Goal: Feedback & Contribution: Leave review/rating

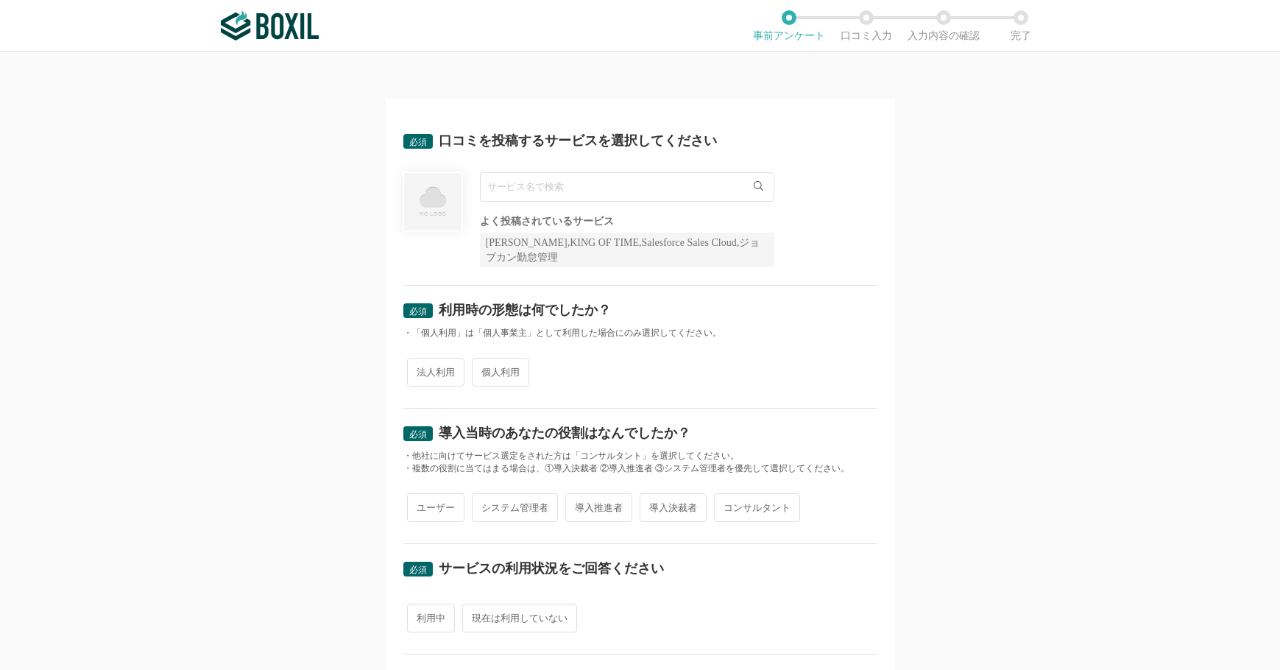
click at [728, 190] on input "text" at bounding box center [627, 186] width 295 height 29
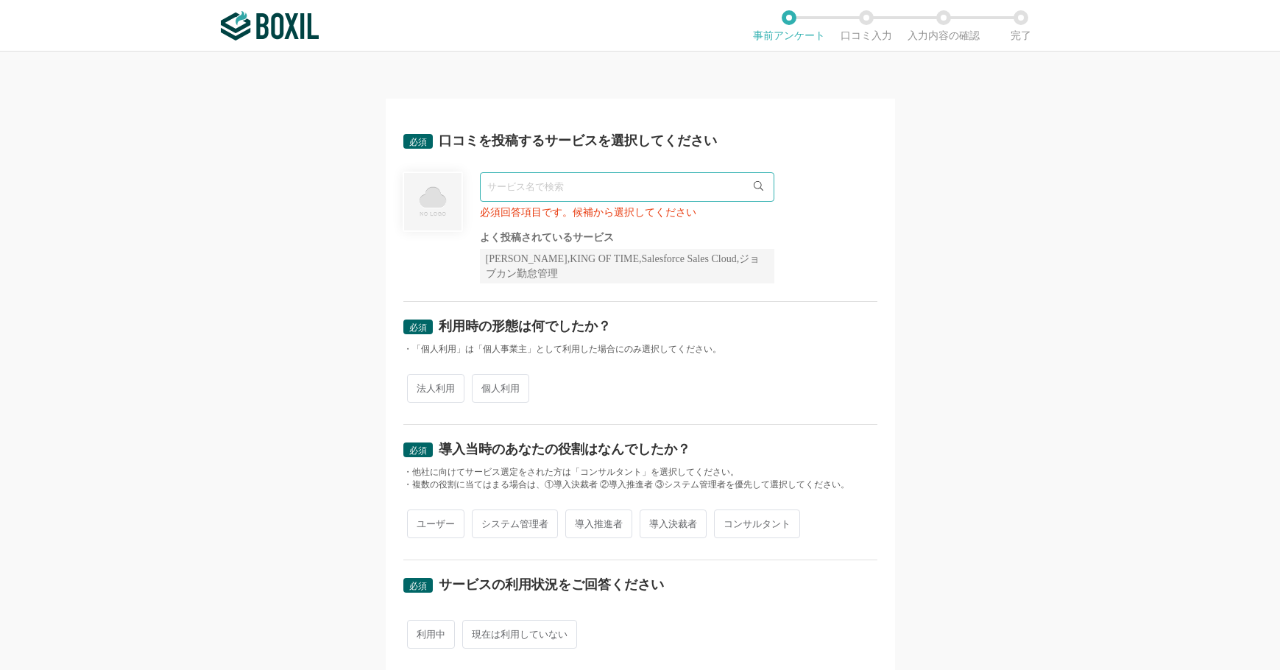
click at [434, 374] on span "法人利用" at bounding box center [435, 388] width 57 height 29
click at [420, 376] on input "法人利用" at bounding box center [416, 381] width 10 height 10
radio input "true"
click at [624, 175] on input "text" at bounding box center [627, 186] width 295 height 29
drag, startPoint x: 515, startPoint y: 281, endPoint x: 700, endPoint y: 258, distance: 186.1
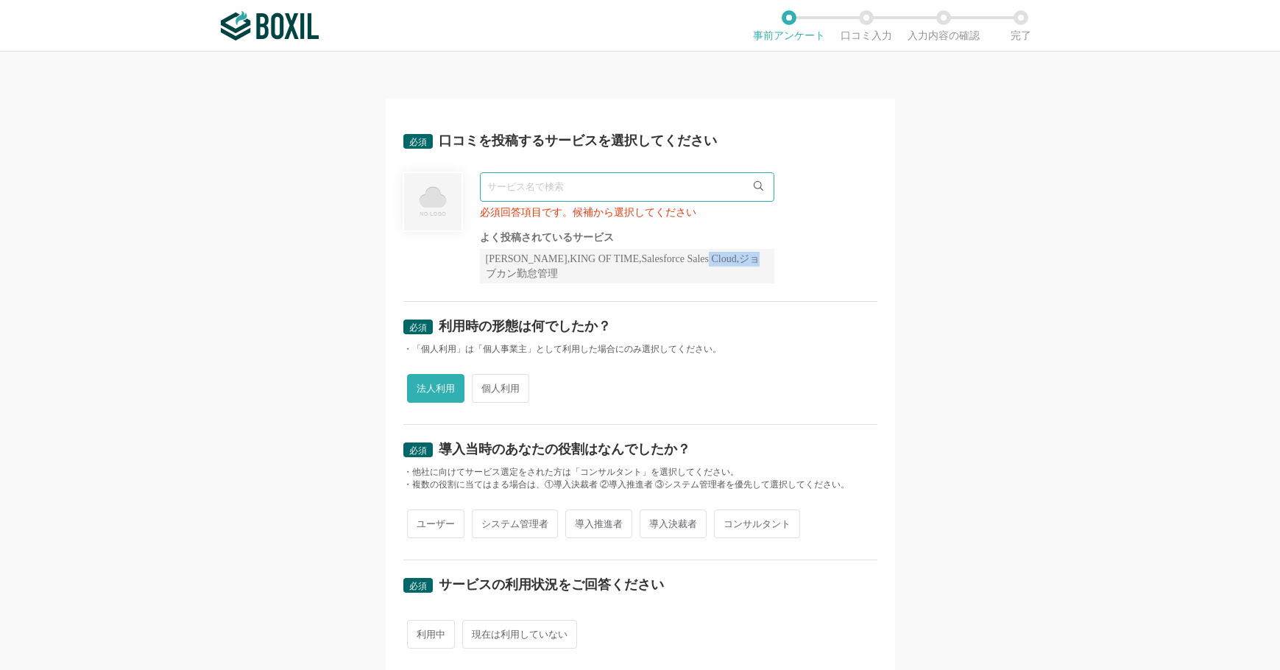
click at [700, 258] on div "[PERSON_NAME],KING OF TIME,Salesforce Sales Cloud,ジョブカン勤怠管理" at bounding box center [627, 266] width 295 height 35
copy div "ジョブカン勤怠管理"
click at [524, 186] on input "text" at bounding box center [627, 186] width 295 height 29
paste input "ジョブカン勤怠管理"
type input "ジョブカン勤怠管理"
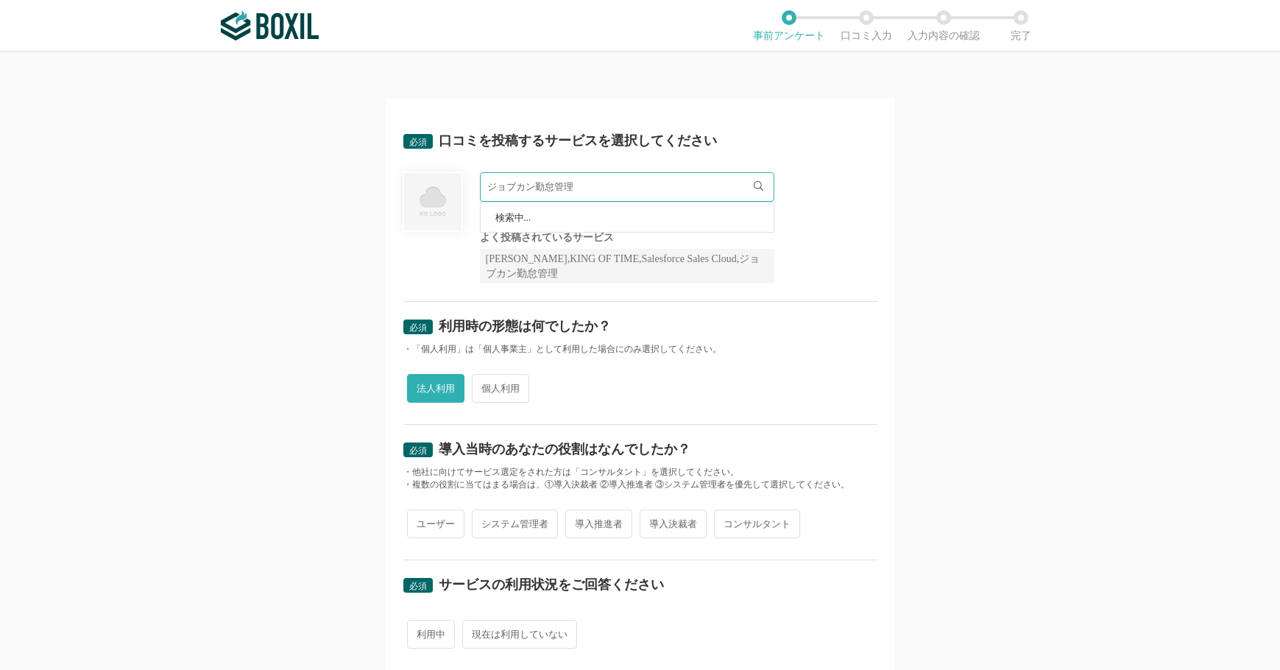
drag, startPoint x: 921, startPoint y: 286, endPoint x: 883, endPoint y: 300, distance: 40.8
click at [921, 287] on div "必須 口コミを投稿するサービスを選択してください ジョブカン勤怠管理 検索中... 必須回答項目です。候補から選択してください よく投稿されているサービス S…" at bounding box center [640, 361] width 1280 height 618
drag, startPoint x: 631, startPoint y: 176, endPoint x: 475, endPoint y: 179, distance: 156.1
click at [480, 179] on input "ジョブカン勤怠管理" at bounding box center [627, 186] width 295 height 29
drag, startPoint x: 584, startPoint y: 259, endPoint x: 518, endPoint y: 259, distance: 65.5
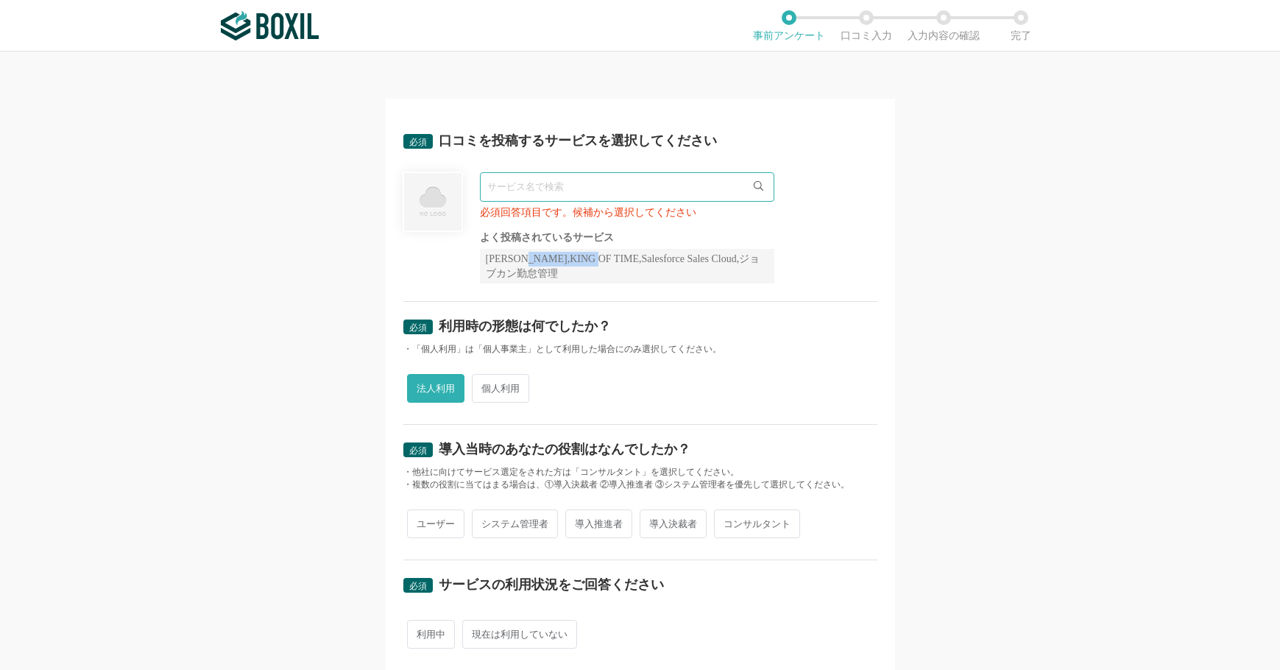
click at [518, 259] on div "[PERSON_NAME],KING OF TIME,Salesforce Sales Cloud,ジョブカン勤怠管理" at bounding box center [627, 266] width 295 height 35
copy div "KING OF TIME"
click at [523, 197] on input "text" at bounding box center [627, 186] width 295 height 29
paste input "KING OF TIME"
type input "KING OF TIME"
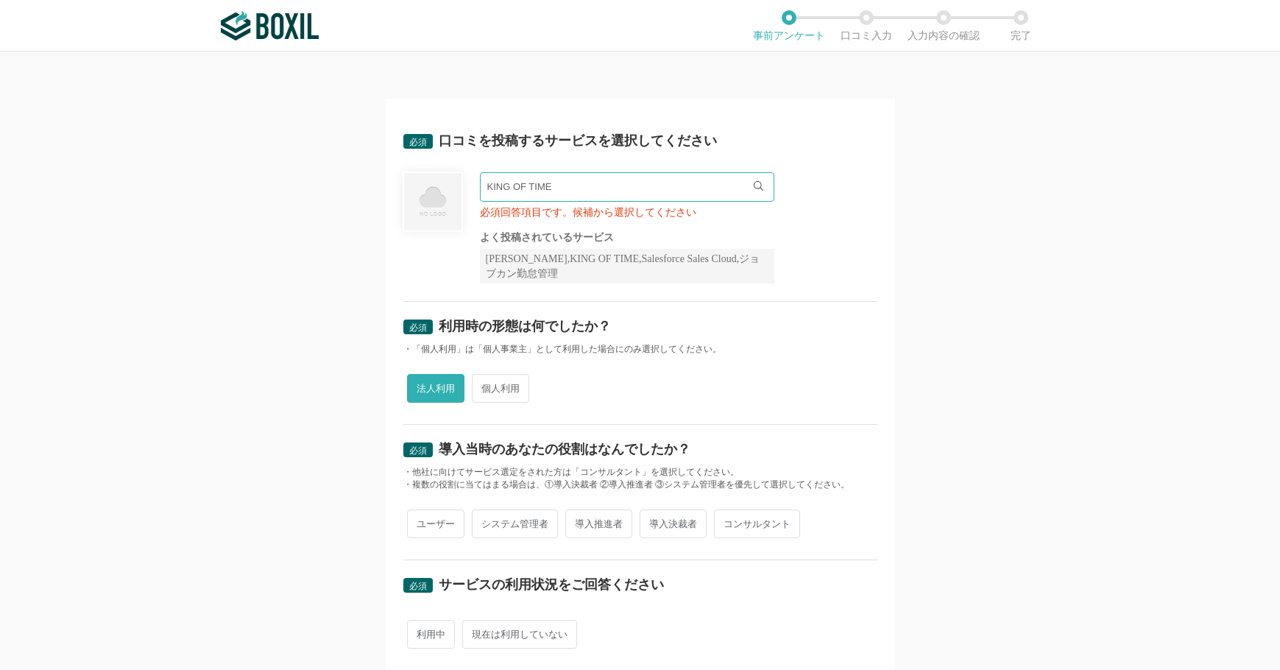
drag, startPoint x: 795, startPoint y: 326, endPoint x: 722, endPoint y: 342, distance: 75.2
click at [796, 328] on div "必須 利用時の形態は何でしたか？" at bounding box center [640, 332] width 474 height 24
click at [431, 389] on span "法人利用" at bounding box center [435, 388] width 57 height 29
click at [420, 386] on input "法人利用" at bounding box center [416, 381] width 10 height 10
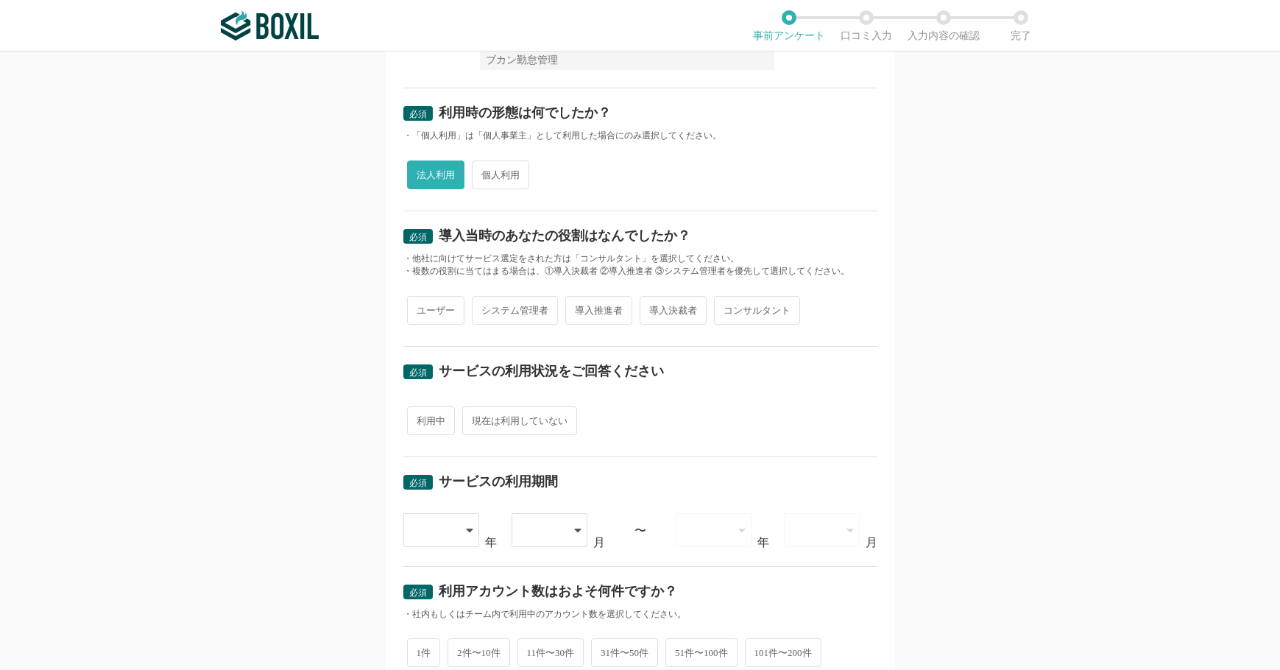
scroll to position [221, 0]
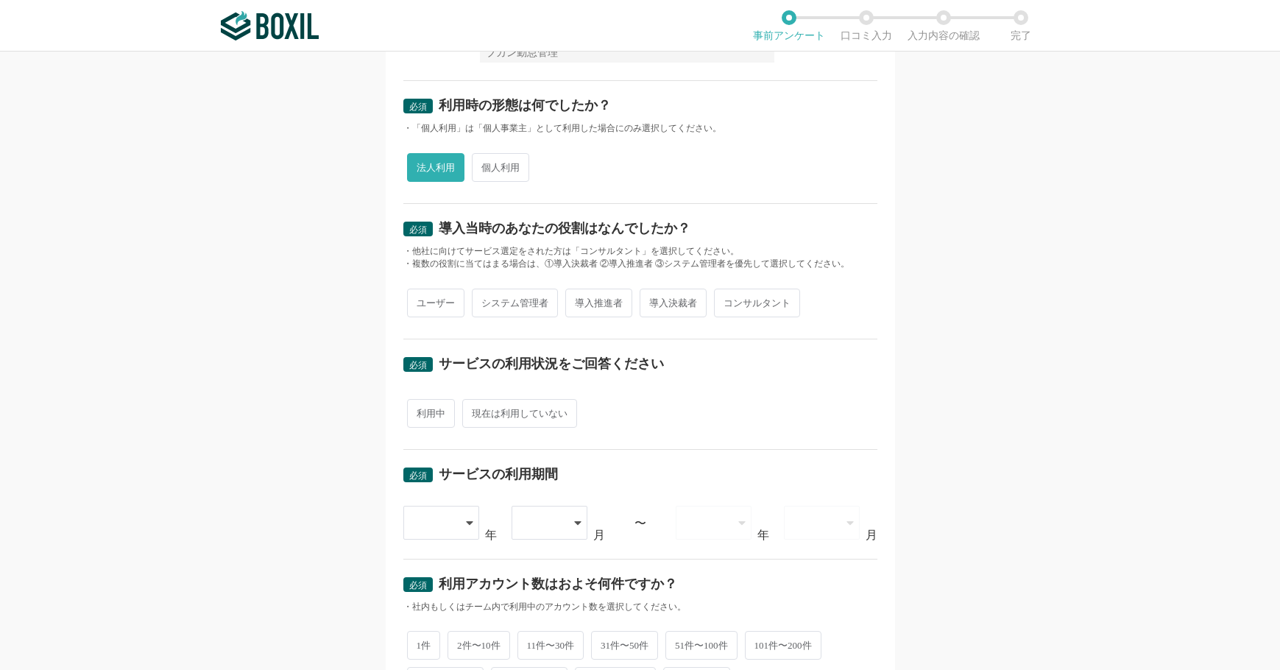
click at [596, 307] on span "導入推進者" at bounding box center [598, 303] width 67 height 29
click at [579, 300] on input "導入推進者" at bounding box center [574, 296] width 10 height 10
radio input "true"
click at [426, 418] on span "利用中" at bounding box center [431, 413] width 48 height 29
click at [420, 411] on input "利用中" at bounding box center [416, 406] width 10 height 10
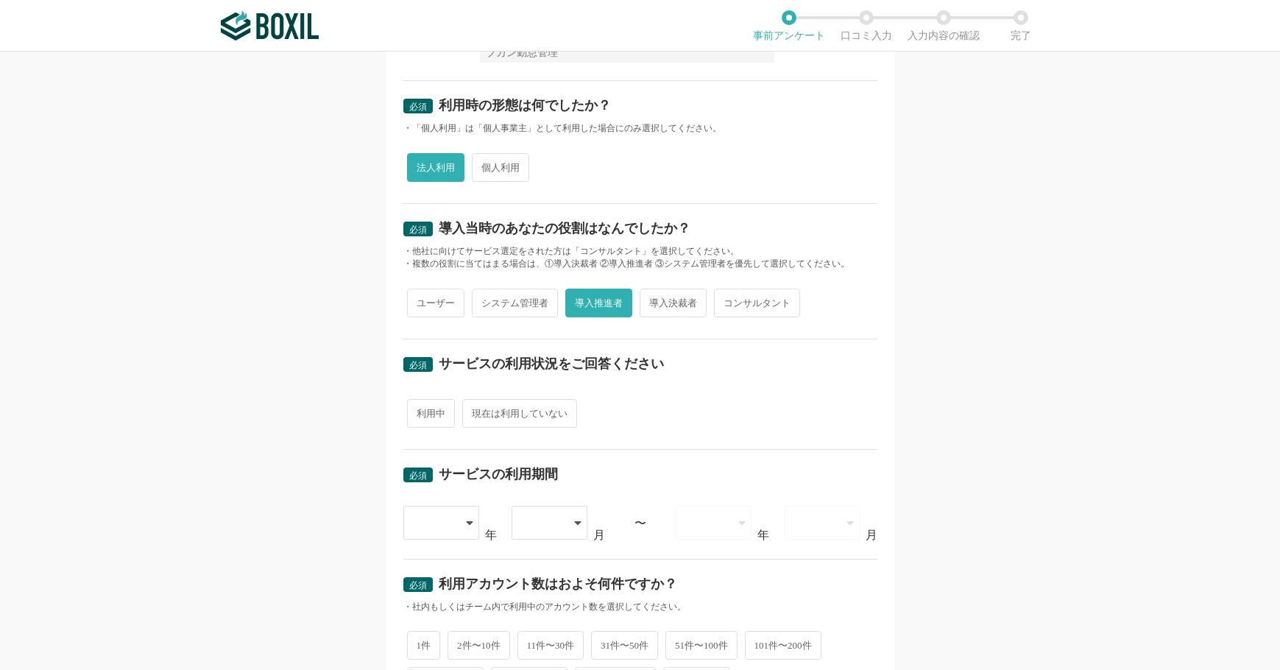
radio input "true"
click at [459, 521] on div at bounding box center [441, 523] width 77 height 34
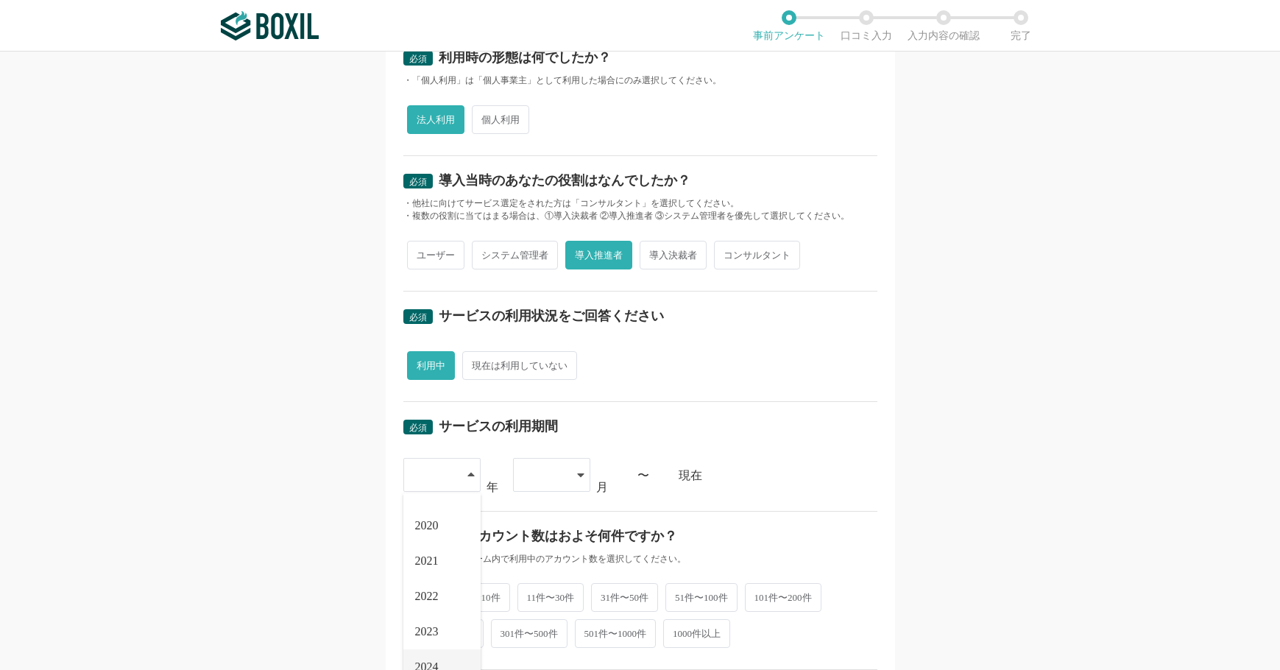
scroll to position [295, 0]
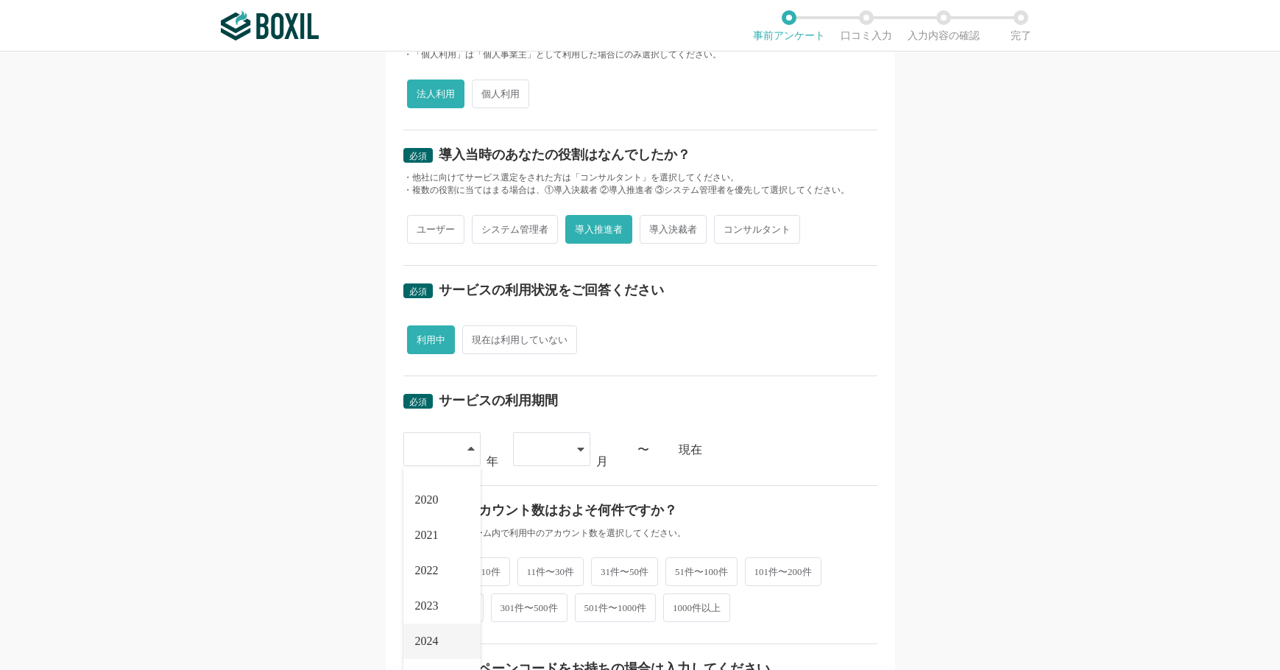
drag, startPoint x: 423, startPoint y: 644, endPoint x: 423, endPoint y: 625, distance: 18.4
click at [422, 644] on span "2024" at bounding box center [427, 641] width 24 height 12
click at [577, 444] on icon at bounding box center [580, 449] width 7 height 12
click at [532, 489] on li "01" at bounding box center [551, 490] width 77 height 35
click at [1018, 409] on div "必須 口コミを投稿するサービスを選択してください KING OF TIME KING OF TIME for ビジネスプラス KING OF TIME セコム…" at bounding box center [640, 361] width 1280 height 618
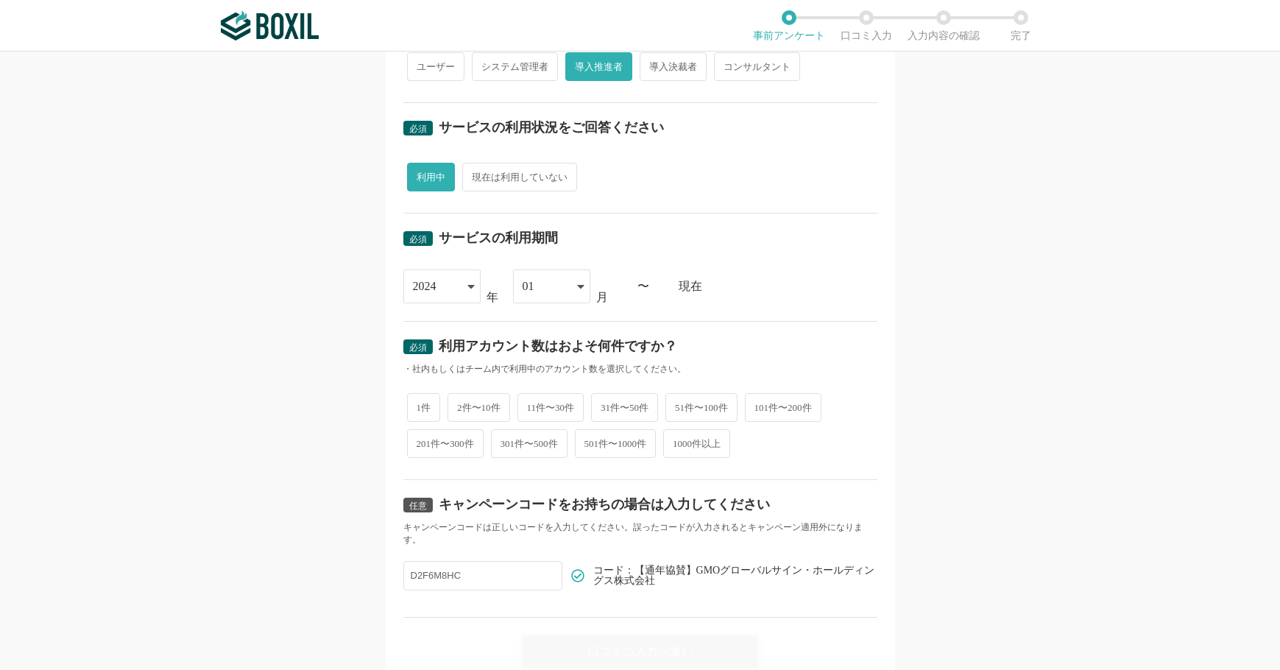
scroll to position [520, 0]
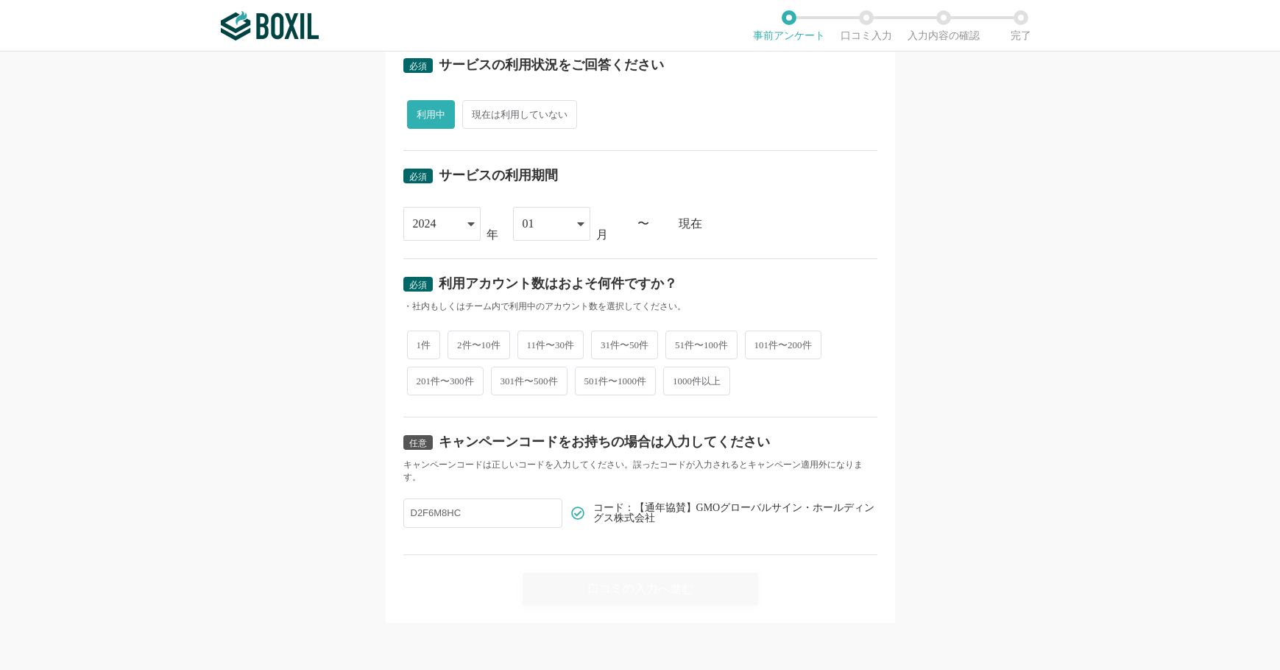
click at [795, 336] on span "101件〜200件" at bounding box center [783, 345] width 77 height 29
click at [758, 336] on input "101件〜200件" at bounding box center [754, 338] width 10 height 10
radio input "true"
drag, startPoint x: 462, startPoint y: 516, endPoint x: 349, endPoint y: 519, distance: 113.4
click at [349, 519] on div "必須 口コミを投稿するサービスを選択してください KING OF TIME KING OF TIME for ビジネスプラス KING OF TIME セコム…" at bounding box center [640, 361] width 1280 height 618
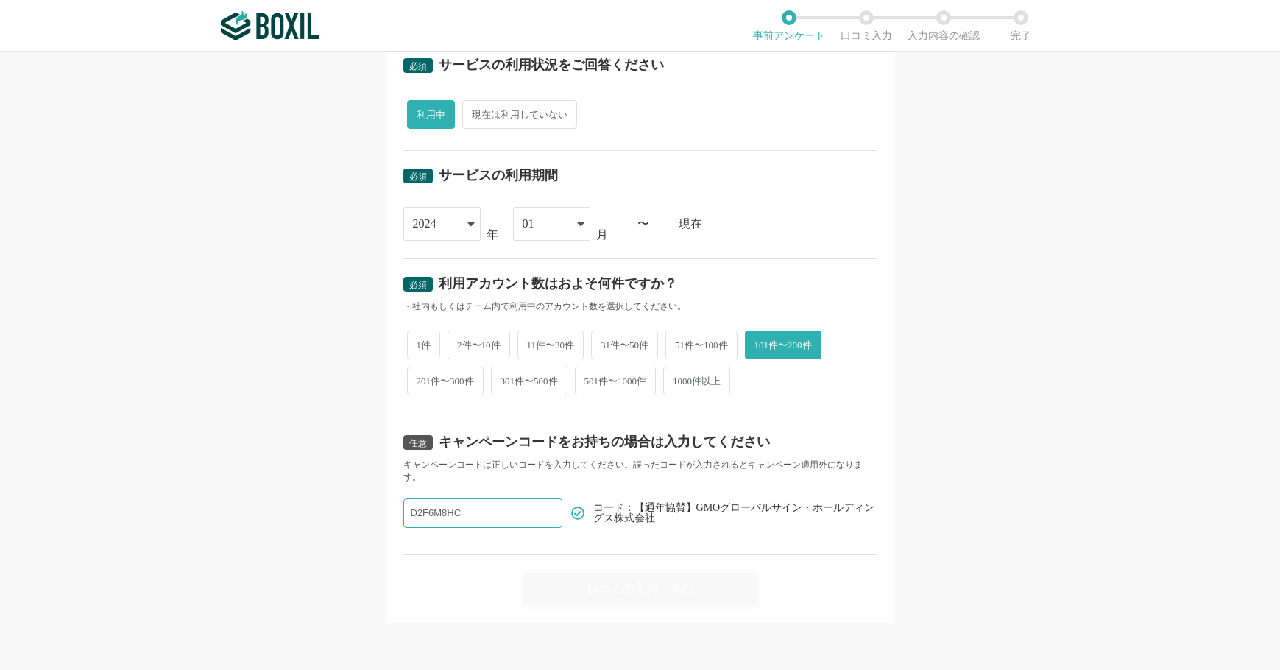
paste input "text"
click at [540, 516] on input "D2F6M8HC" at bounding box center [495, 512] width 184 height 29
type input "D2F6M8HC"
drag, startPoint x: 742, startPoint y: 591, endPoint x: 735, endPoint y: 591, distance: 7.4
click at [741, 591] on div "口コミの入力へ進む" at bounding box center [640, 580] width 474 height 50
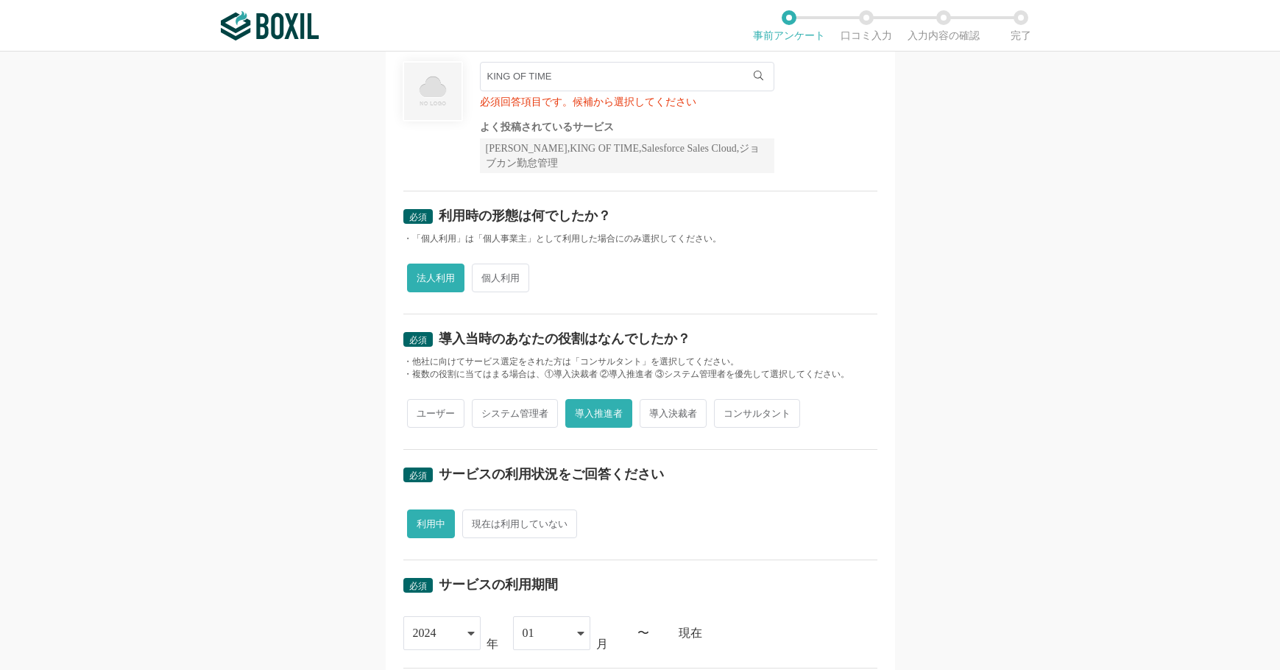
scroll to position [0, 0]
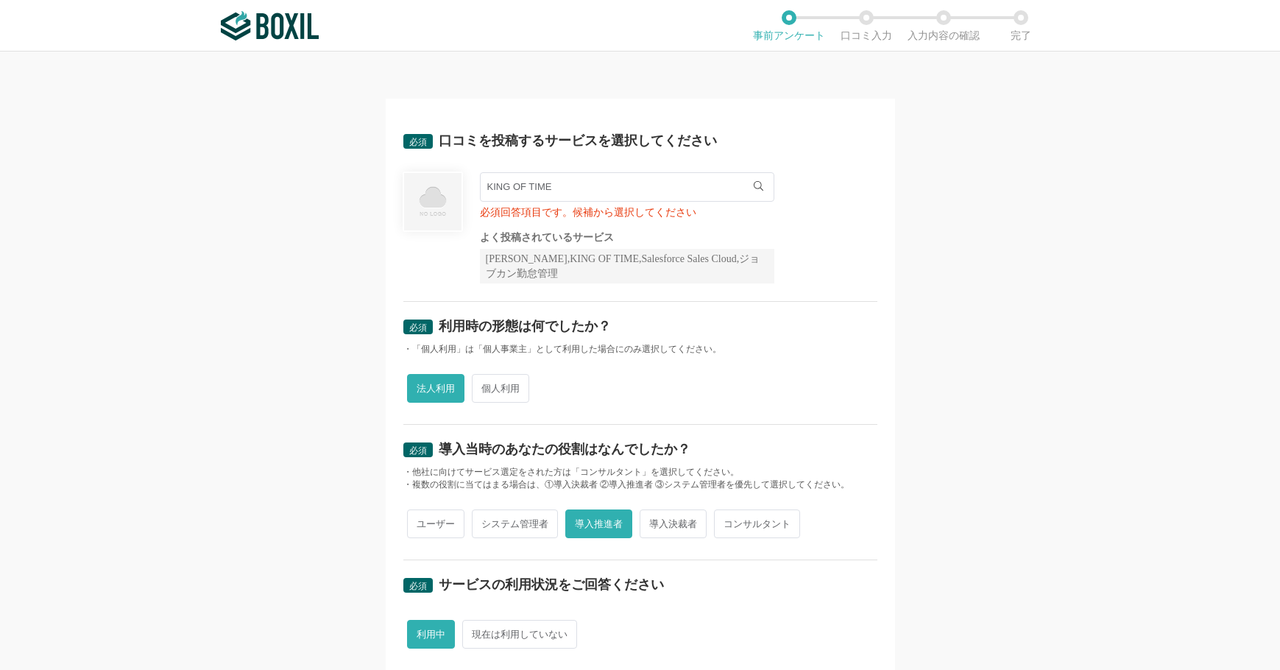
click at [682, 191] on input "KING OF TIME" at bounding box center [627, 186] width 295 height 29
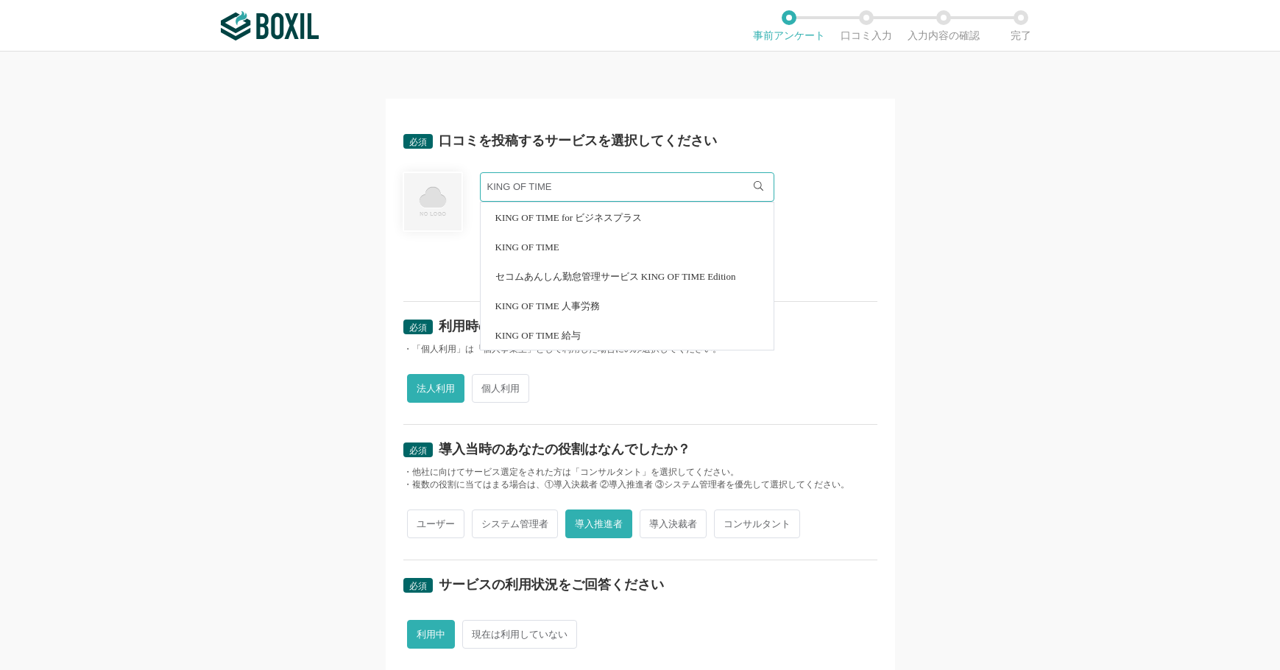
click at [534, 247] on span "KING OF TIME" at bounding box center [528, 247] width 64 height 10
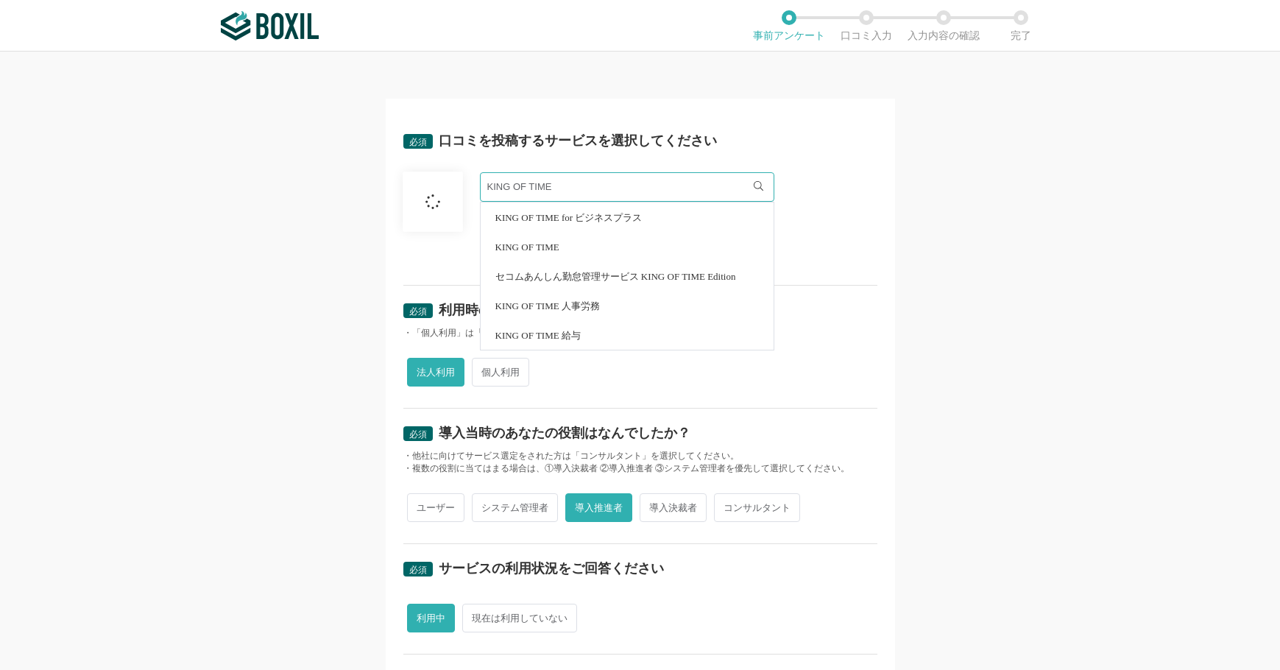
radio input "false"
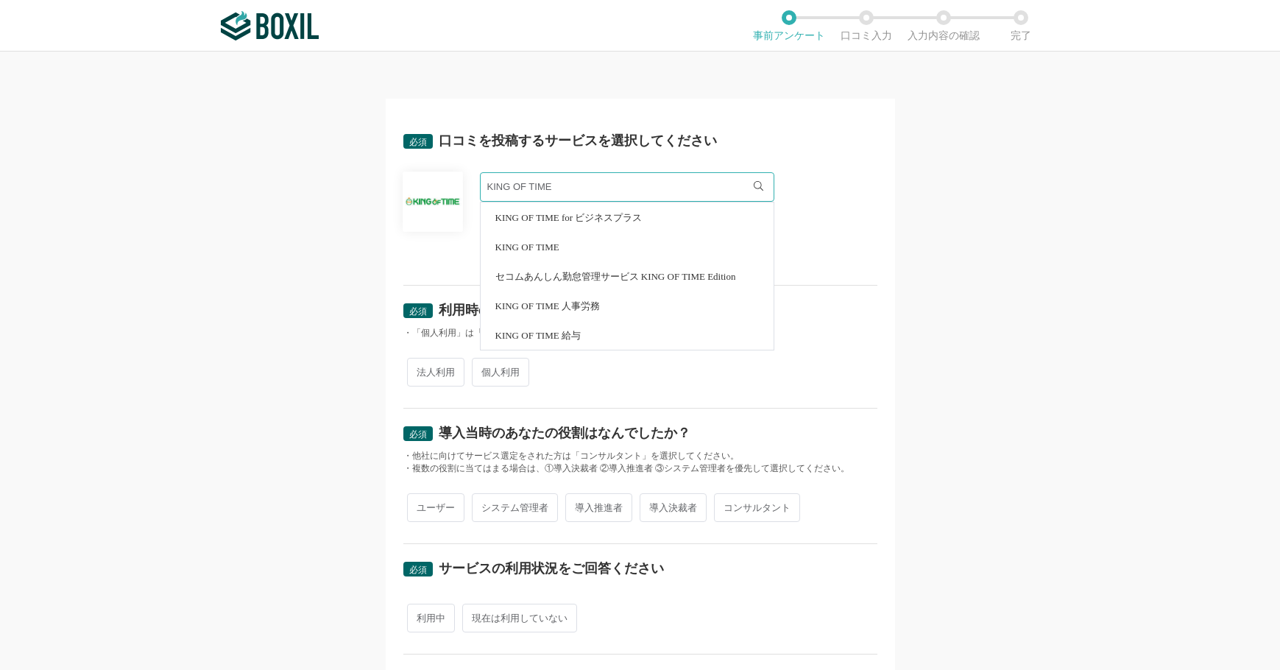
click at [962, 306] on div "必須 口コミを投稿するサービスを選択してください KING OF TIME KING OF TIME for ビジネスプラス KING OF TIME セコム…" at bounding box center [640, 361] width 1280 height 618
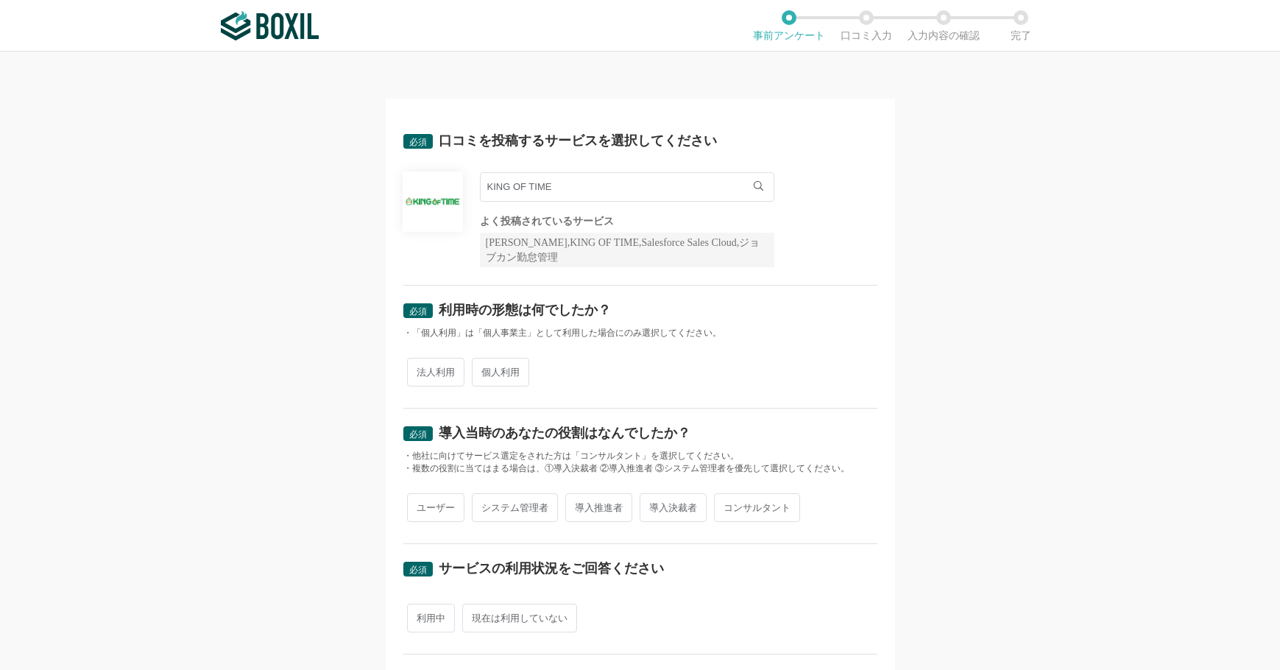
click at [901, 225] on div "必須 口コミを投稿するサービスを選択してください KING OF TIME KING OF TIME for ビジネスプラス KING OF TIME セコム…" at bounding box center [640, 361] width 1280 height 618
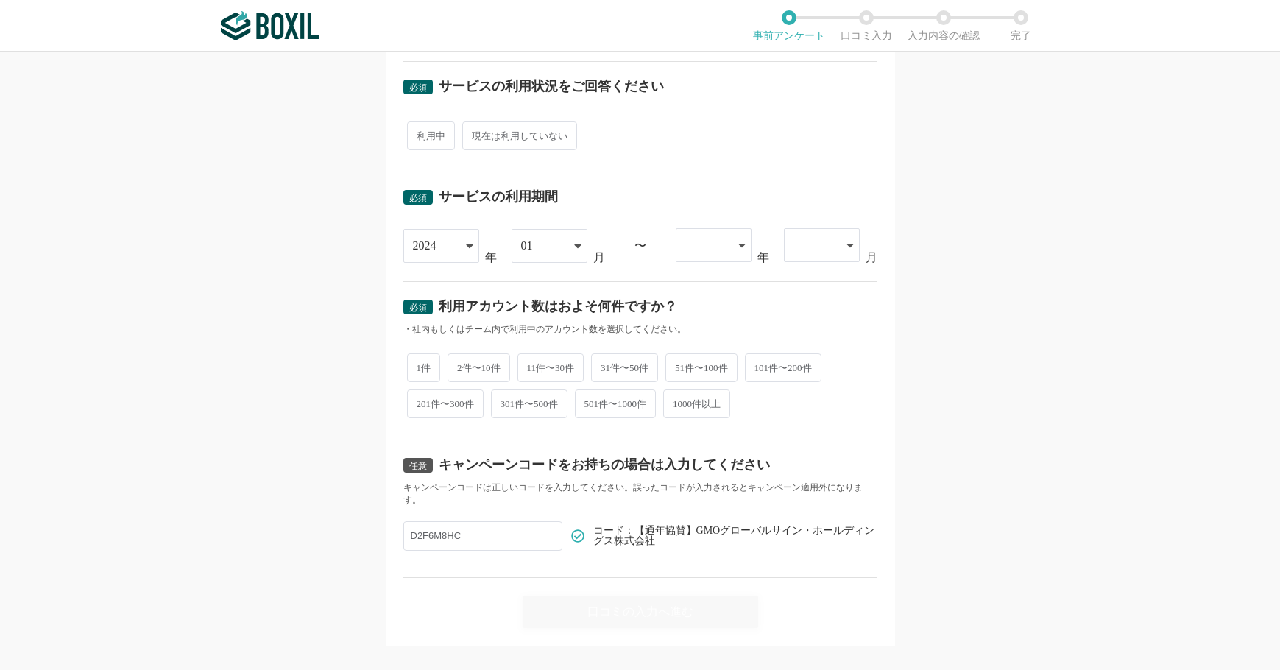
scroll to position [504, 0]
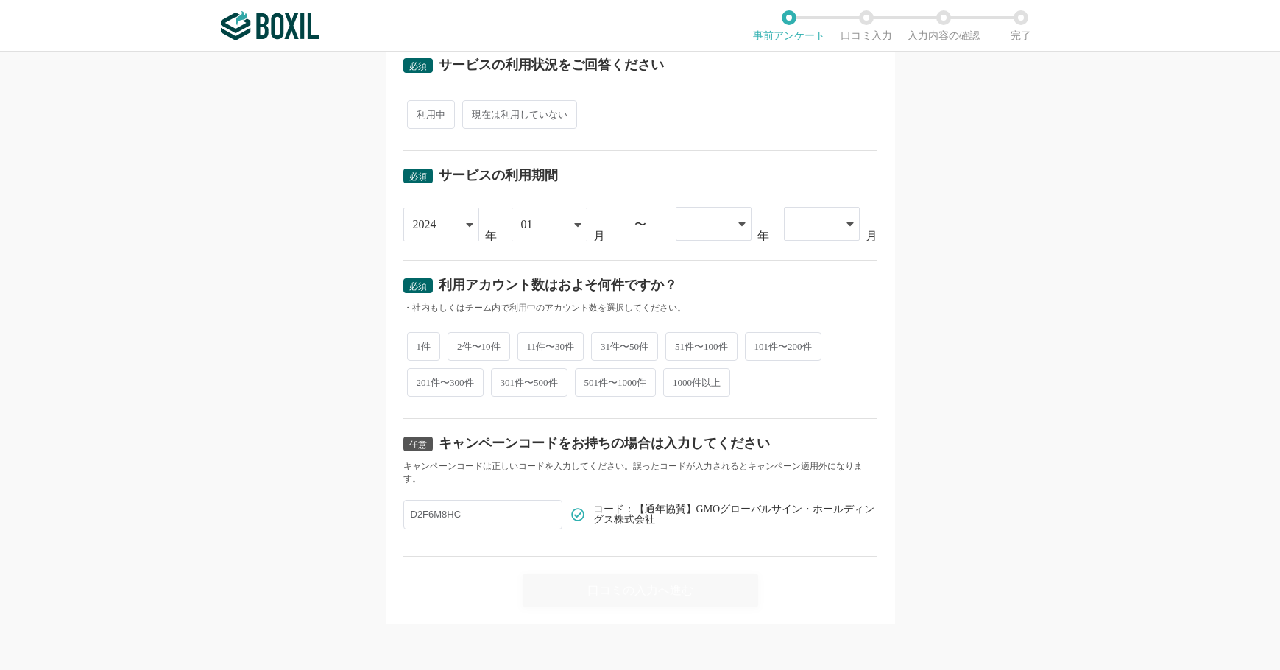
click at [733, 216] on div at bounding box center [714, 224] width 76 height 34
click at [418, 112] on span "利用中" at bounding box center [431, 114] width 48 height 29
click at [418, 112] on input "利用中" at bounding box center [416, 107] width 10 height 10
radio input "true"
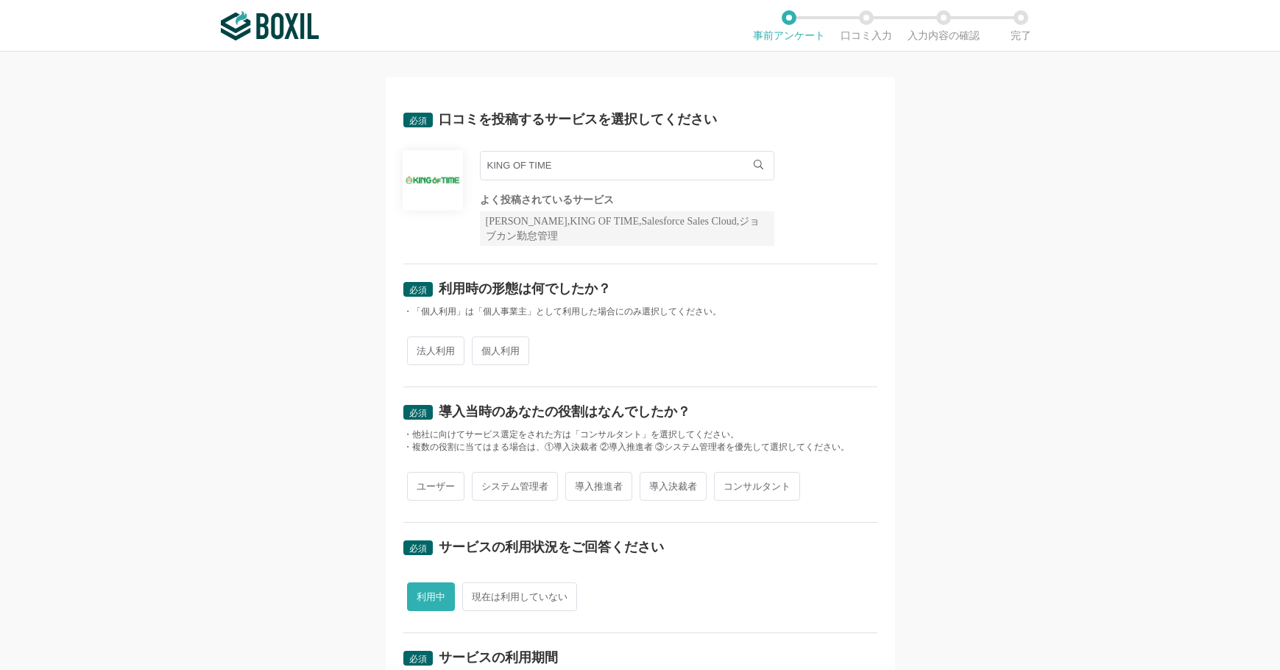
scroll to position [0, 0]
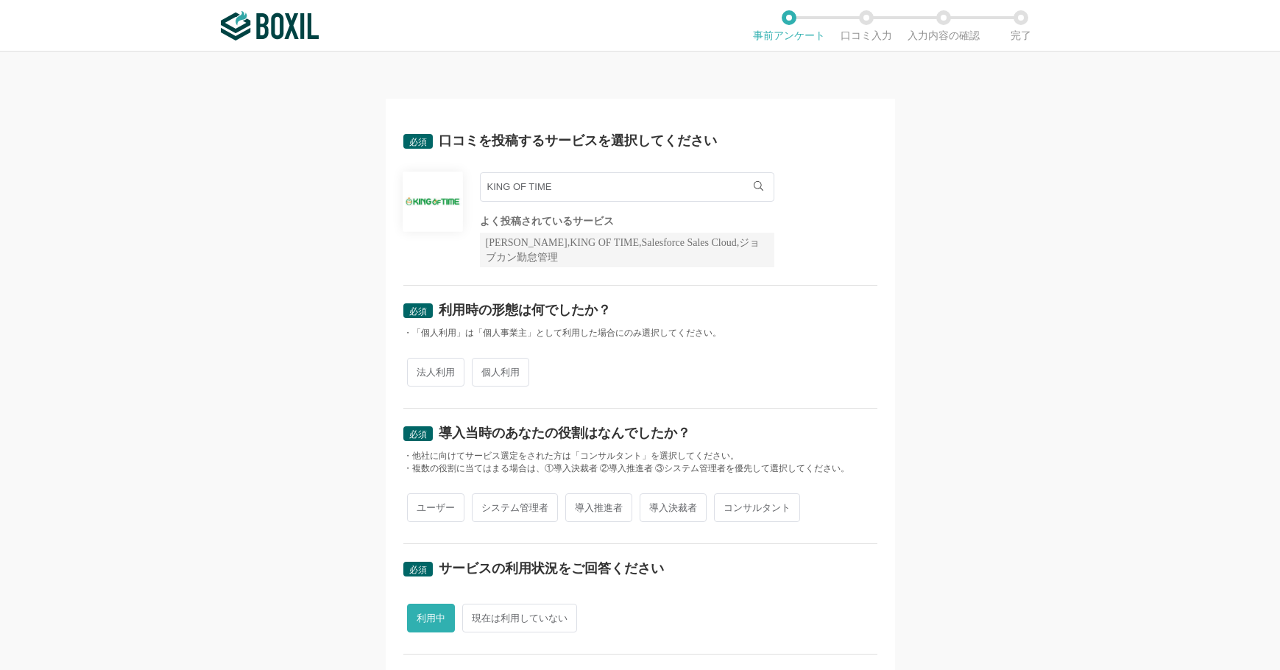
click at [434, 370] on span "法人利用" at bounding box center [435, 372] width 57 height 29
click at [420, 370] on input "法人利用" at bounding box center [416, 365] width 10 height 10
radio input "true"
click at [576, 510] on span "導入推進者" at bounding box center [598, 507] width 67 height 29
click at [576, 505] on input "導入推進者" at bounding box center [574, 501] width 10 height 10
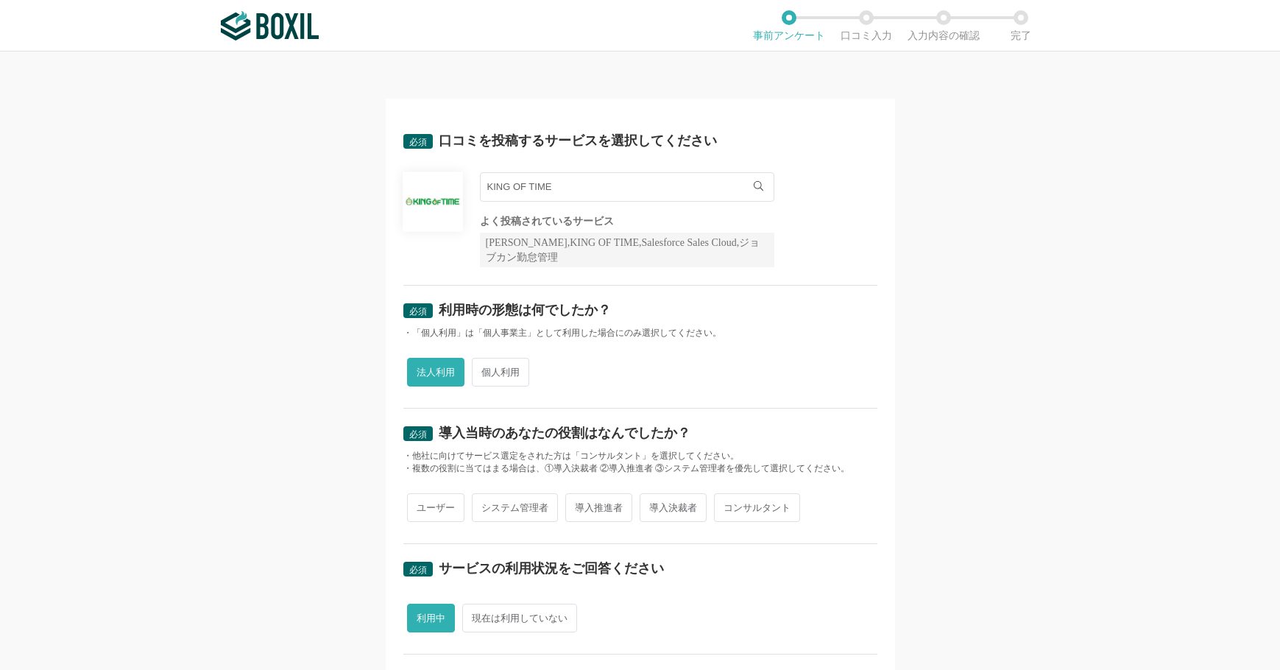
radio input "true"
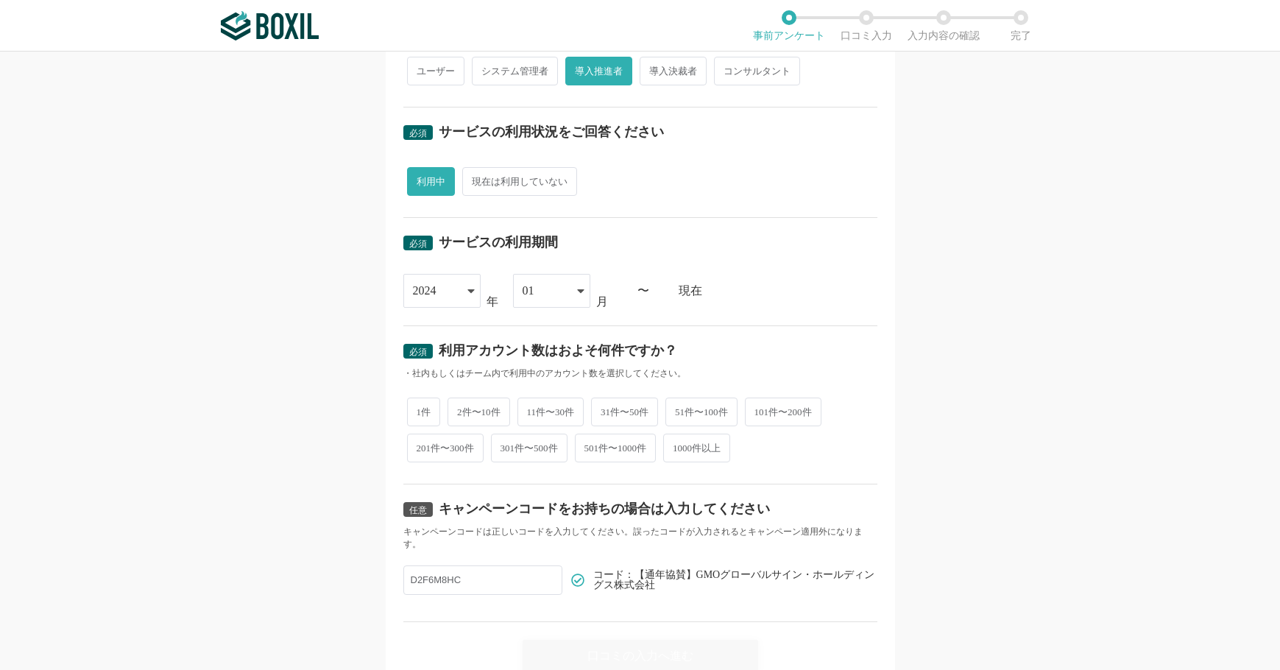
scroll to position [504, 0]
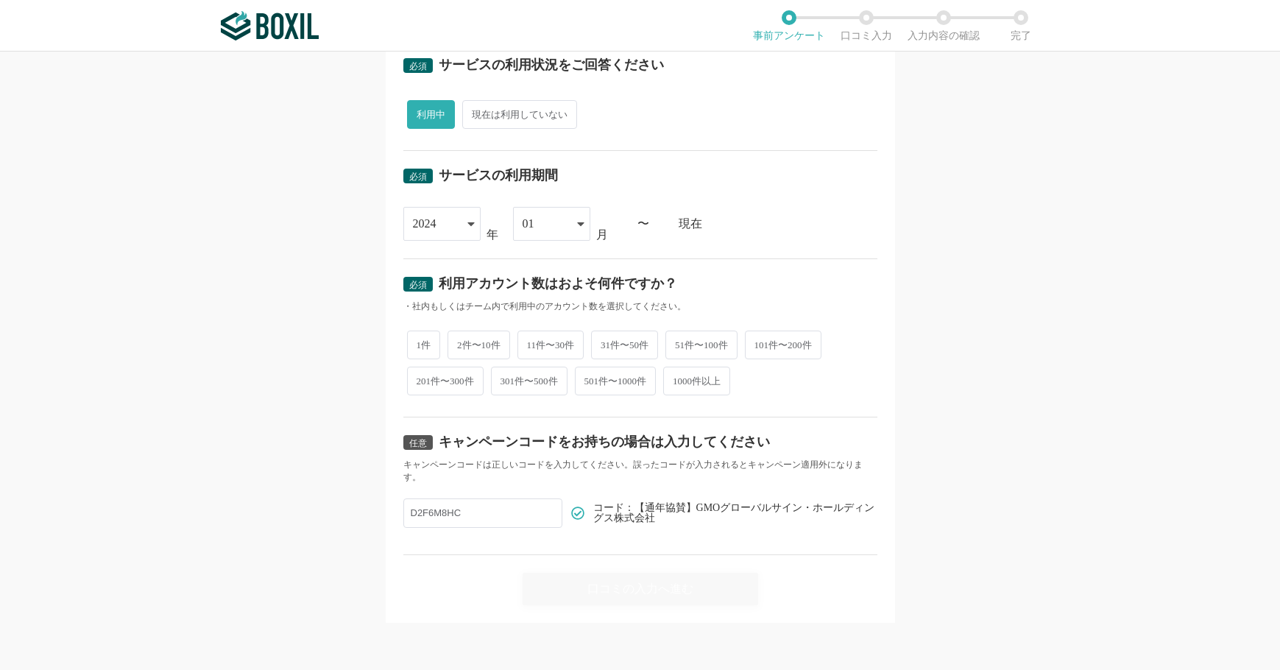
click at [808, 342] on span "101件〜200件" at bounding box center [783, 345] width 77 height 29
click at [758, 342] on input "101件〜200件" at bounding box center [754, 338] width 10 height 10
radio input "true"
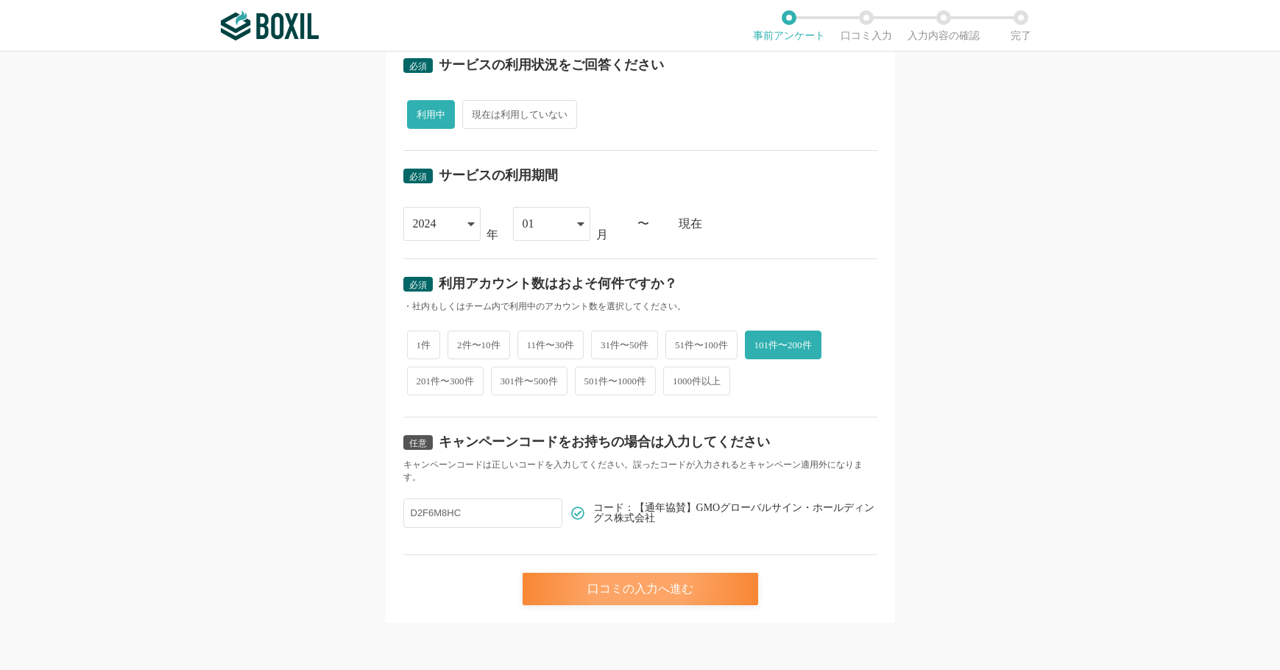
click at [675, 597] on div "口コミの入力へ進む" at bounding box center [641, 589] width 236 height 32
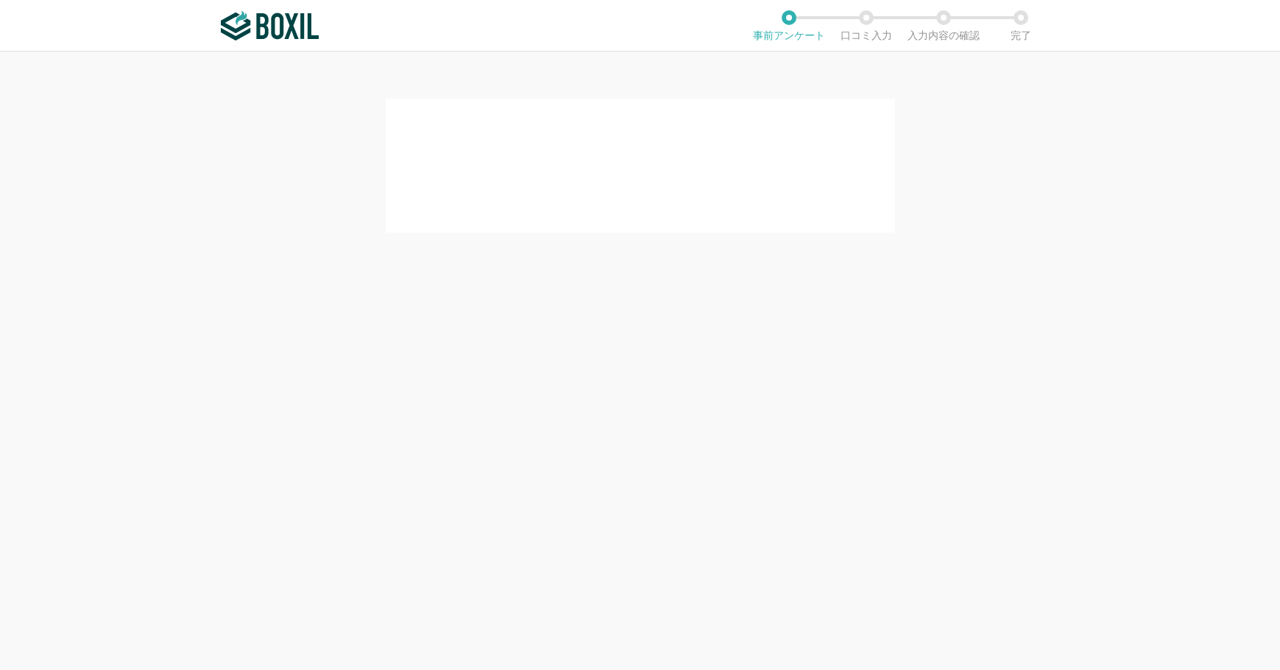
scroll to position [0, 0]
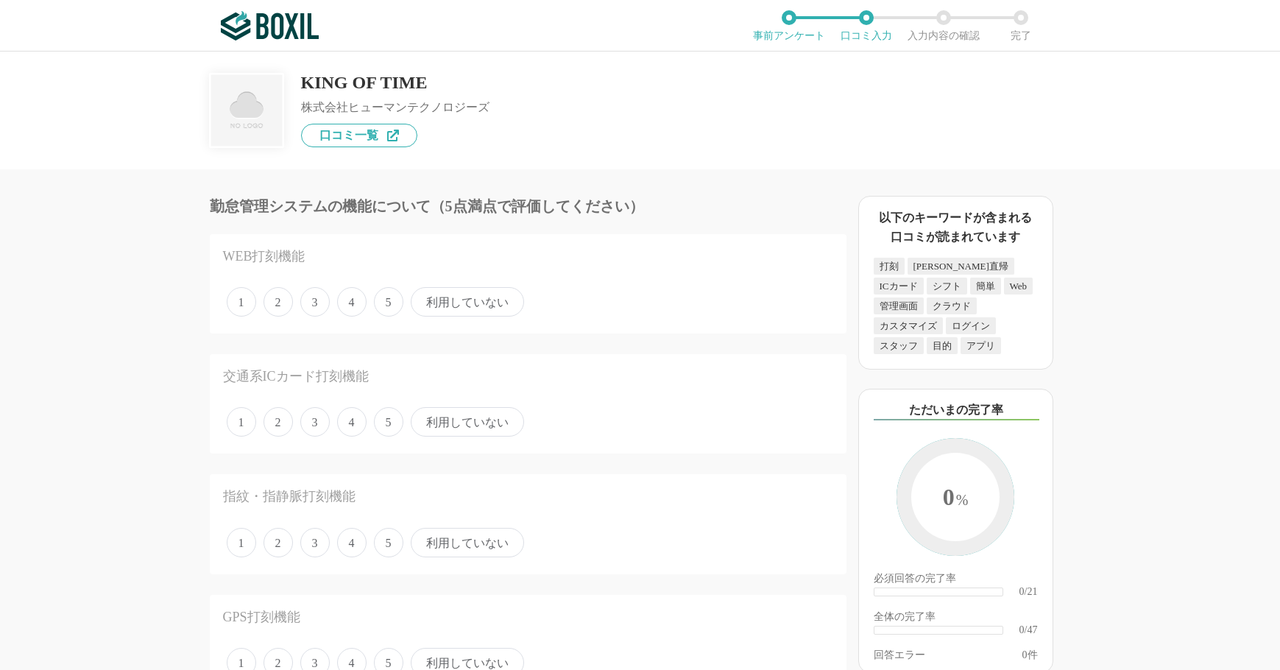
scroll to position [74, 0]
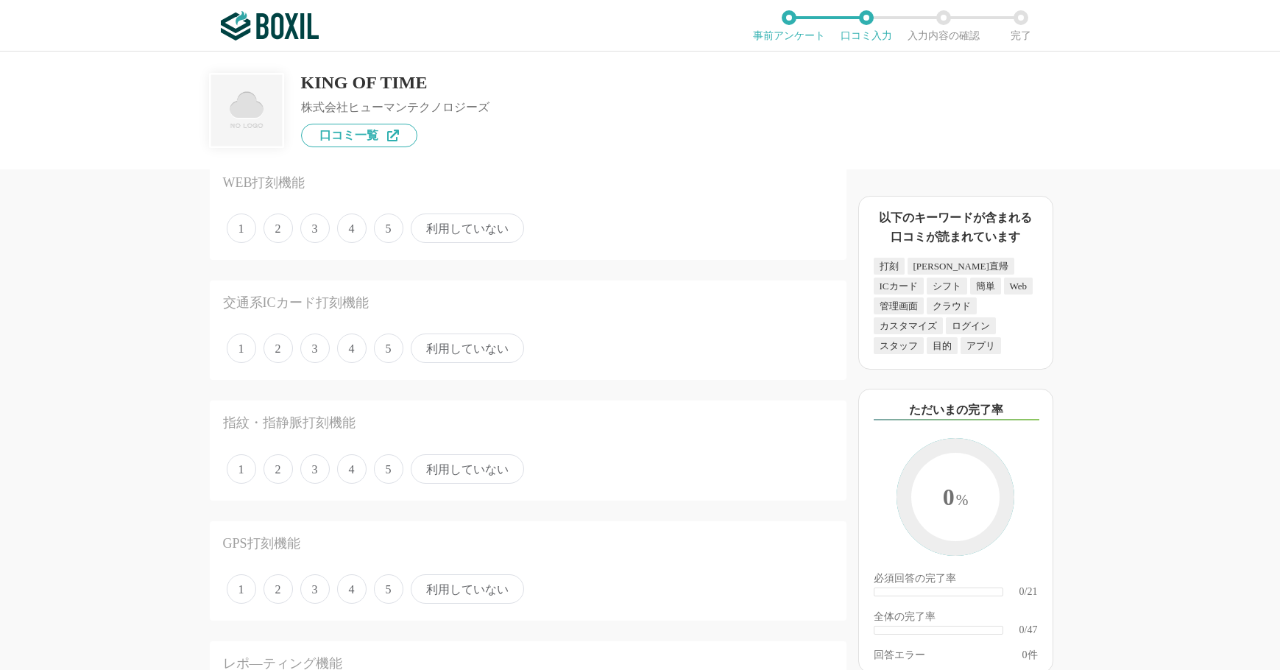
click at [349, 232] on span "4" at bounding box center [351, 228] width 29 height 29
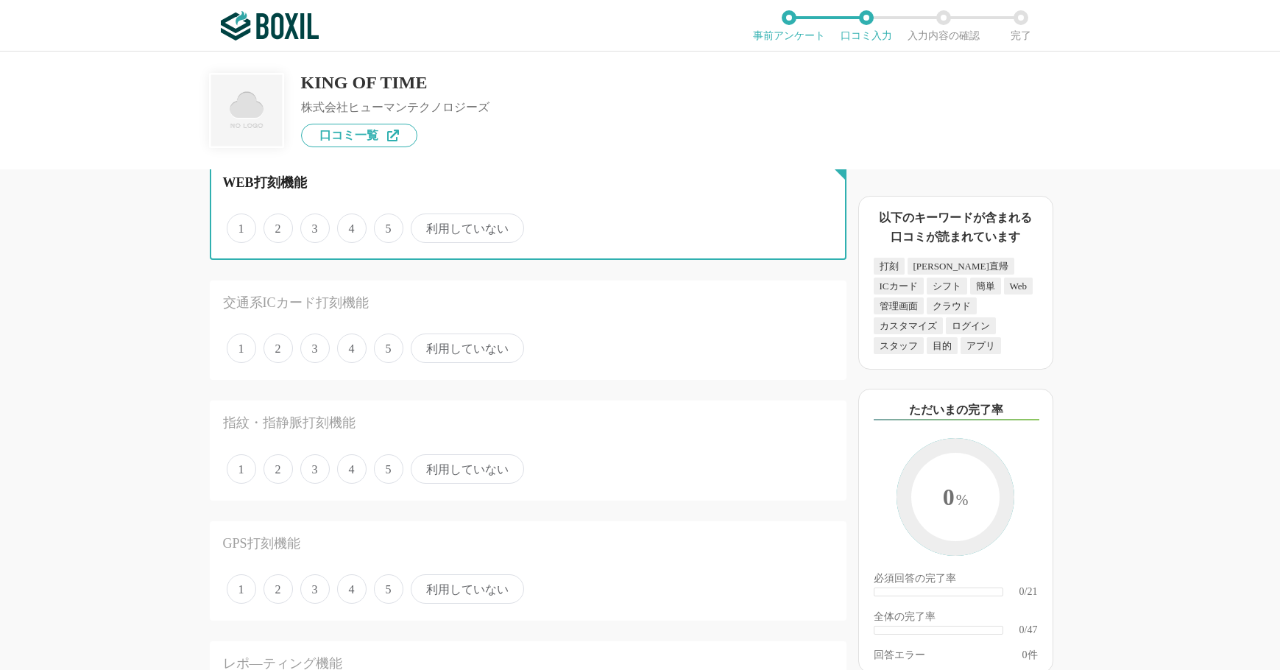
click at [349, 225] on input "4" at bounding box center [346, 221] width 10 height 10
radio input "true"
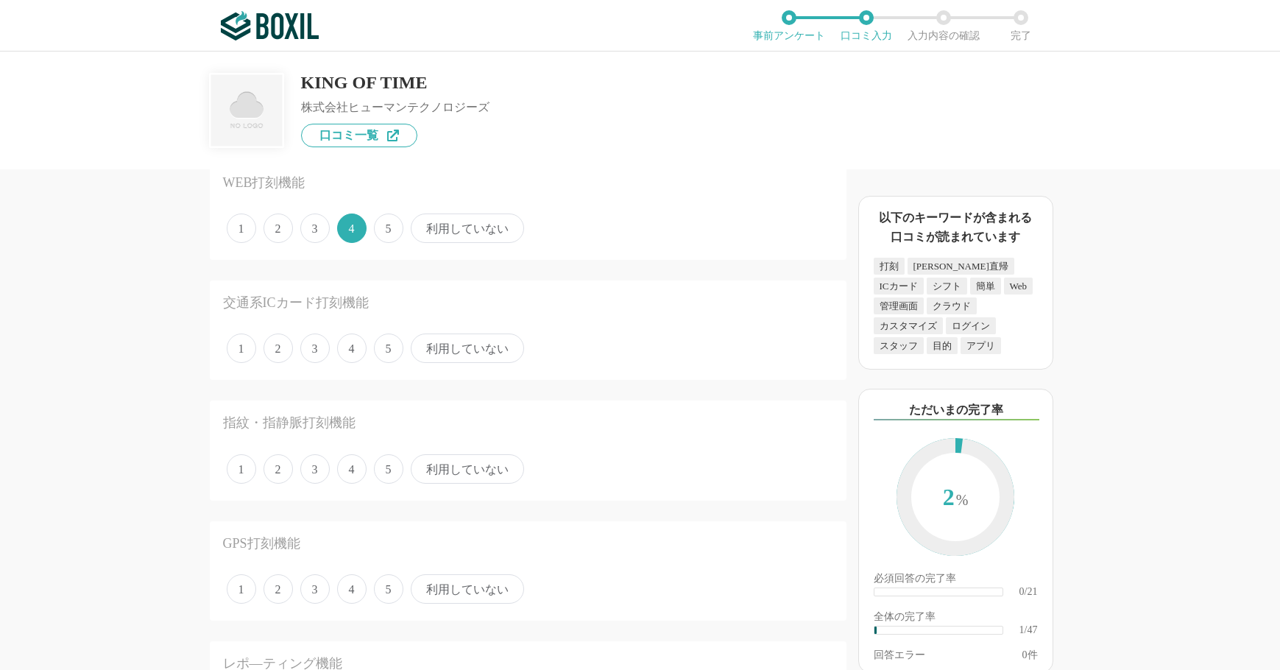
click at [430, 367] on div "1 2 3 4 5 利用していない" at bounding box center [528, 348] width 610 height 37
click at [440, 353] on span "利用していない" at bounding box center [467, 348] width 113 height 29
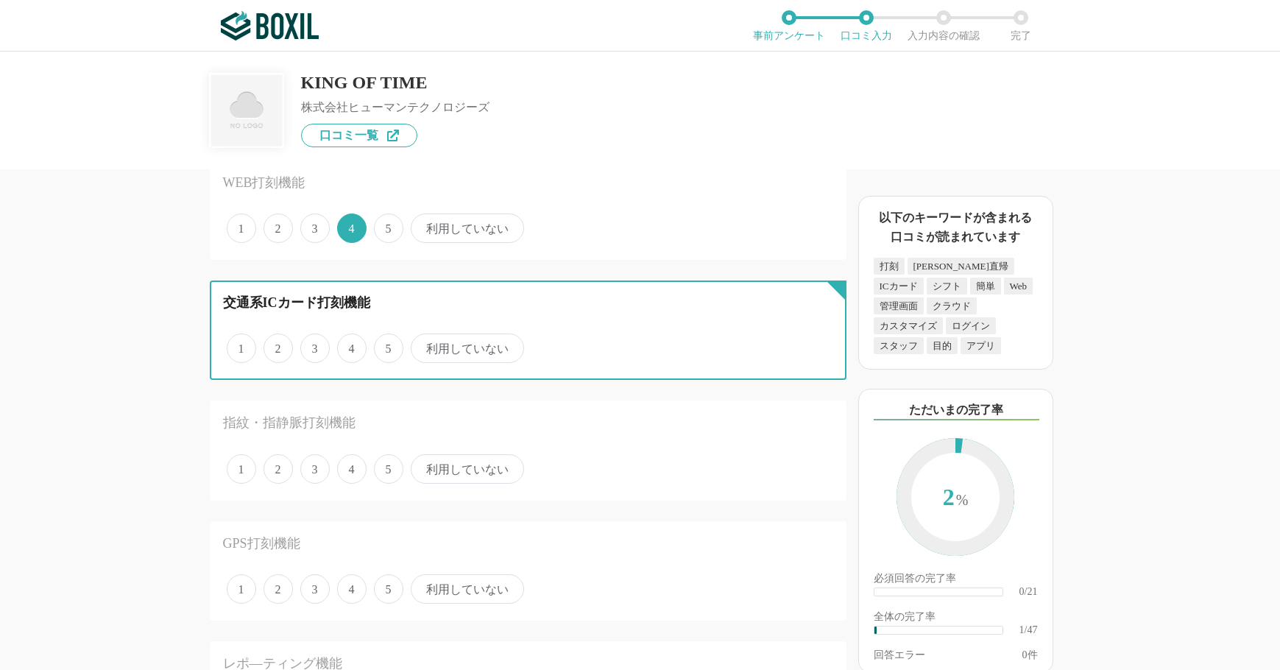
click at [424, 345] on input "利用していない" at bounding box center [420, 341] width 10 height 10
radio input "true"
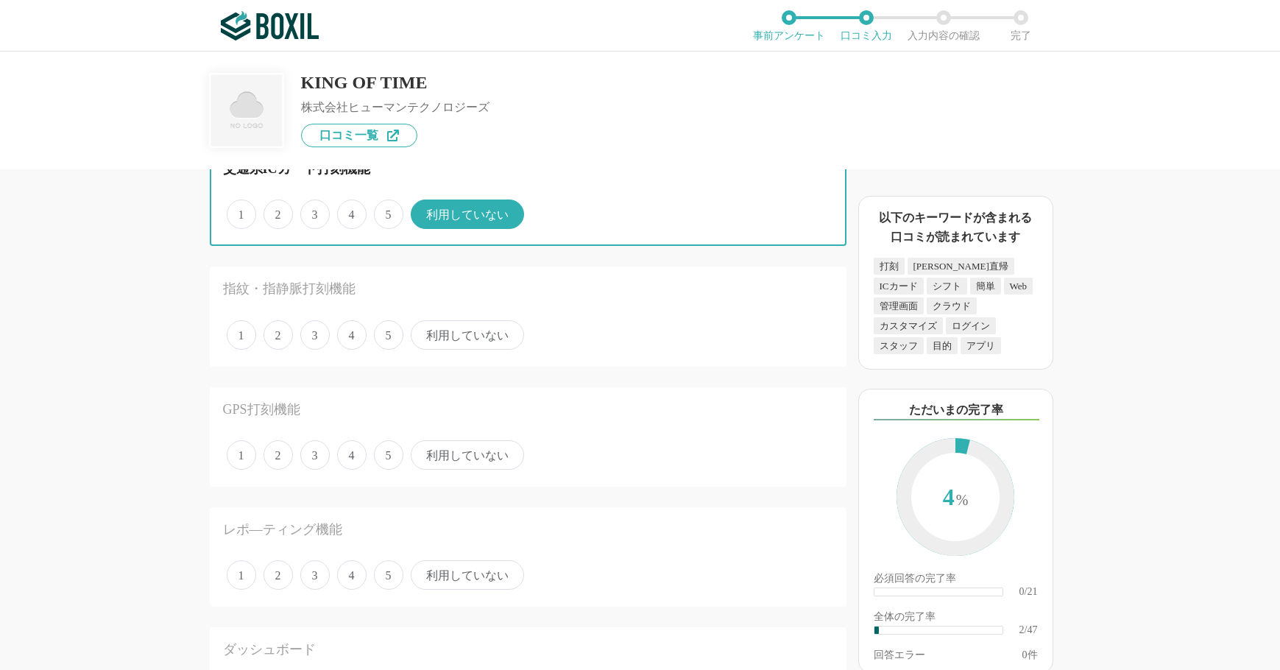
scroll to position [221, 0]
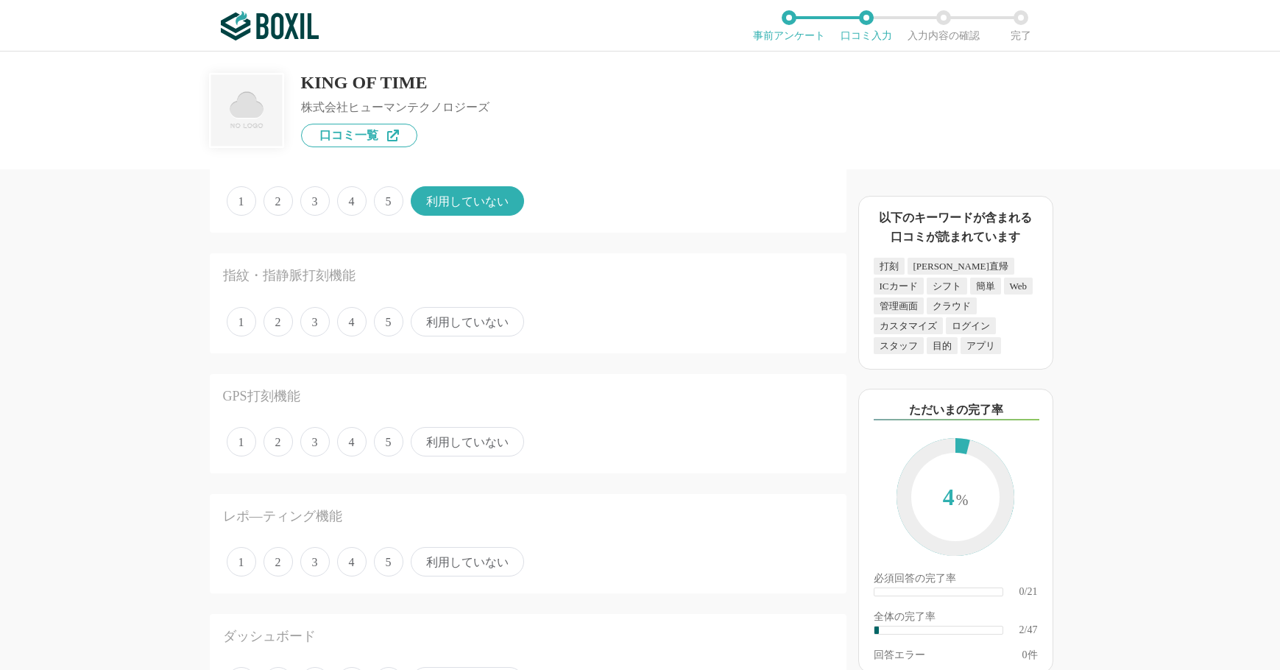
click at [487, 318] on span "利用していない" at bounding box center [467, 321] width 113 height 29
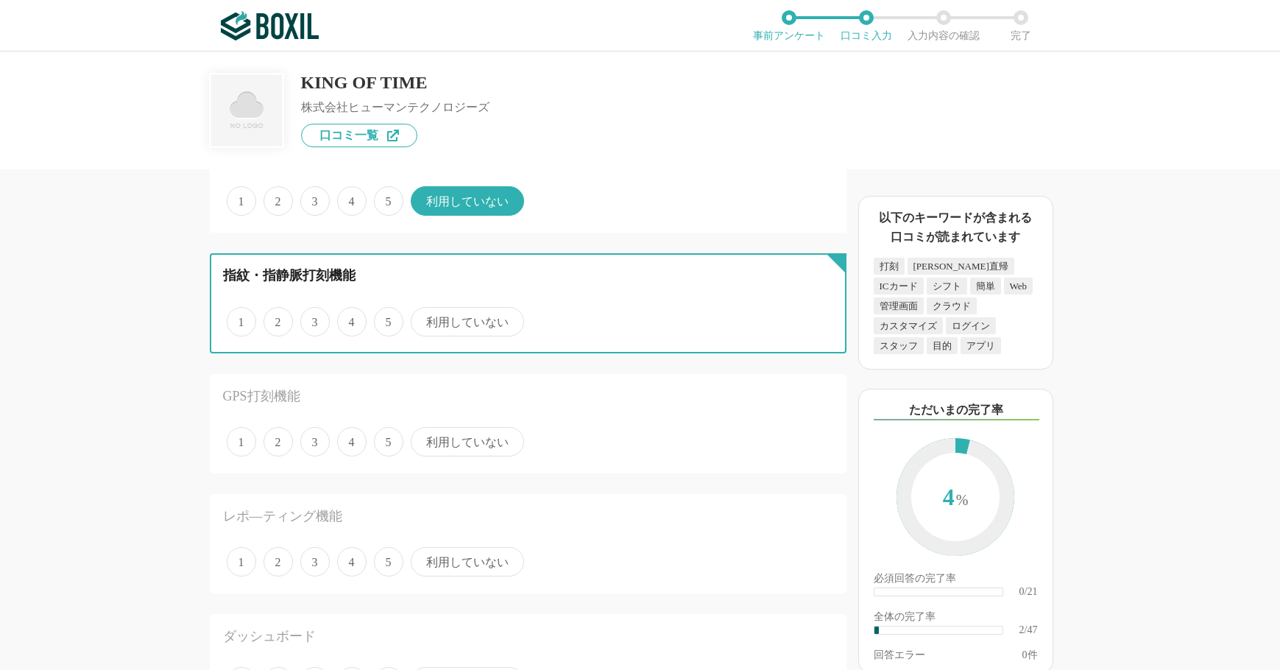
click at [424, 318] on input "利用していない" at bounding box center [420, 314] width 10 height 10
radio input "true"
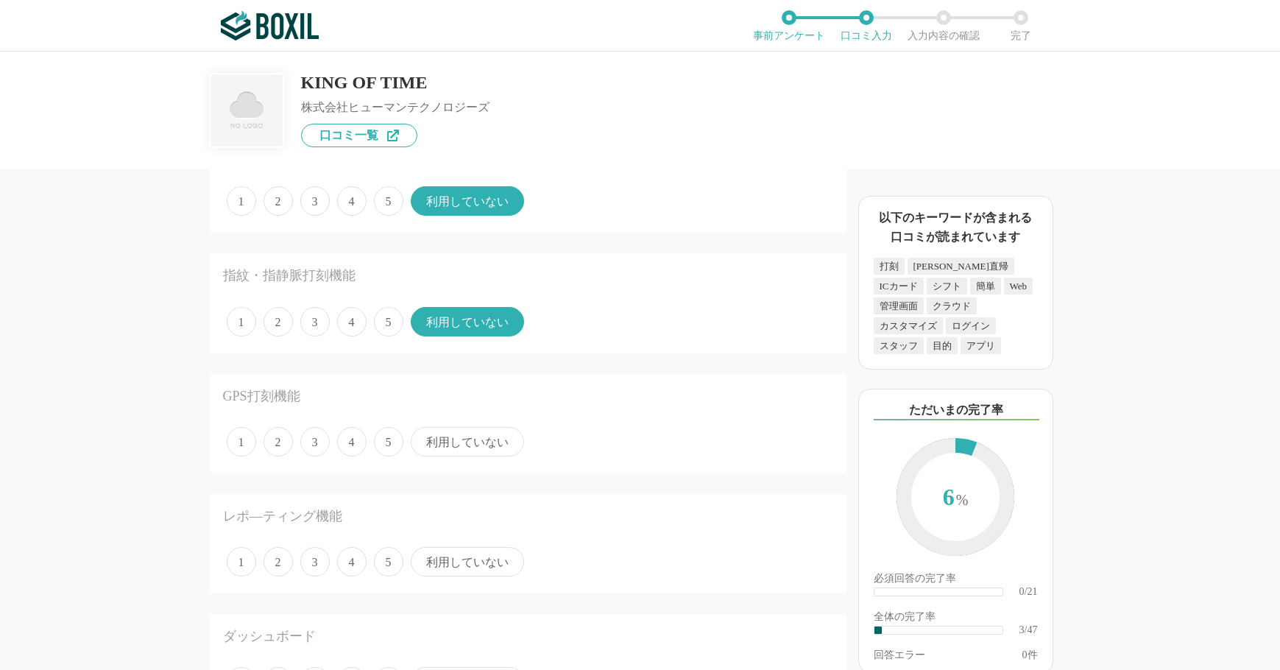
click at [448, 439] on span "利用していない" at bounding box center [467, 441] width 113 height 29
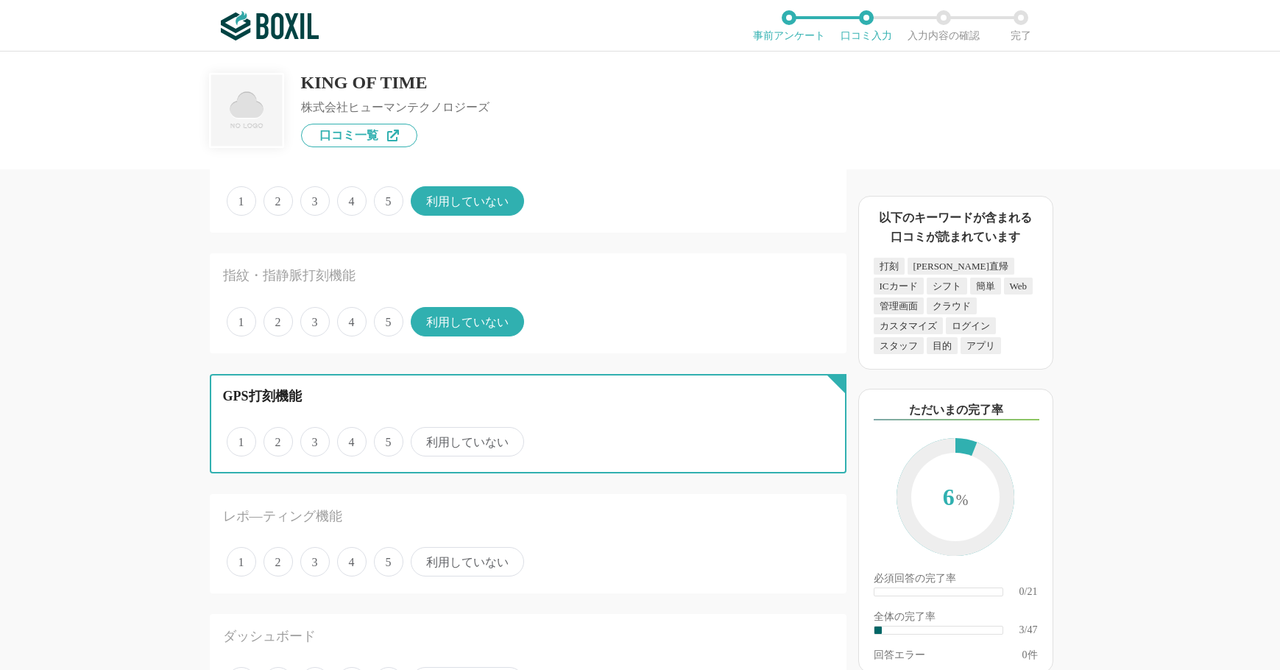
click at [424, 439] on input "利用していない" at bounding box center [420, 434] width 10 height 10
radio input "true"
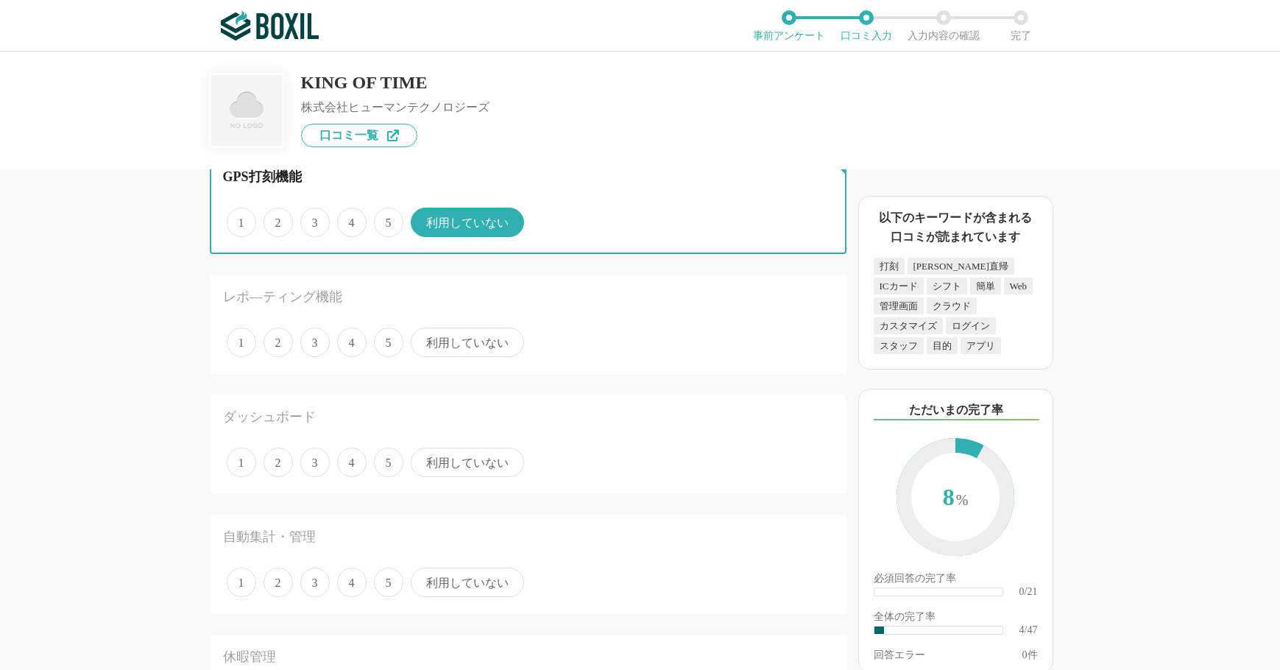
scroll to position [442, 0]
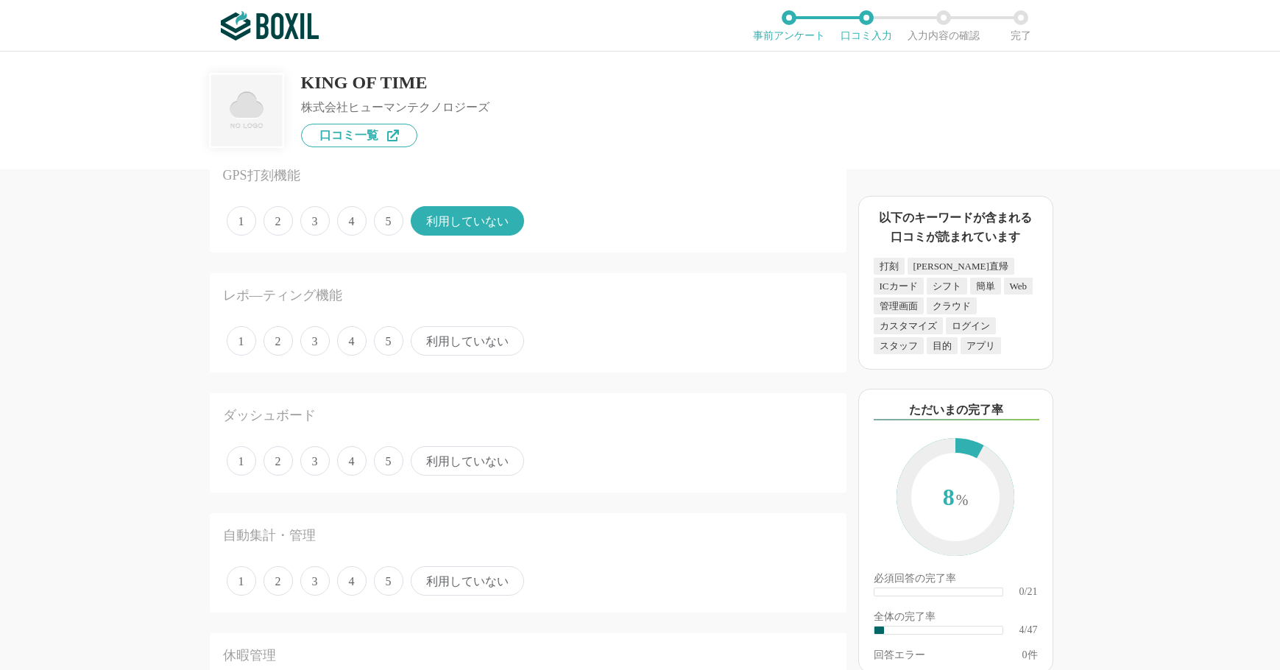
click at [317, 343] on span "3" at bounding box center [314, 340] width 29 height 29
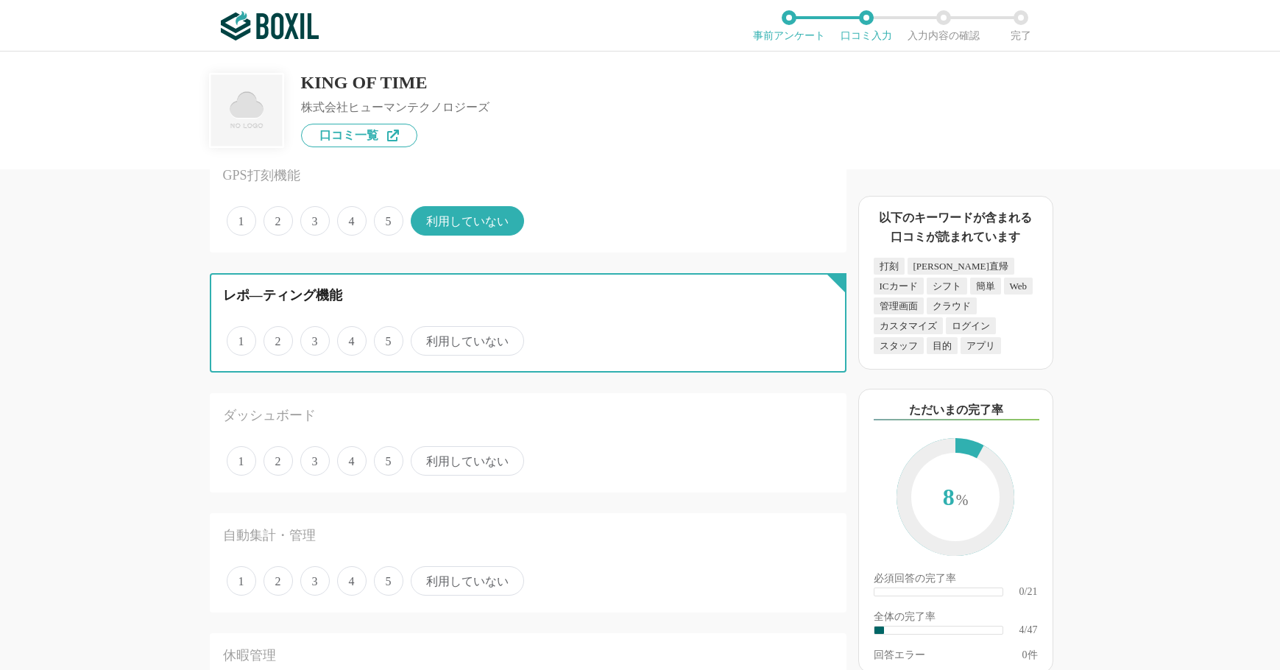
click at [314, 338] on input "3" at bounding box center [309, 333] width 10 height 10
radio input "true"
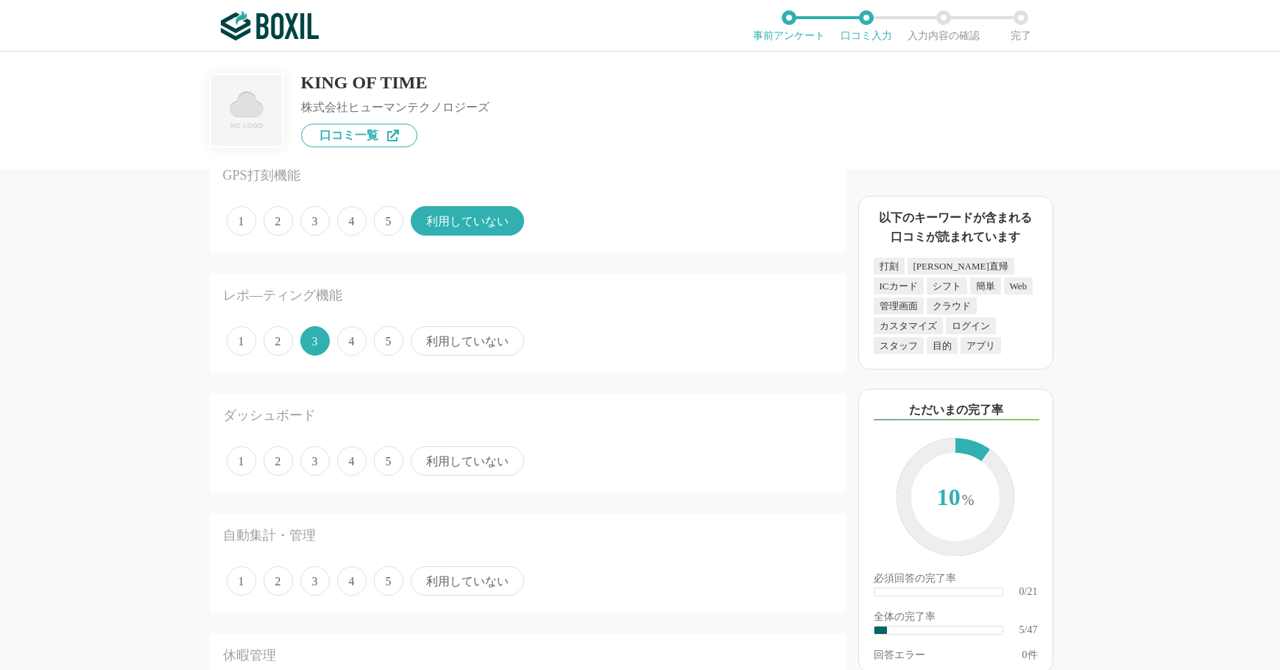
click at [350, 462] on span "4" at bounding box center [351, 460] width 29 height 29
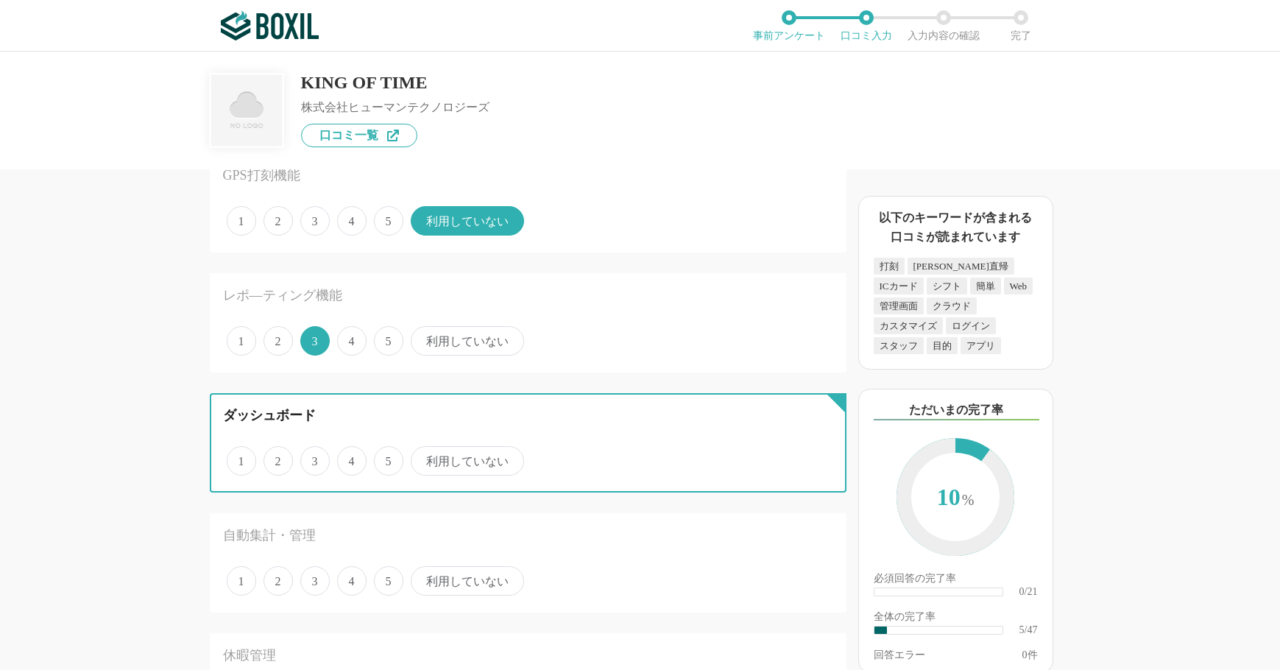
click at [350, 458] on input "4" at bounding box center [346, 453] width 10 height 10
radio input "true"
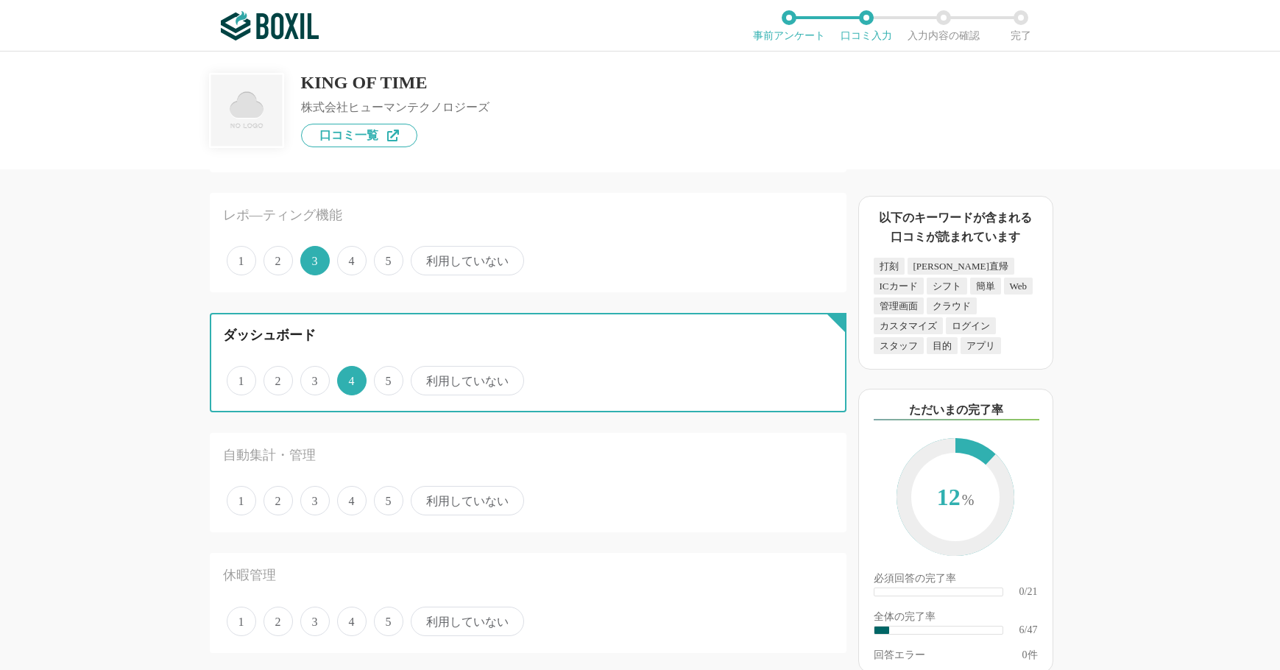
scroll to position [663, 0]
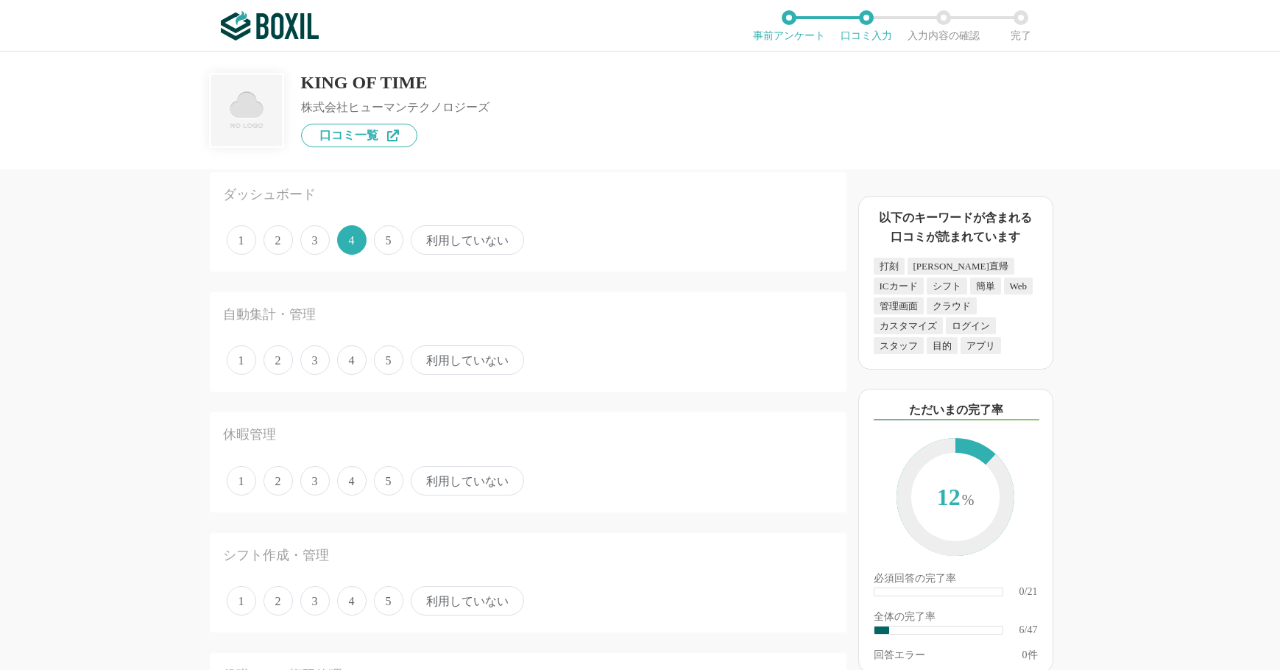
click at [347, 362] on span "4" at bounding box center [351, 359] width 29 height 29
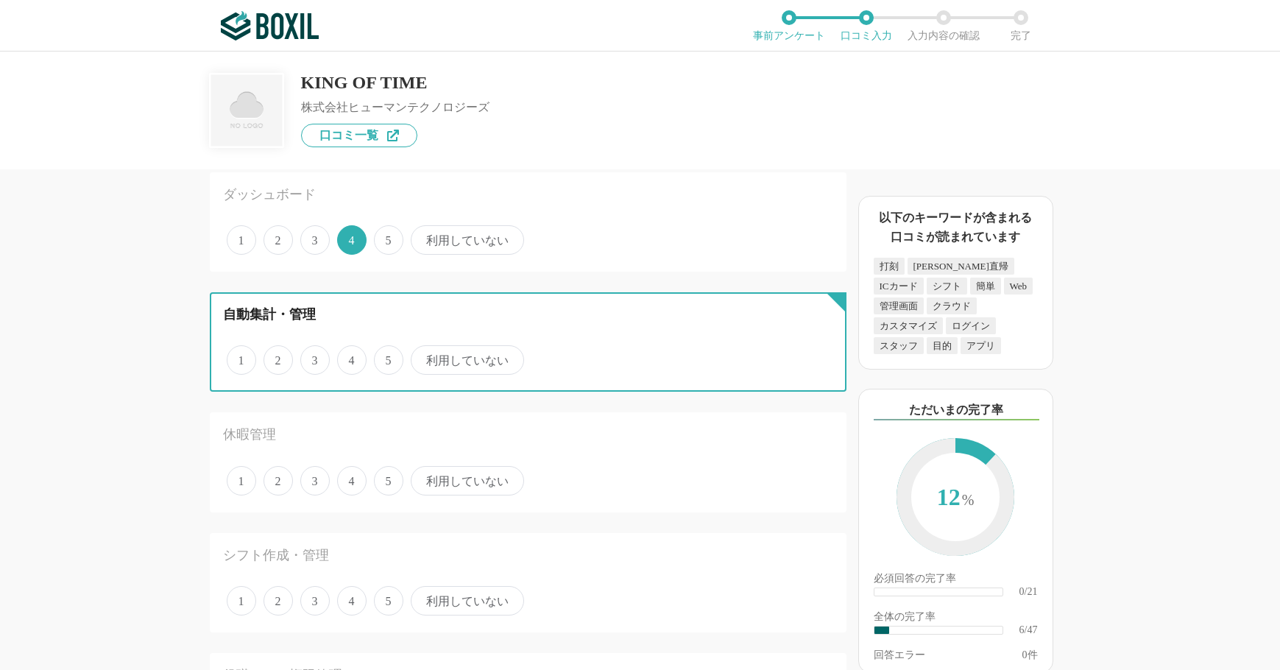
click at [347, 357] on input "4" at bounding box center [346, 353] width 10 height 10
radio input "true"
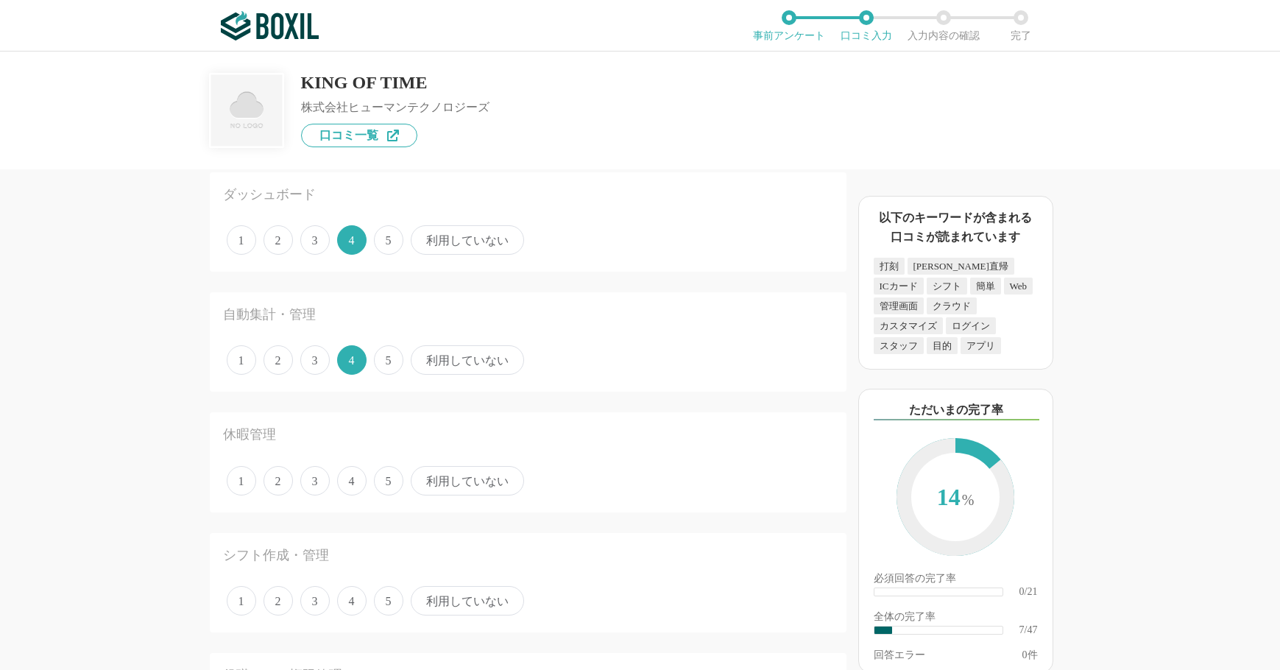
click at [359, 477] on span "4" at bounding box center [351, 480] width 29 height 29
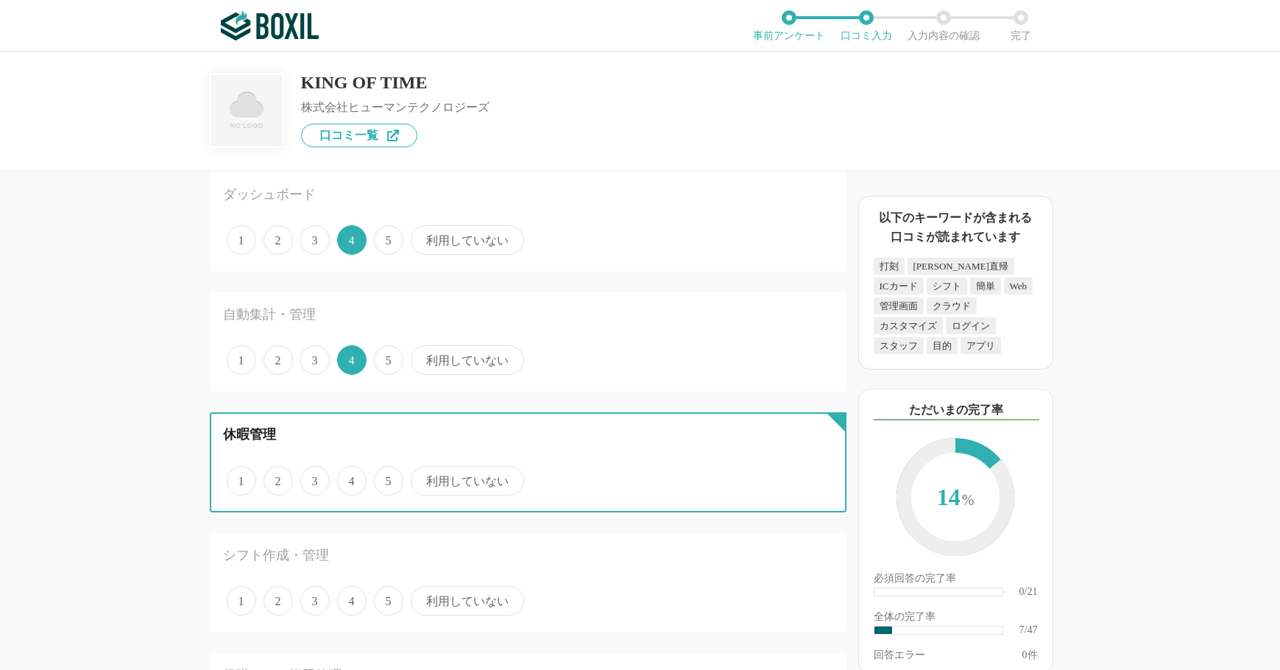
click at [350, 477] on input "4" at bounding box center [346, 473] width 10 height 10
radio input "true"
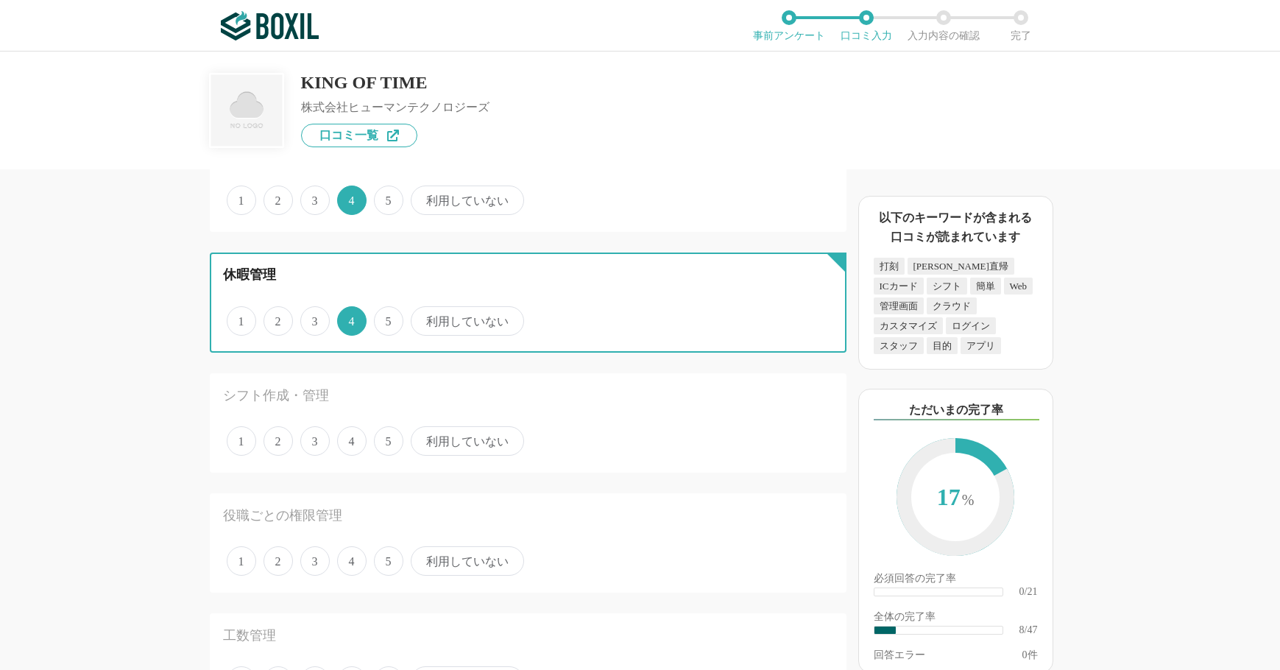
scroll to position [884, 0]
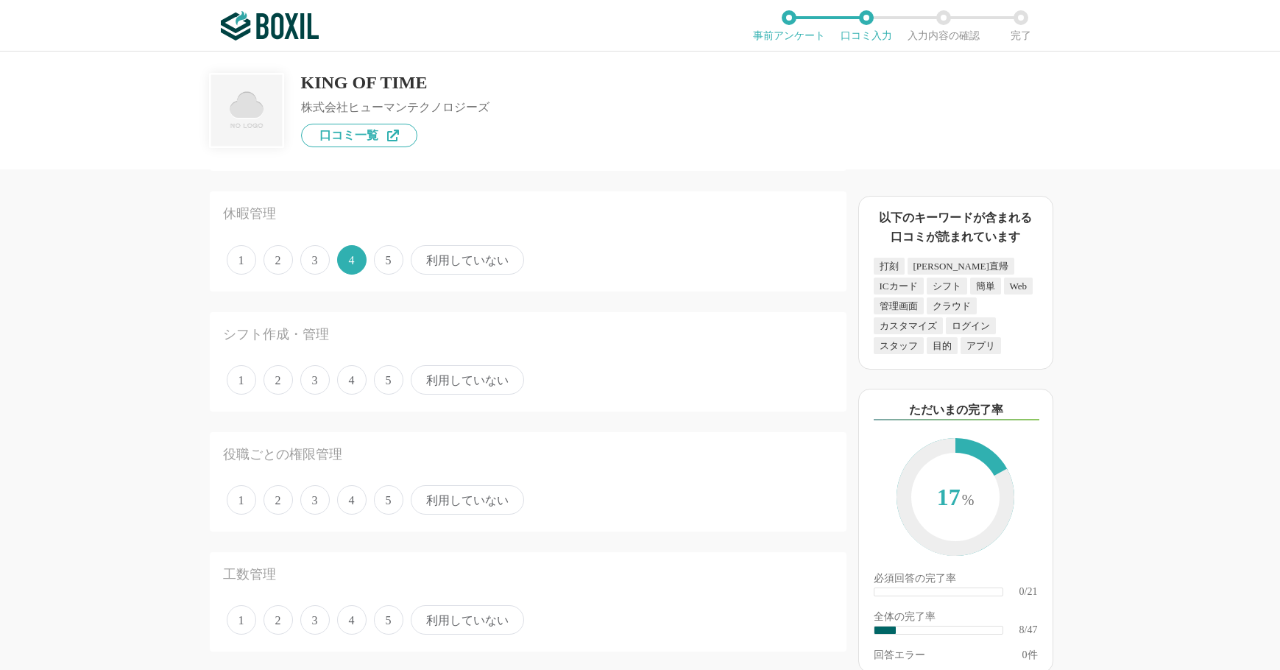
click at [451, 377] on span "利用していない" at bounding box center [467, 379] width 113 height 29
click at [424, 377] on input "利用していない" at bounding box center [420, 372] width 10 height 10
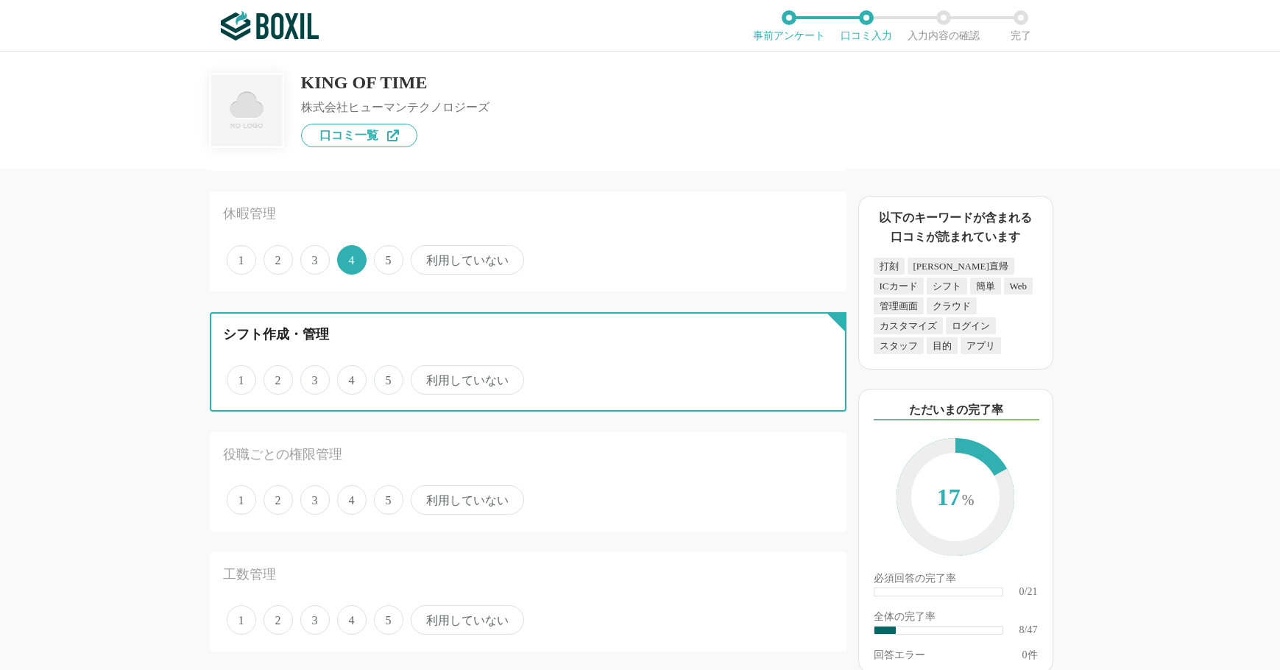
radio input "true"
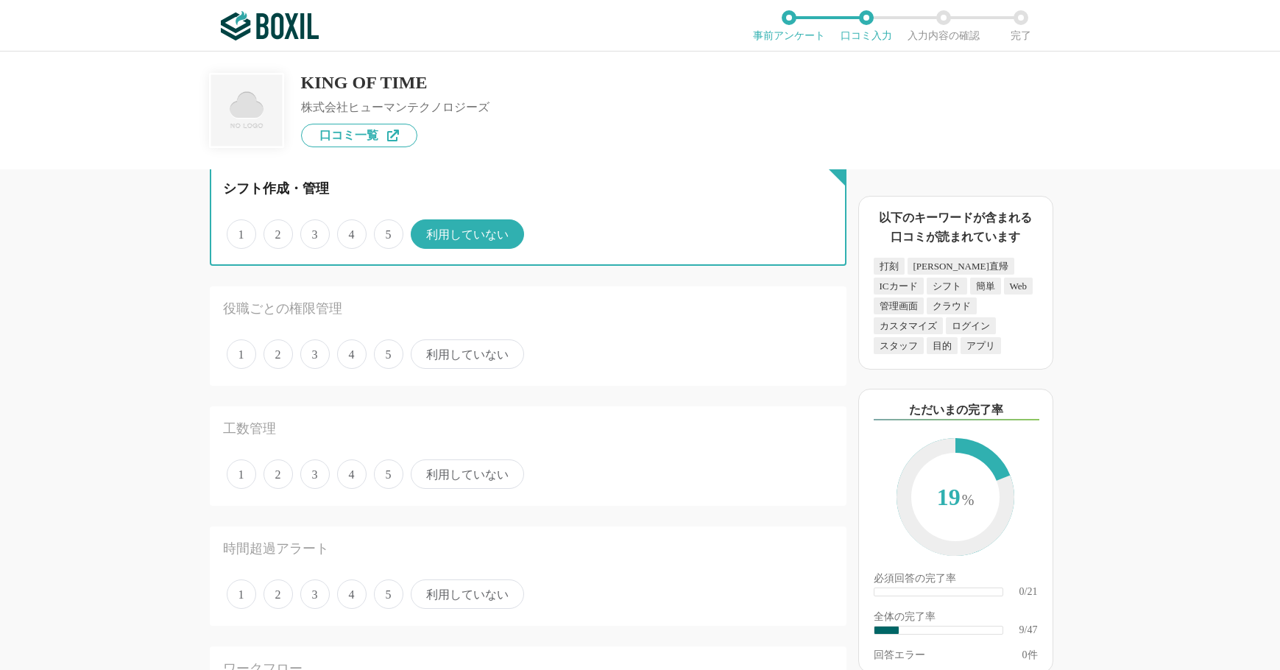
scroll to position [1031, 0]
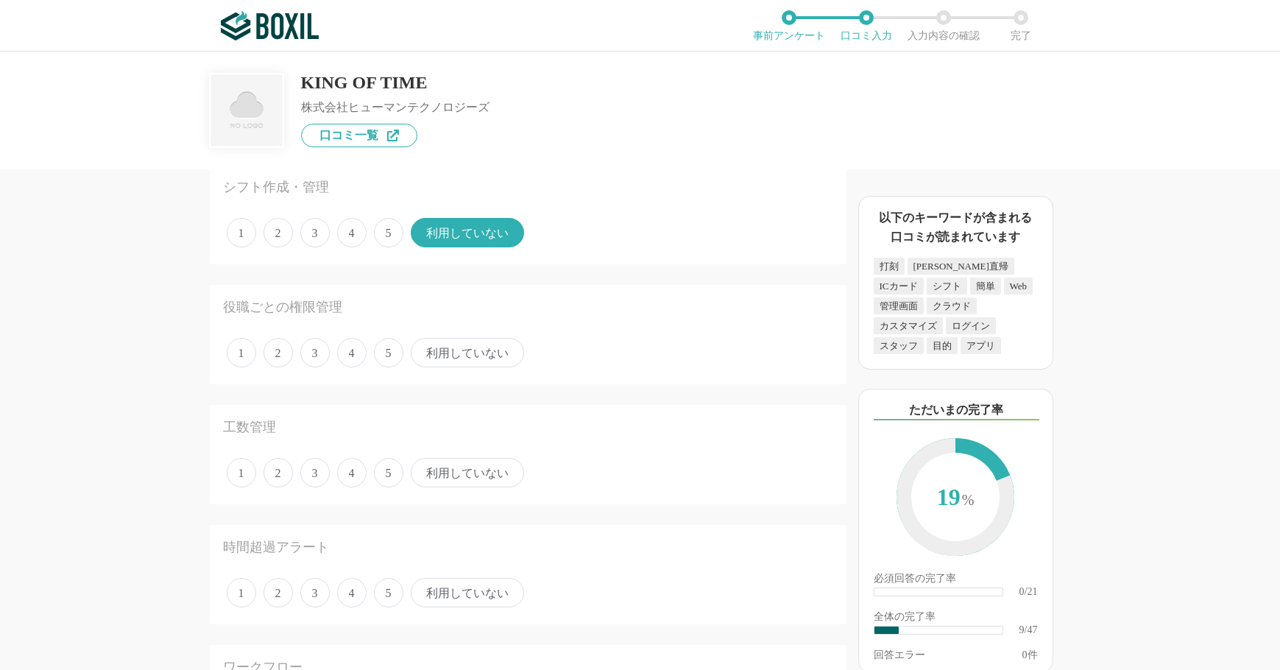
click at [451, 355] on span "利用していない" at bounding box center [467, 352] width 113 height 29
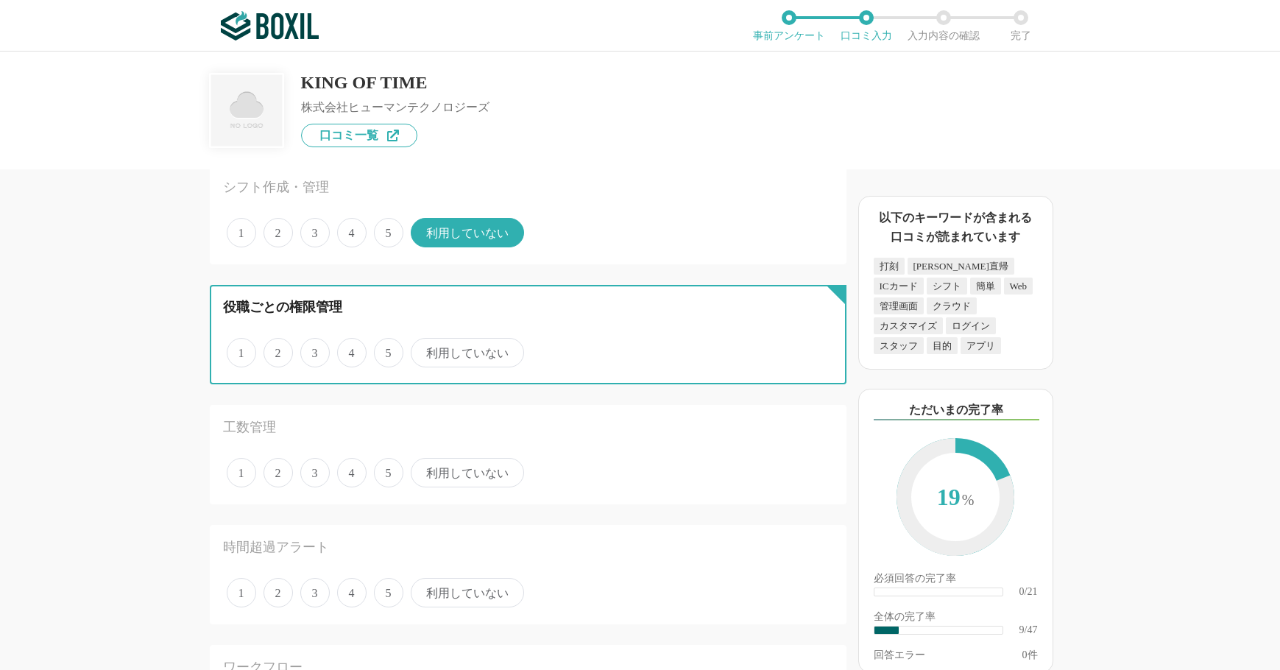
click at [424, 350] on input "利用していない" at bounding box center [420, 345] width 10 height 10
radio input "true"
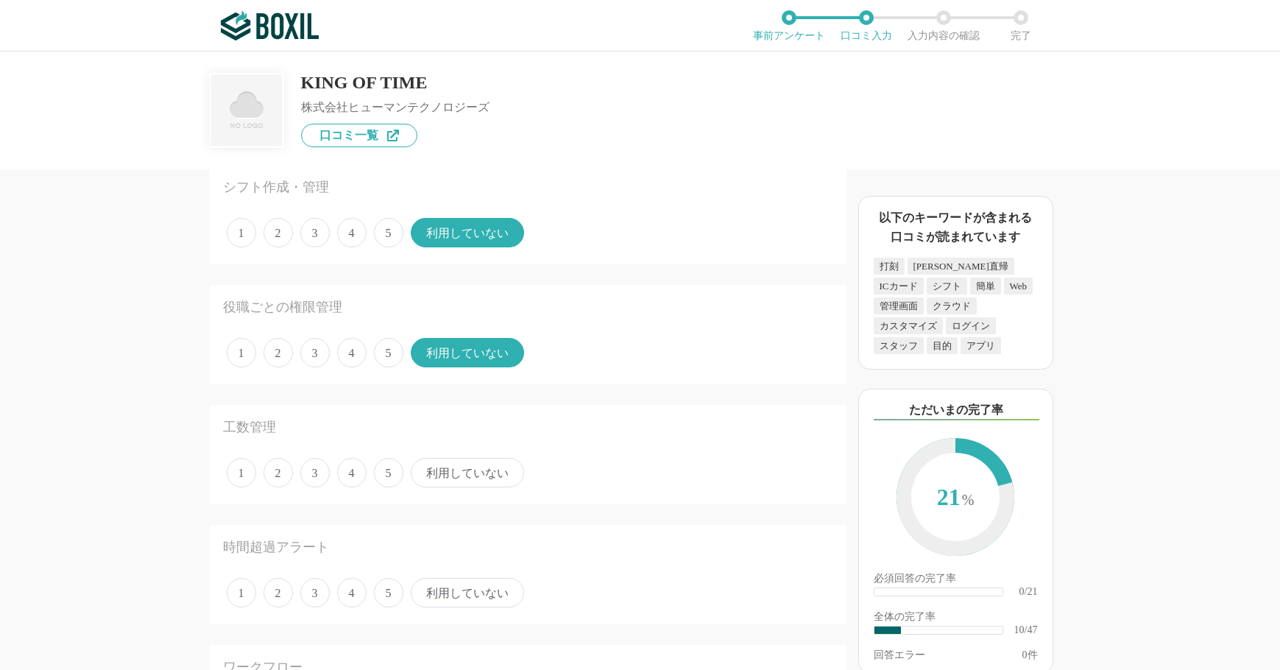
click at [463, 475] on span "利用していない" at bounding box center [467, 472] width 113 height 29
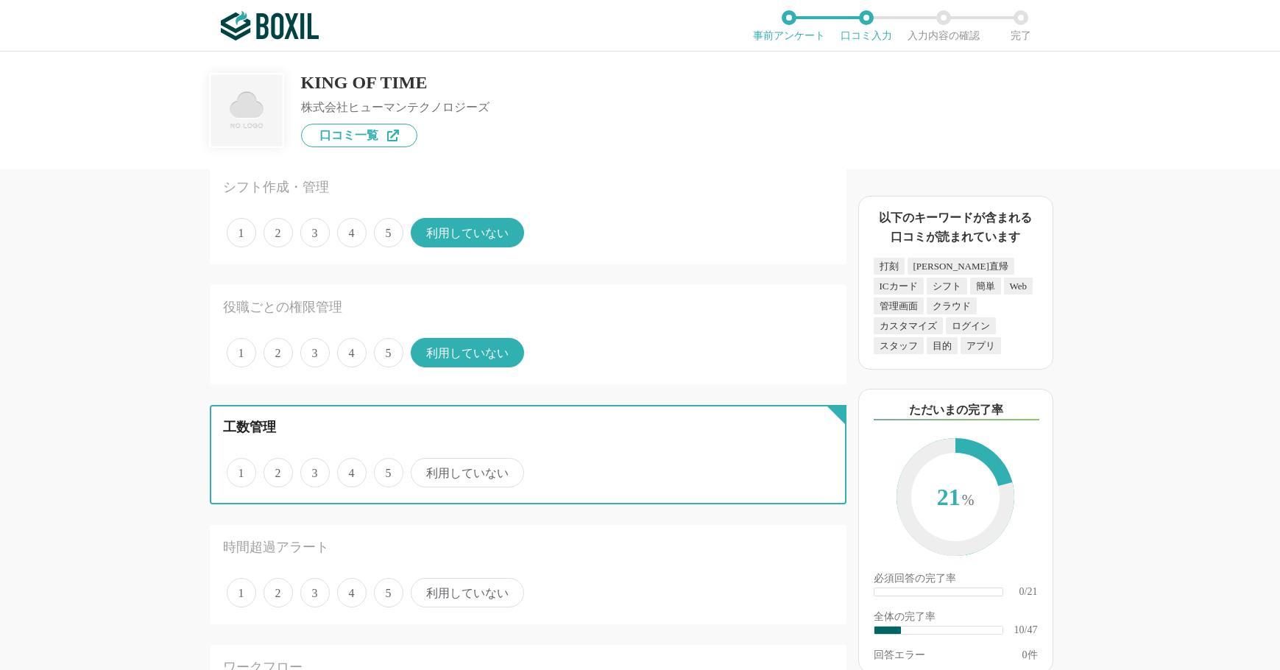
click at [424, 470] on input "利用していない" at bounding box center [420, 465] width 10 height 10
radio input "true"
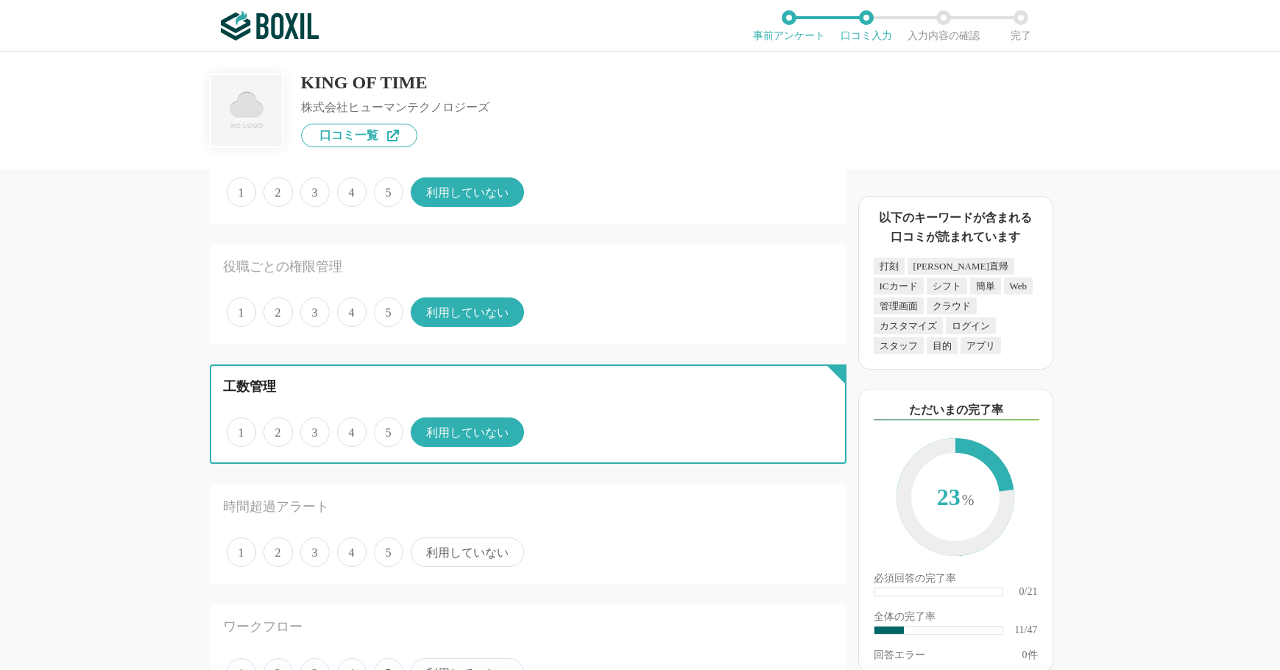
scroll to position [1104, 0]
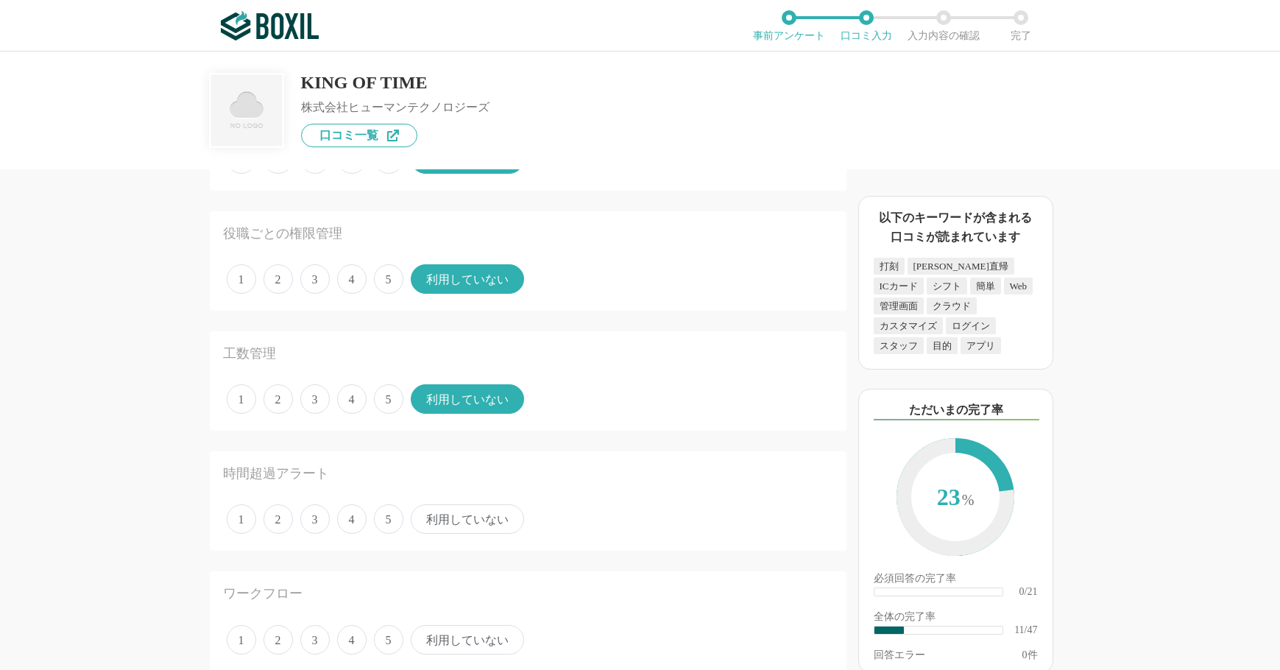
click at [438, 517] on span "利用していない" at bounding box center [467, 518] width 113 height 29
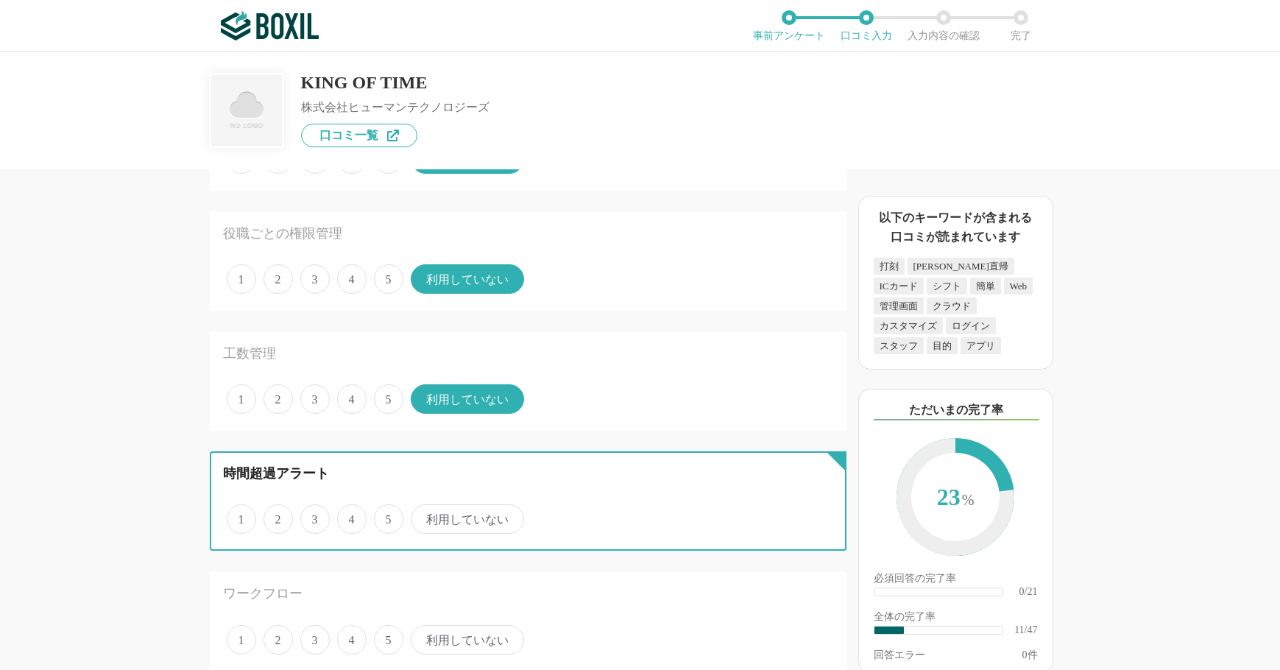
click at [424, 516] on input "利用していない" at bounding box center [420, 512] width 10 height 10
radio input "true"
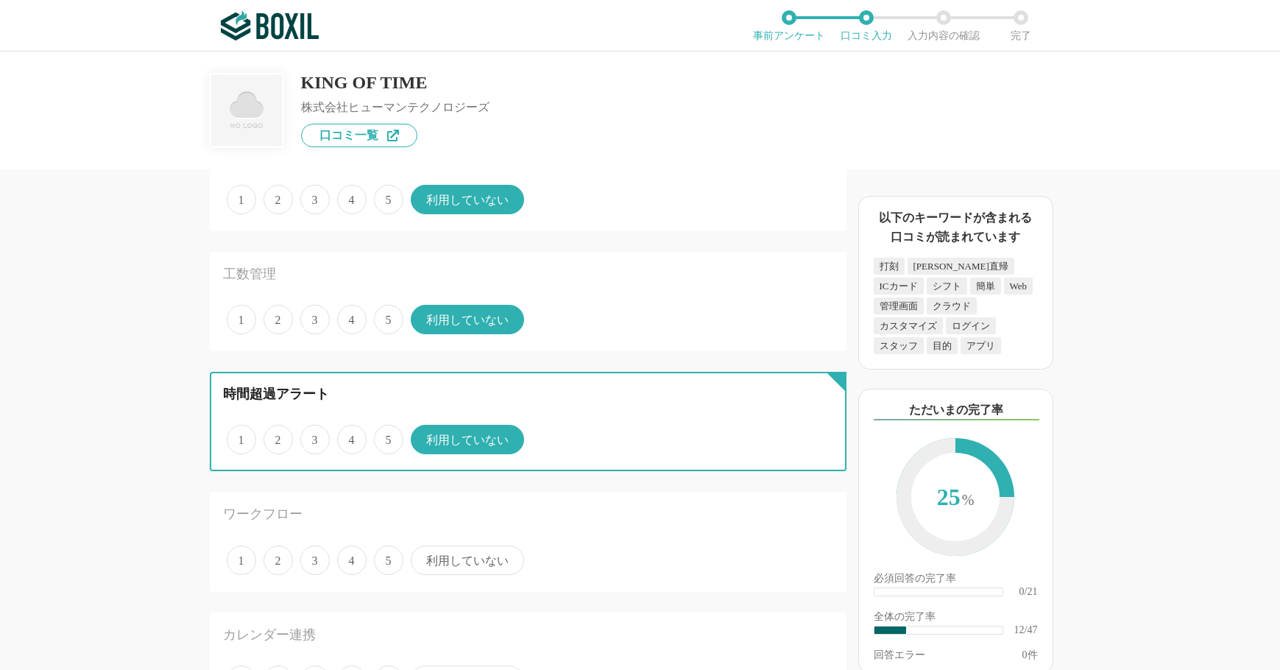
scroll to position [1325, 0]
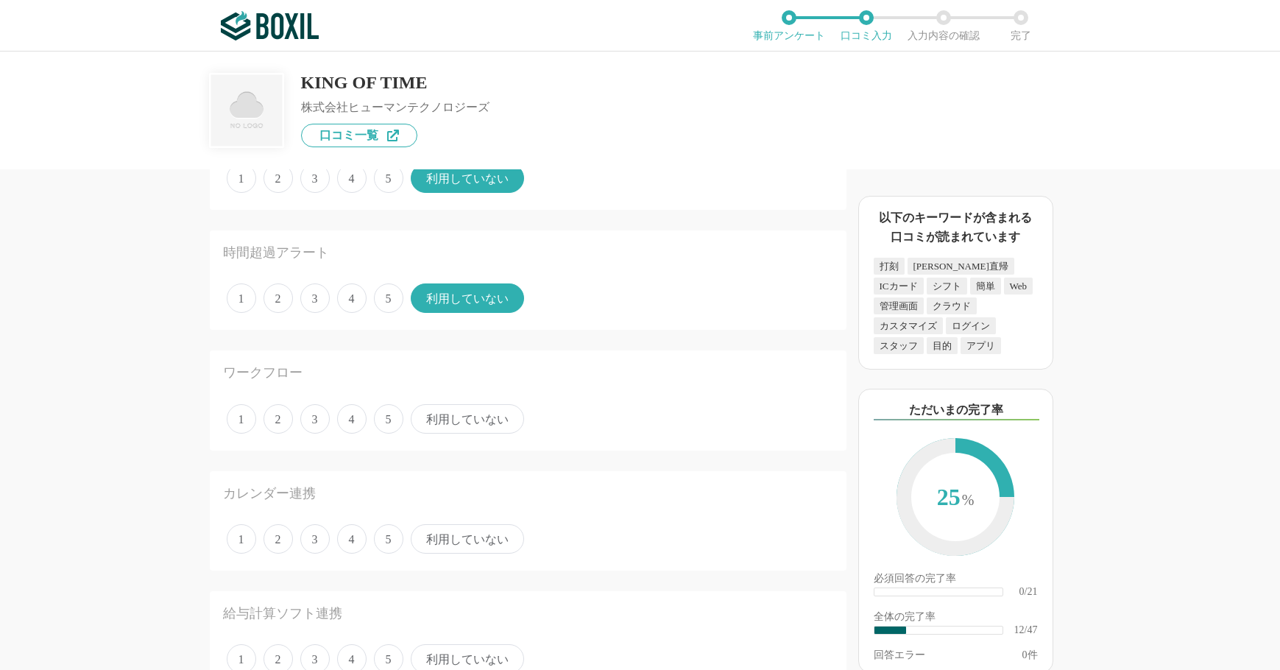
click at [480, 427] on span "利用していない" at bounding box center [467, 418] width 113 height 29
click at [424, 416] on input "利用していない" at bounding box center [420, 411] width 10 height 10
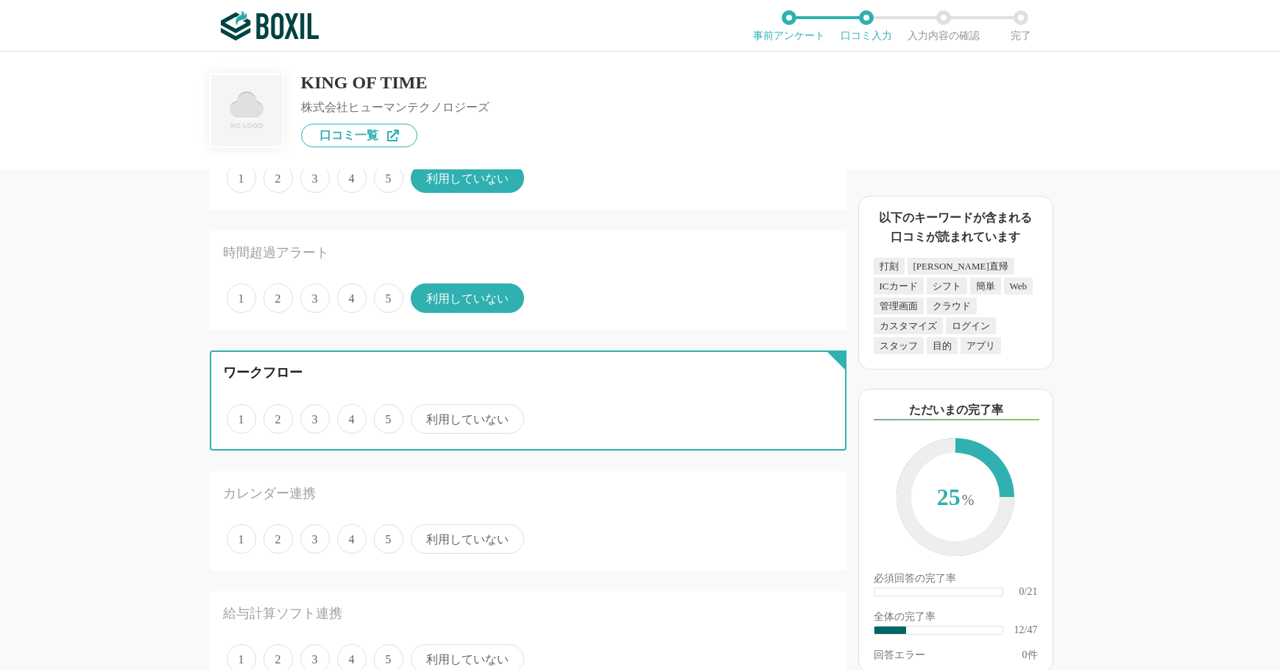
radio input "true"
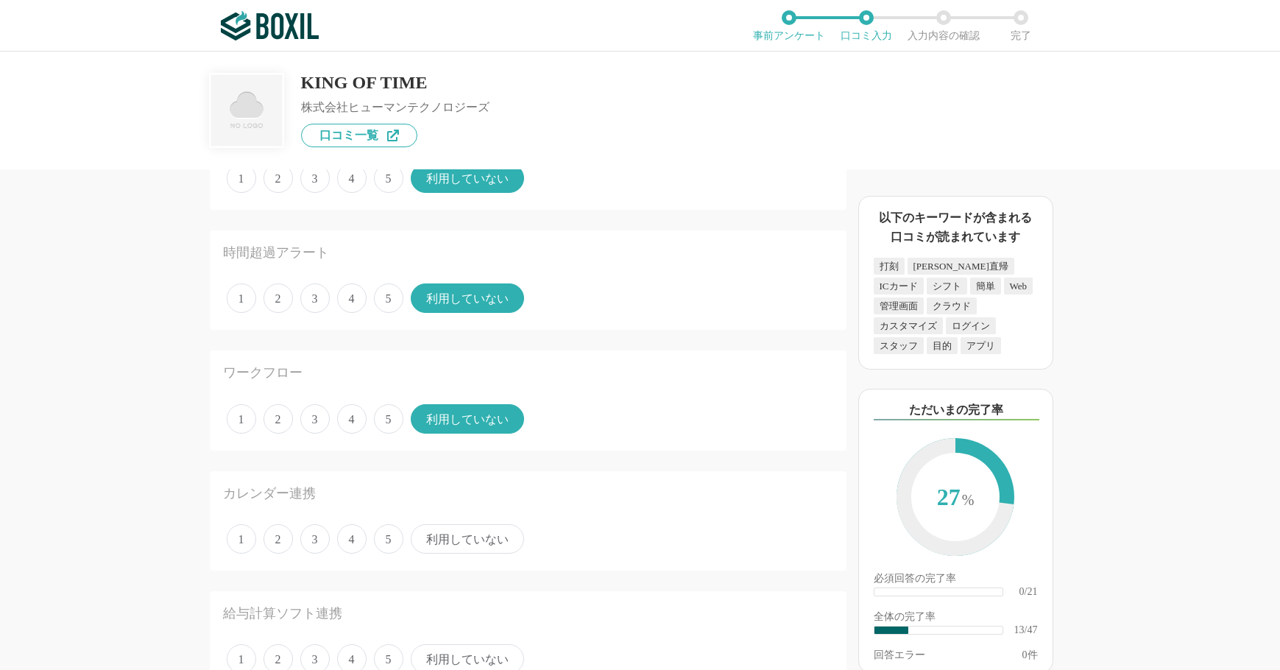
click at [458, 538] on span "利用していない" at bounding box center [467, 538] width 113 height 29
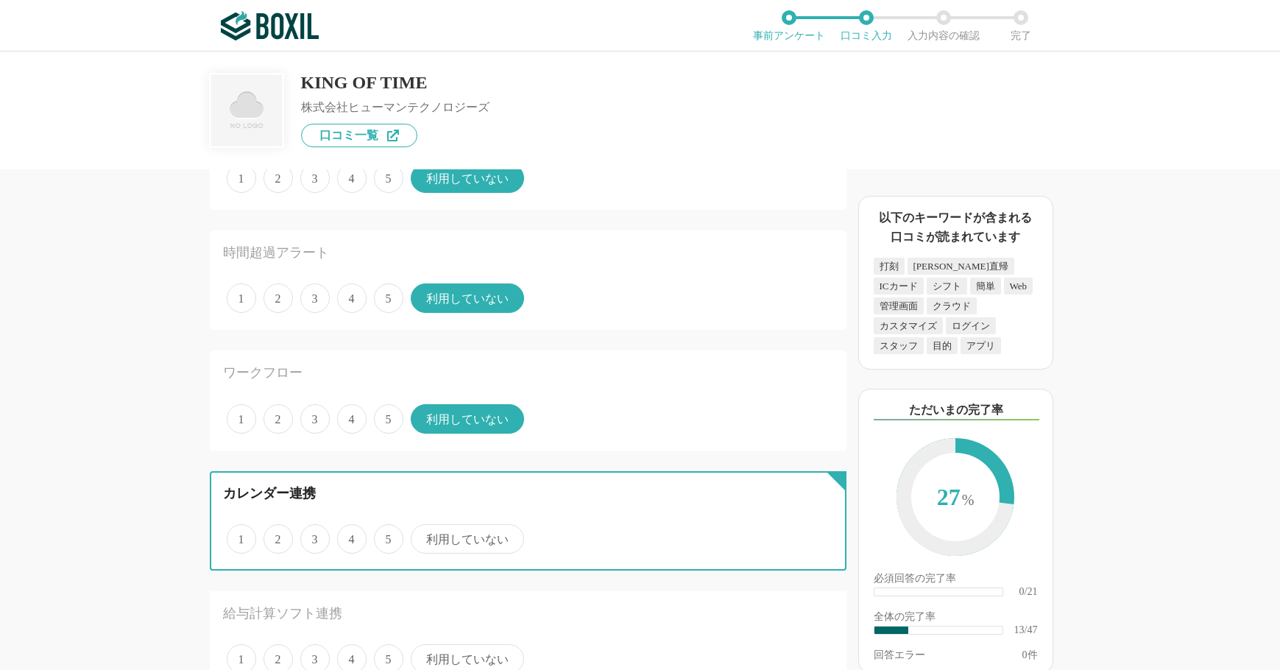
click at [424, 536] on input "利用していない" at bounding box center [420, 531] width 10 height 10
radio input "true"
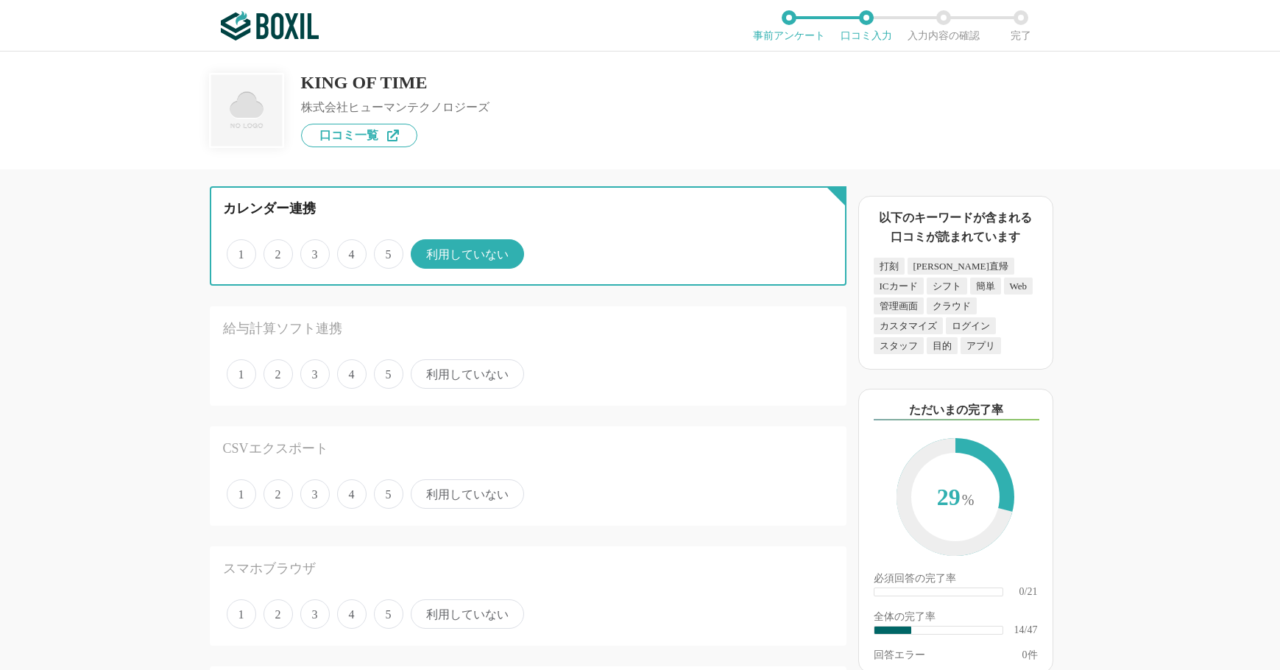
scroll to position [1620, 0]
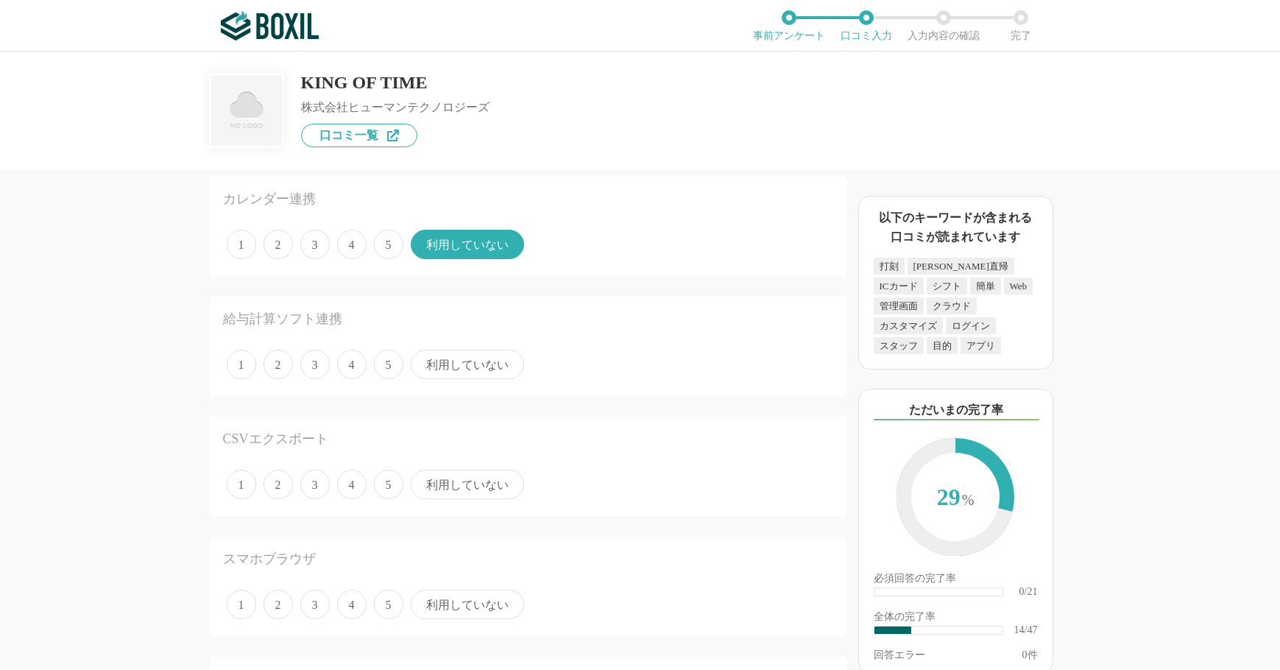
click at [492, 383] on div "1 2 3 4 5 利用していない" at bounding box center [528, 364] width 610 height 37
drag, startPoint x: 448, startPoint y: 350, endPoint x: 404, endPoint y: 367, distance: 47.3
click at [448, 350] on span "利用していない" at bounding box center [467, 364] width 113 height 29
click at [320, 484] on span "3" at bounding box center [314, 484] width 29 height 29
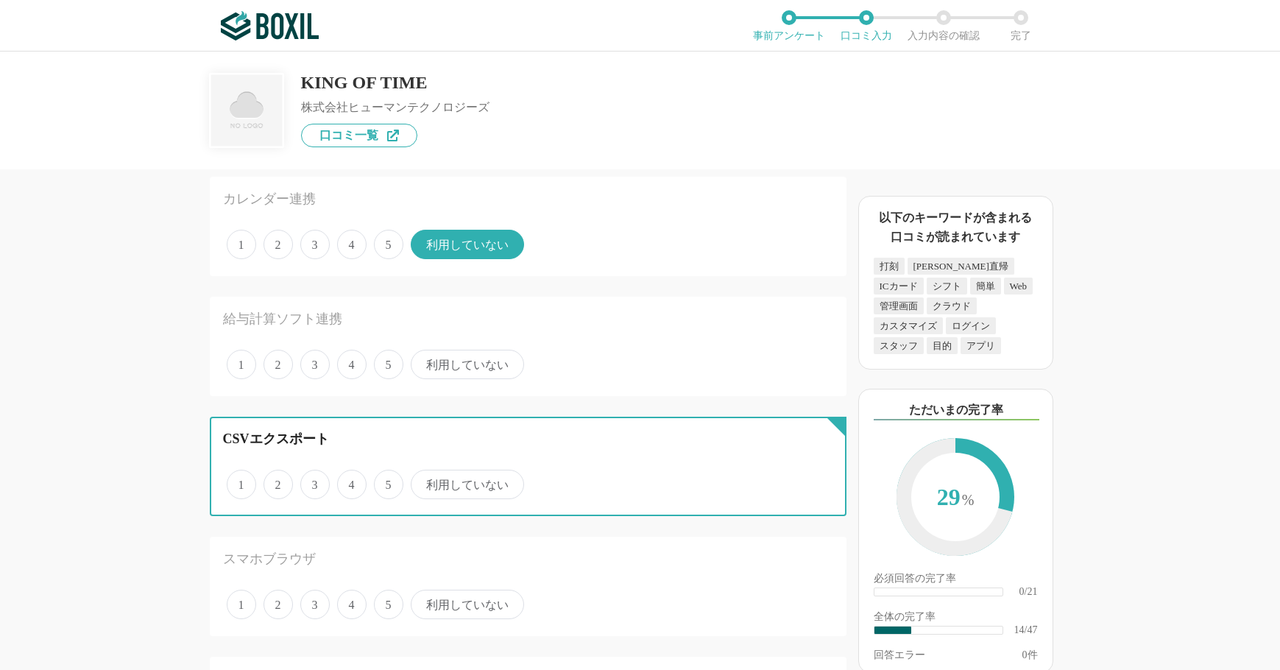
click at [314, 482] on input "3" at bounding box center [309, 477] width 10 height 10
radio input "true"
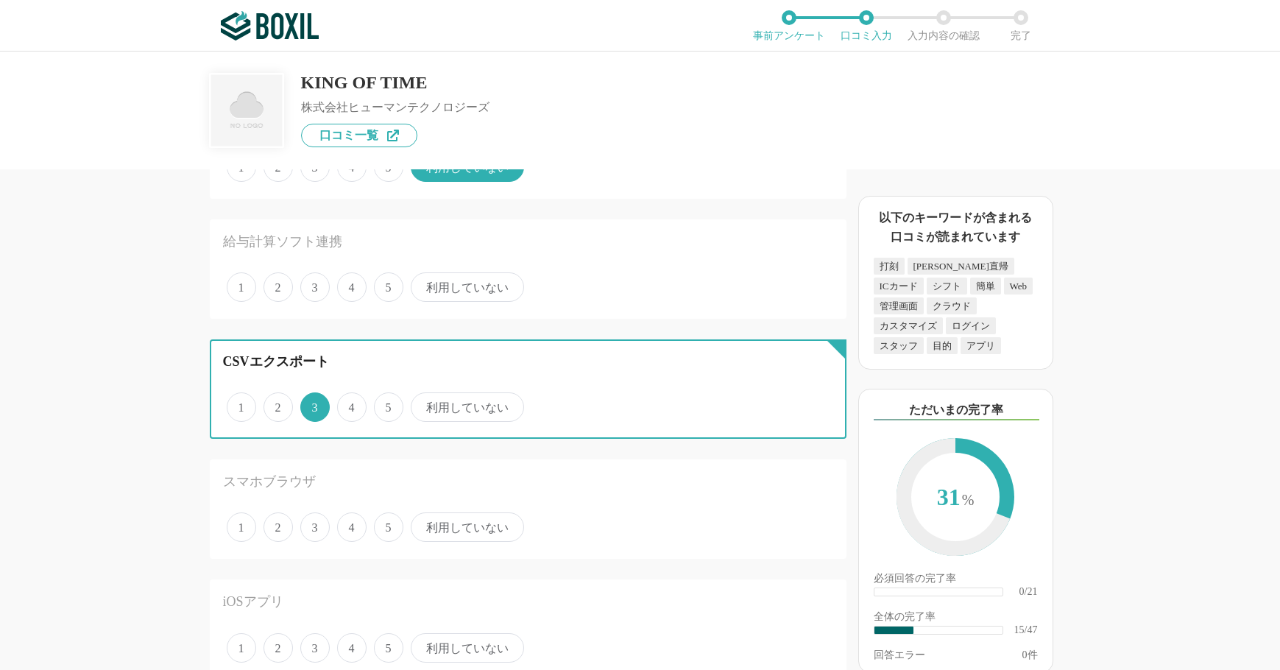
scroll to position [1841, 0]
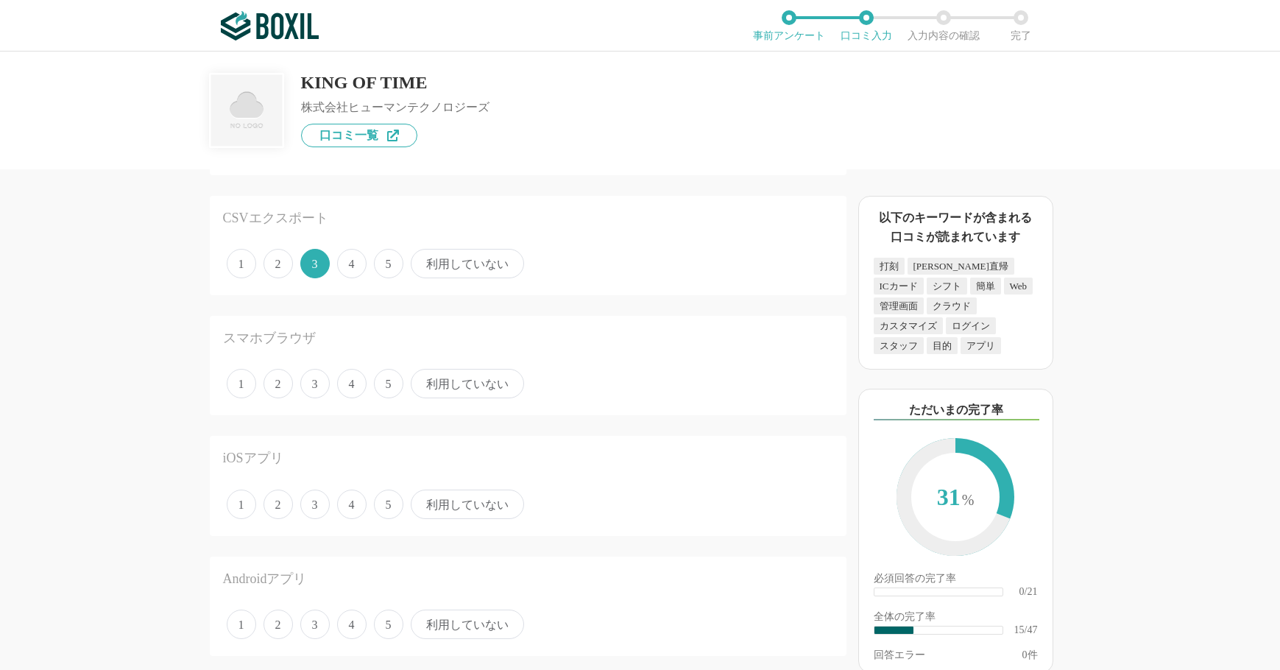
click at [352, 384] on span "4" at bounding box center [351, 383] width 29 height 29
click at [350, 381] on input "4" at bounding box center [346, 376] width 10 height 10
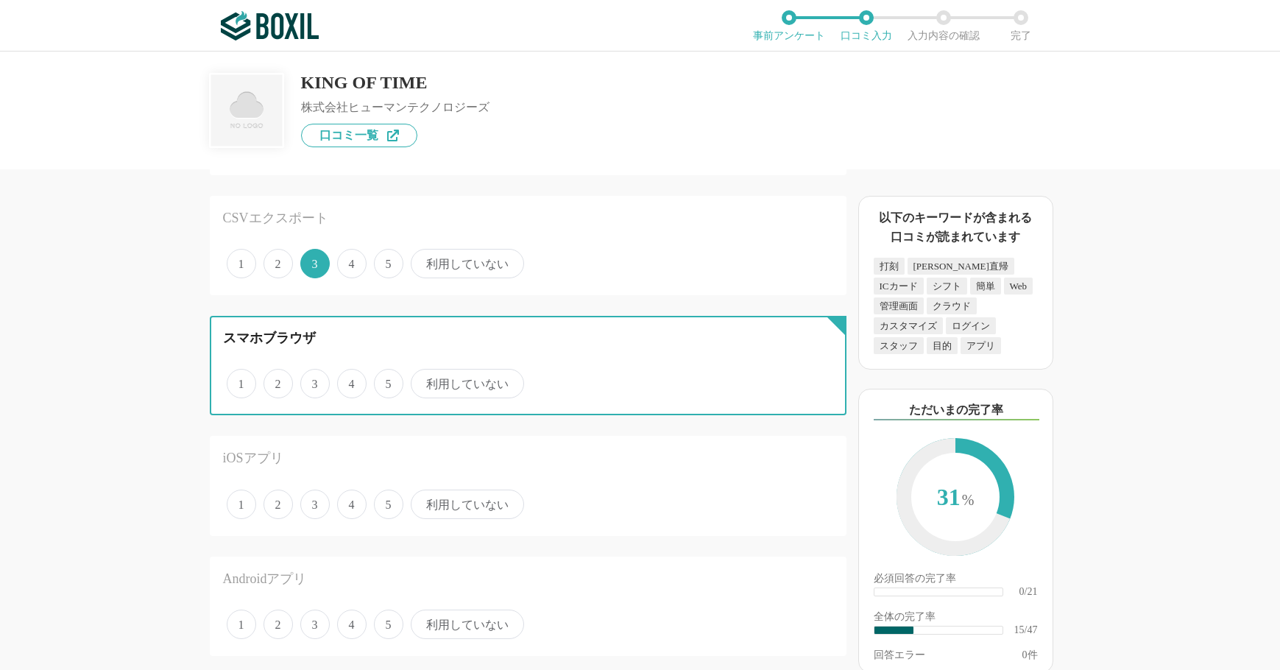
radio input "true"
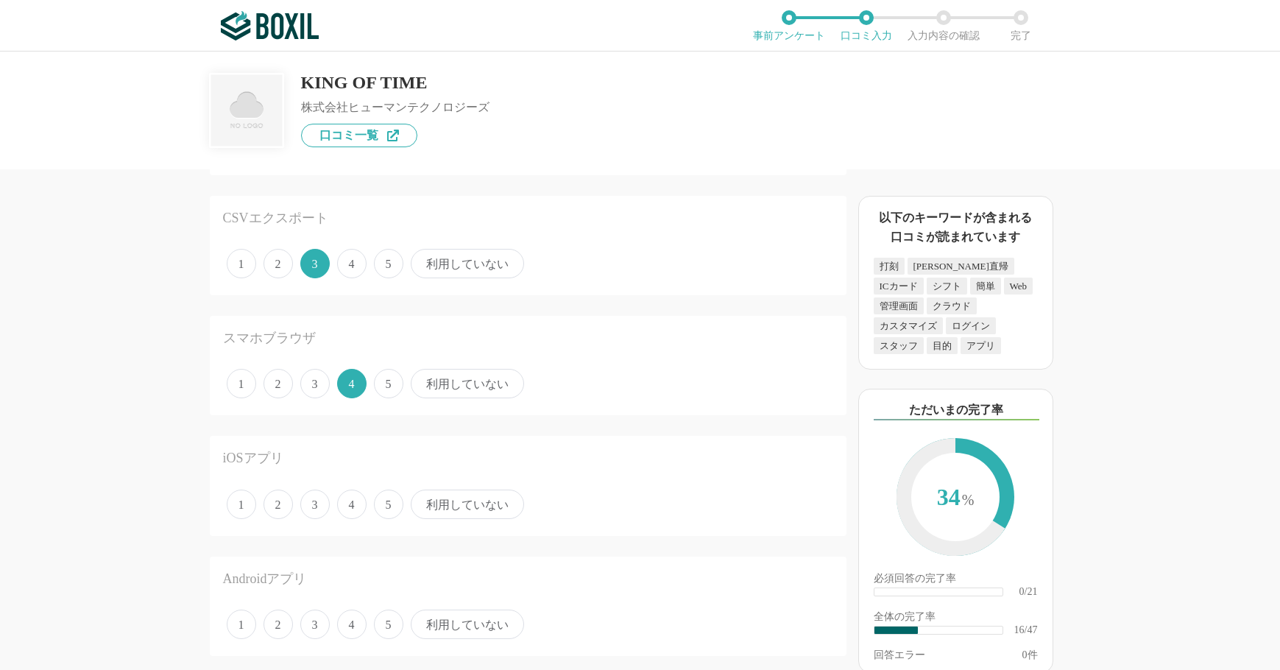
click at [350, 506] on span "4" at bounding box center [351, 504] width 29 height 29
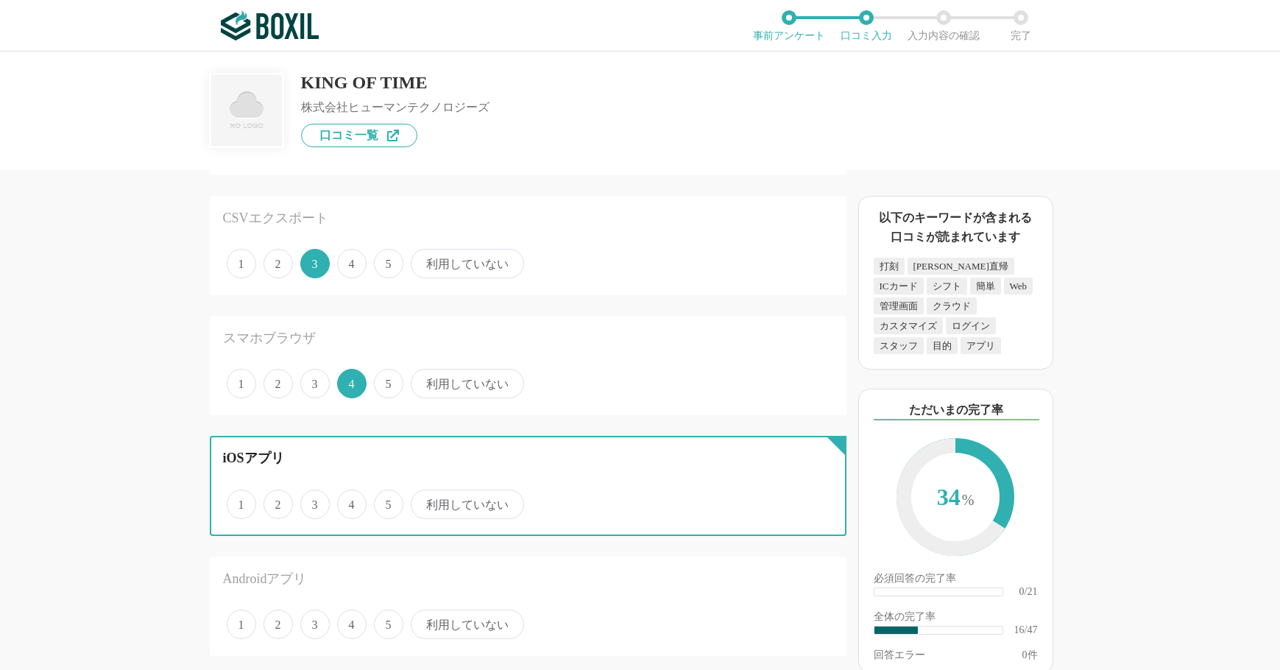
click at [350, 501] on input "4" at bounding box center [346, 497] width 10 height 10
radio input "true"
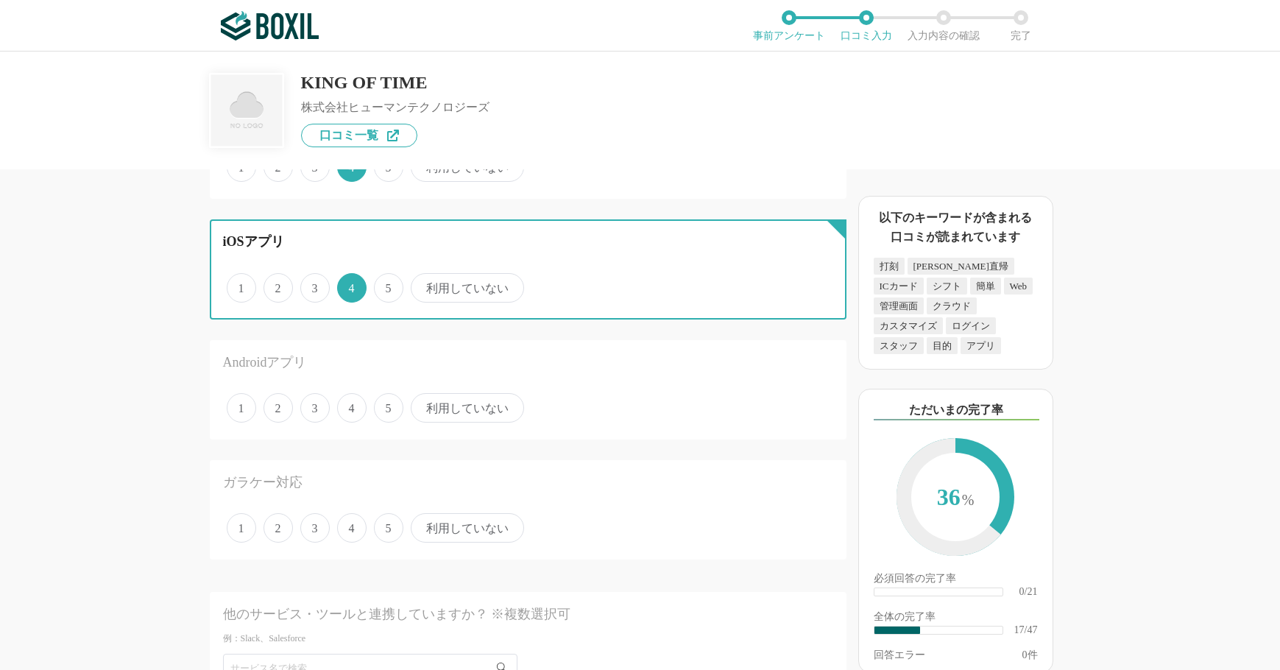
scroll to position [2062, 0]
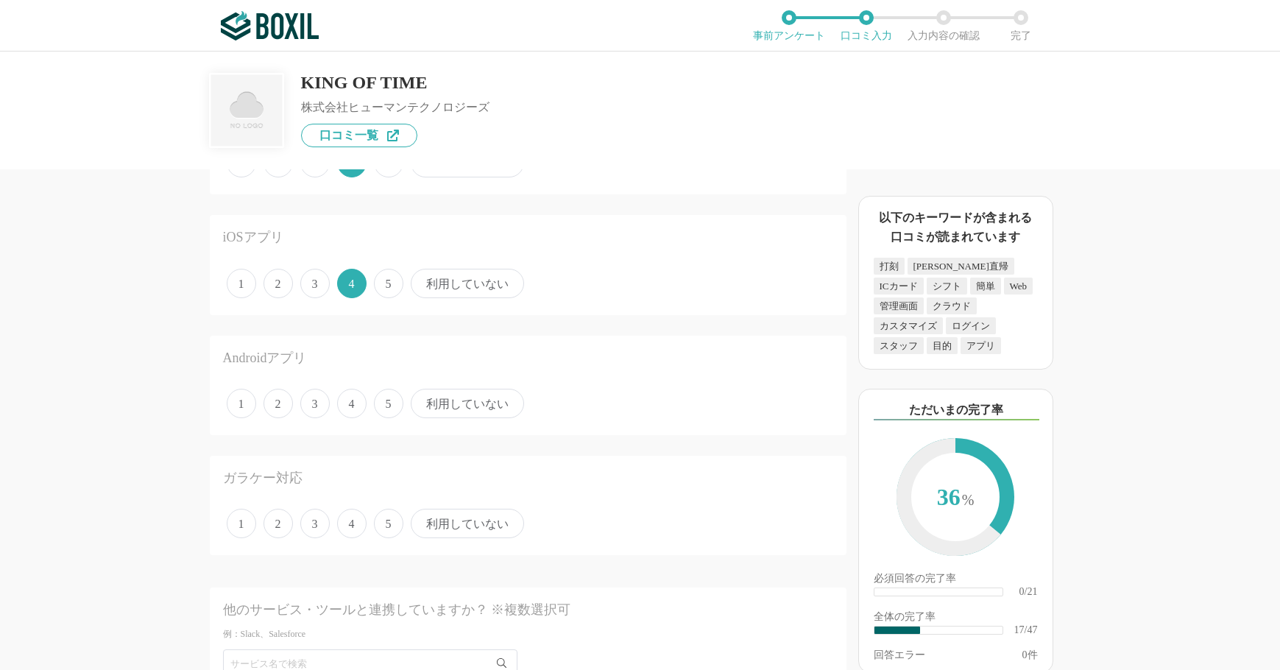
click at [348, 396] on span "4" at bounding box center [351, 403] width 29 height 29
click at [348, 396] on input "4" at bounding box center [346, 396] width 10 height 10
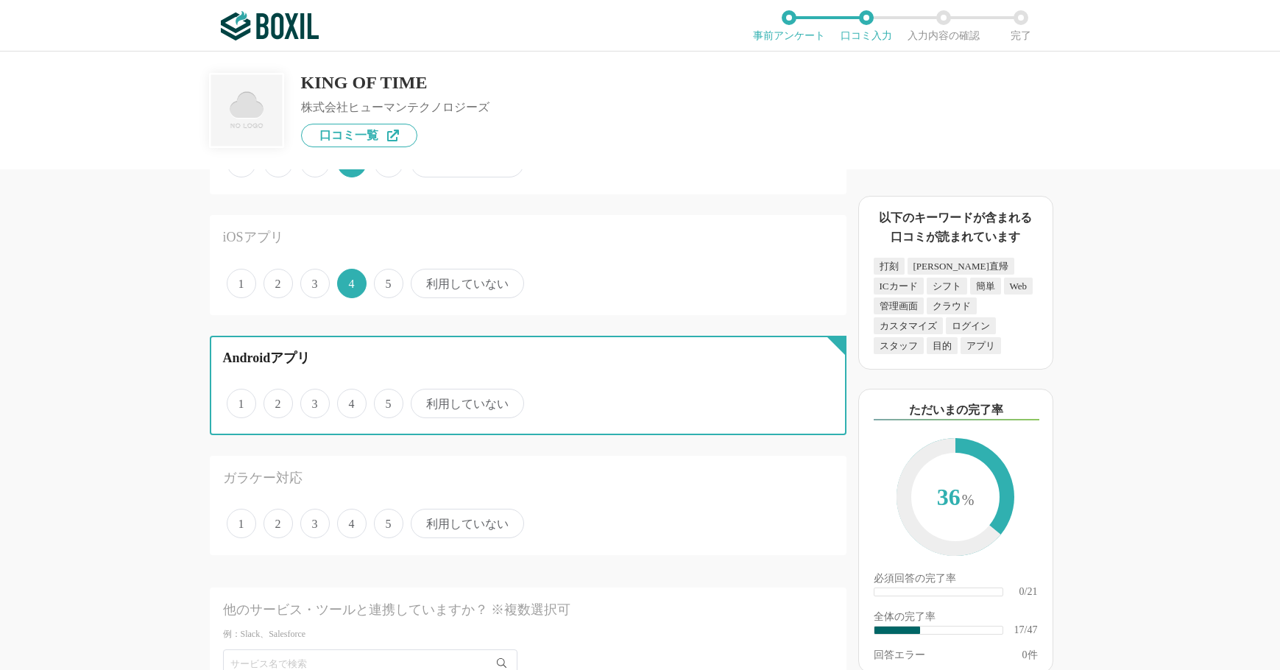
radio input "true"
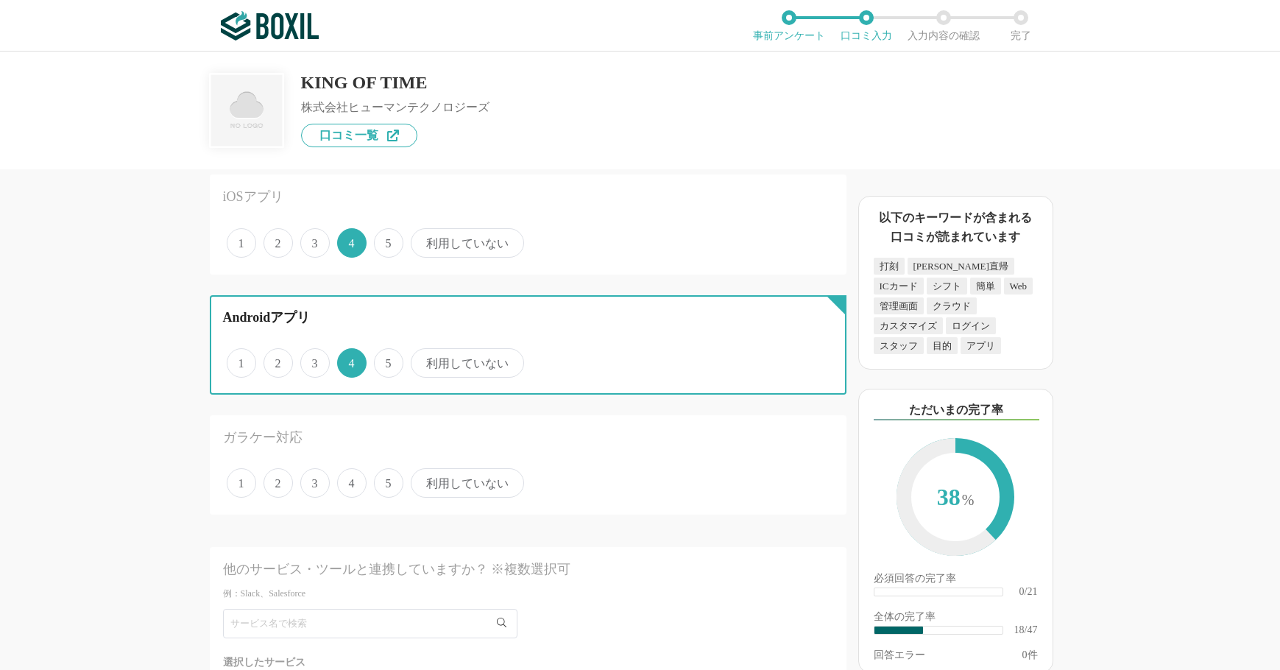
scroll to position [2135, 0]
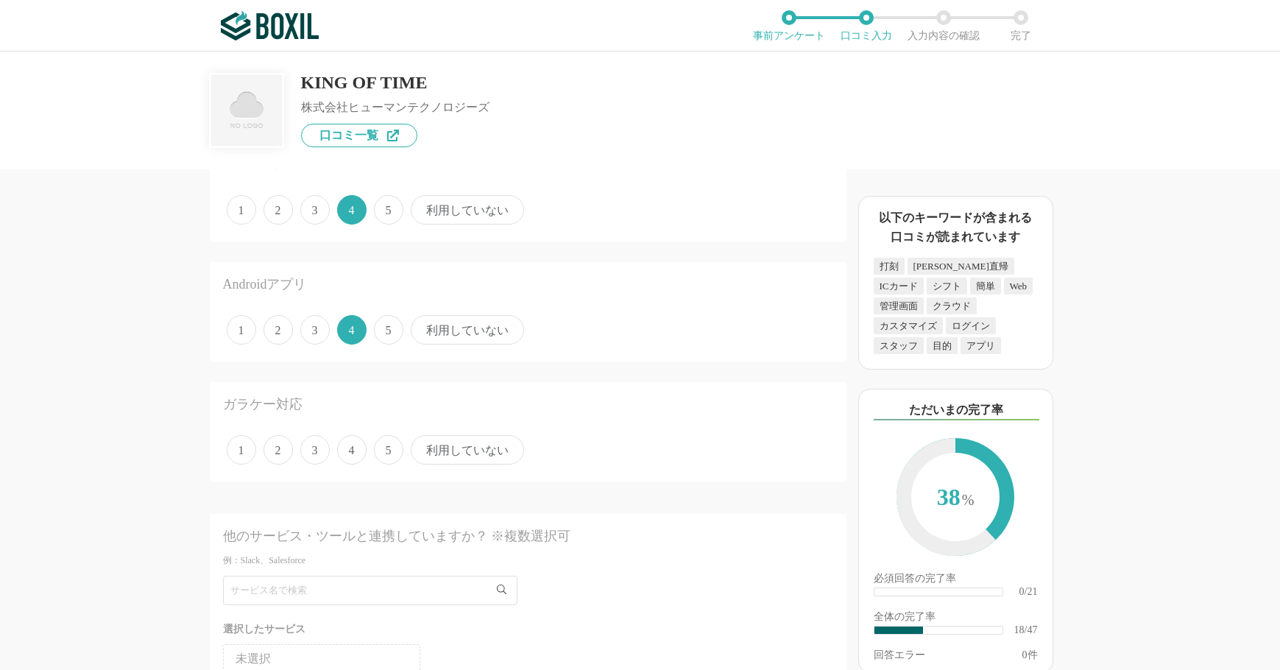
click at [462, 450] on span "利用していない" at bounding box center [467, 449] width 113 height 29
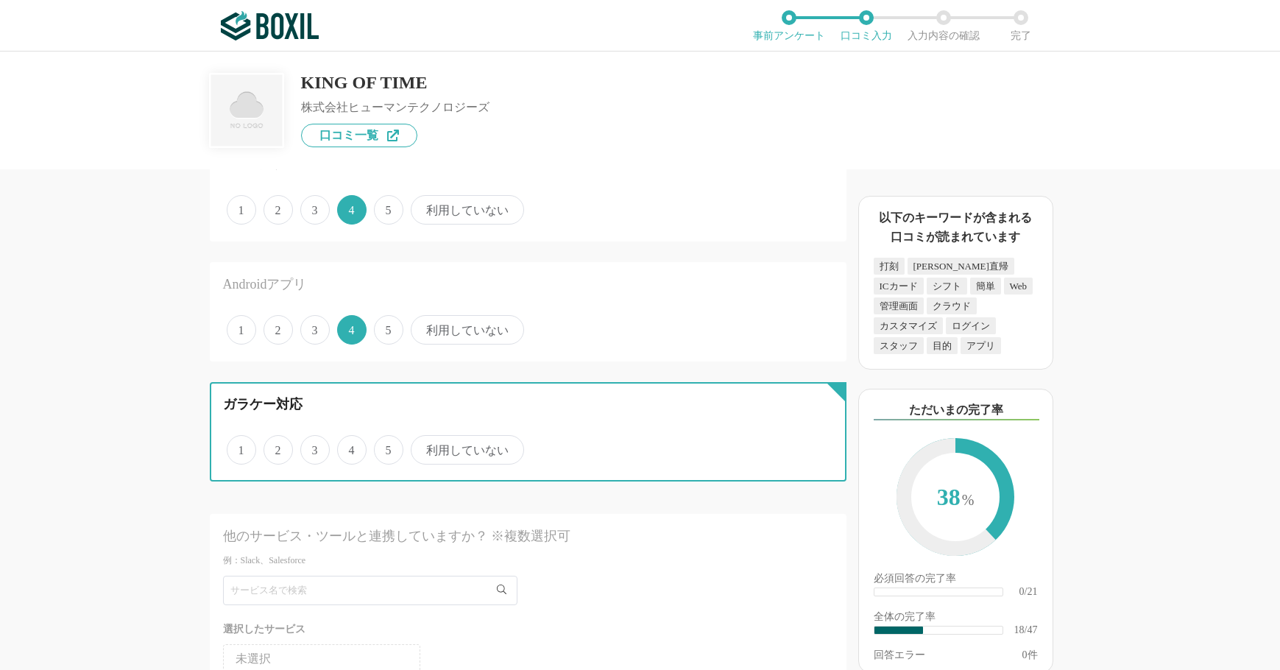
click at [424, 447] on input "利用していない" at bounding box center [420, 442] width 10 height 10
radio input "true"
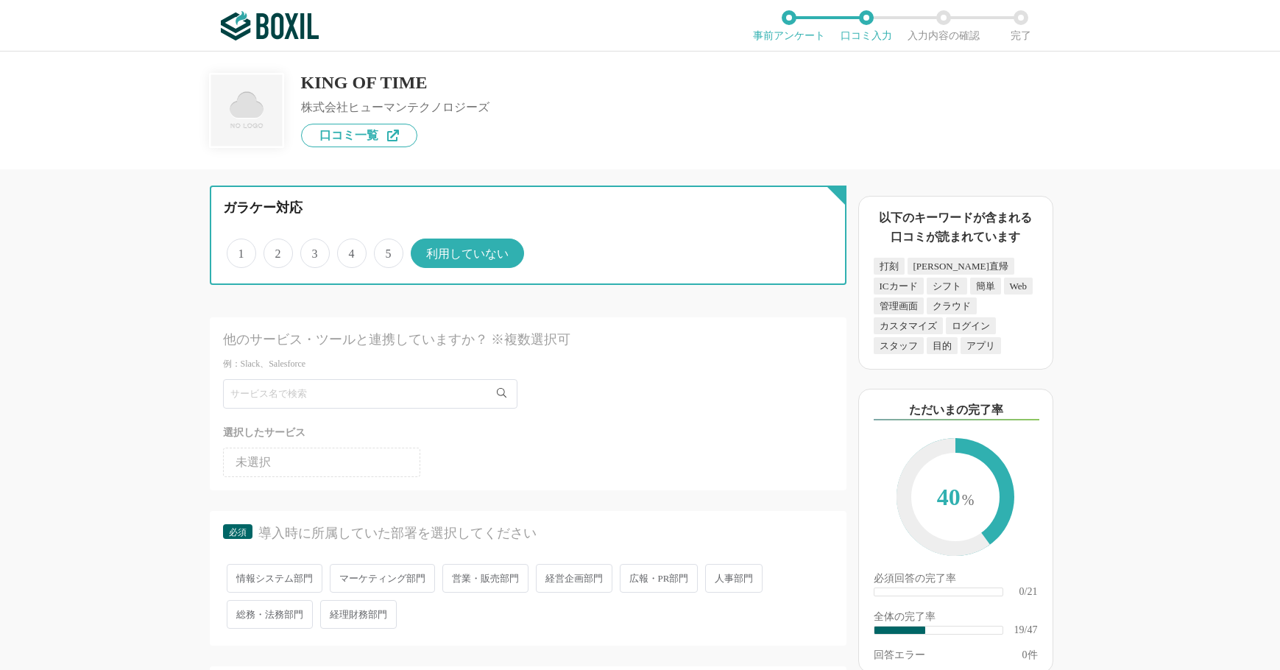
scroll to position [2356, 0]
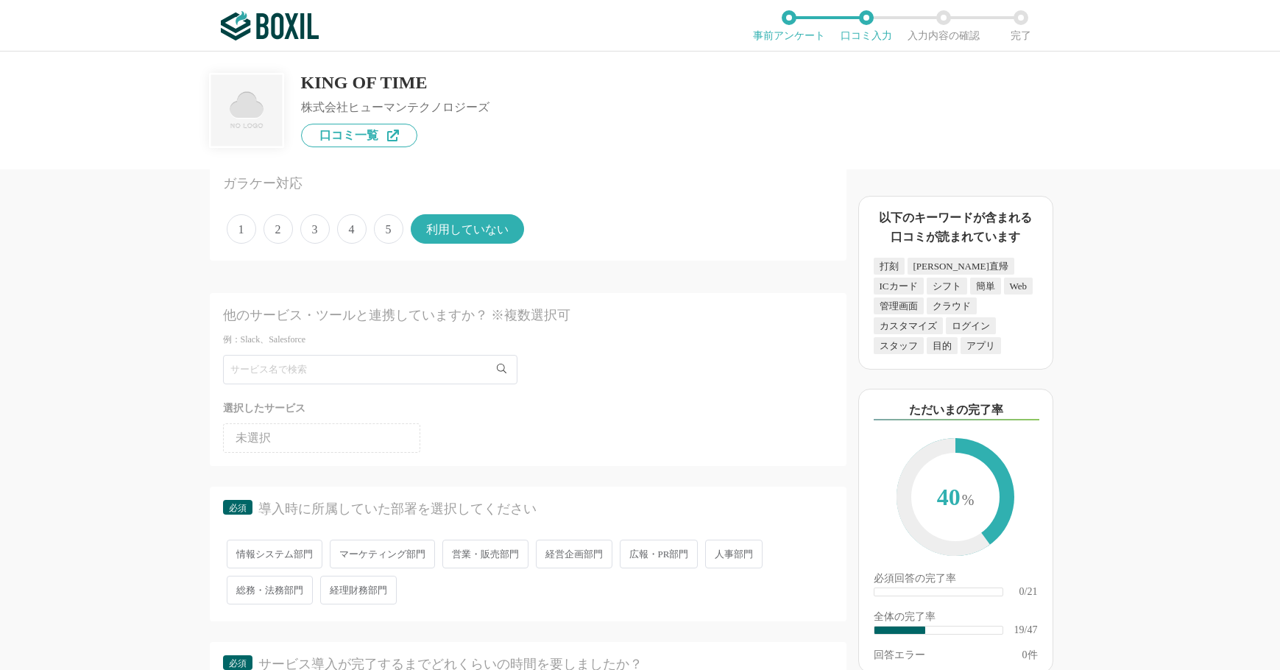
click at [320, 437] on li "未選択" at bounding box center [321, 437] width 197 height 29
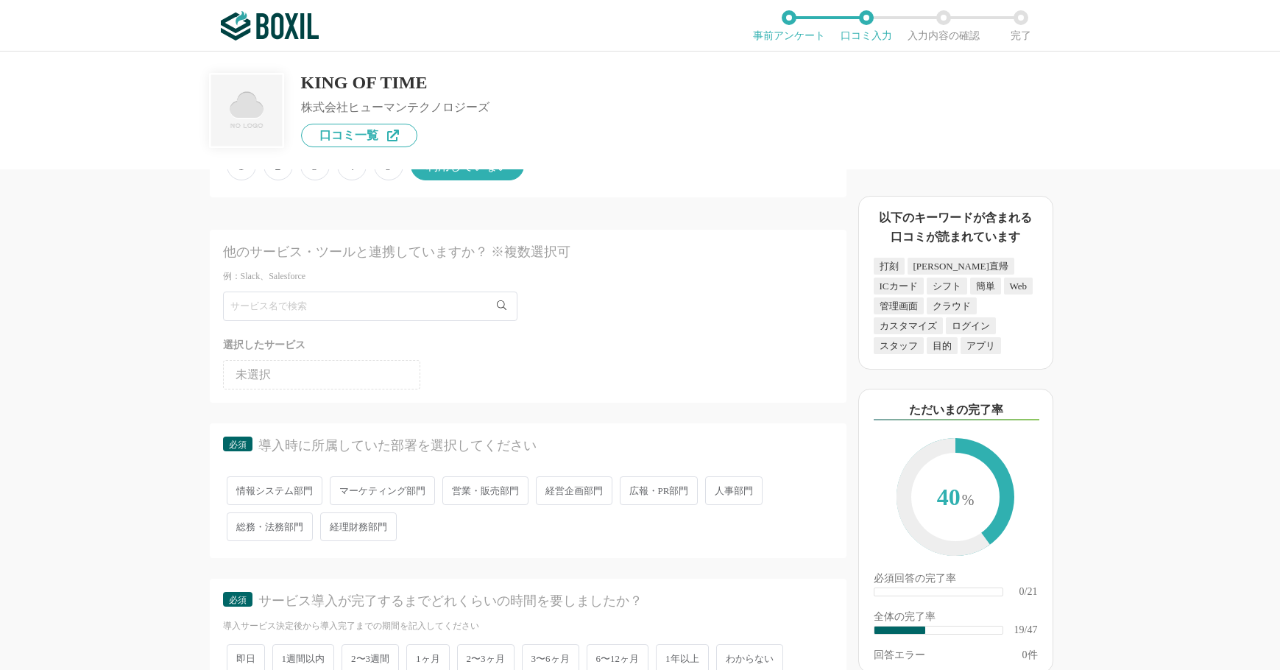
scroll to position [2503, 0]
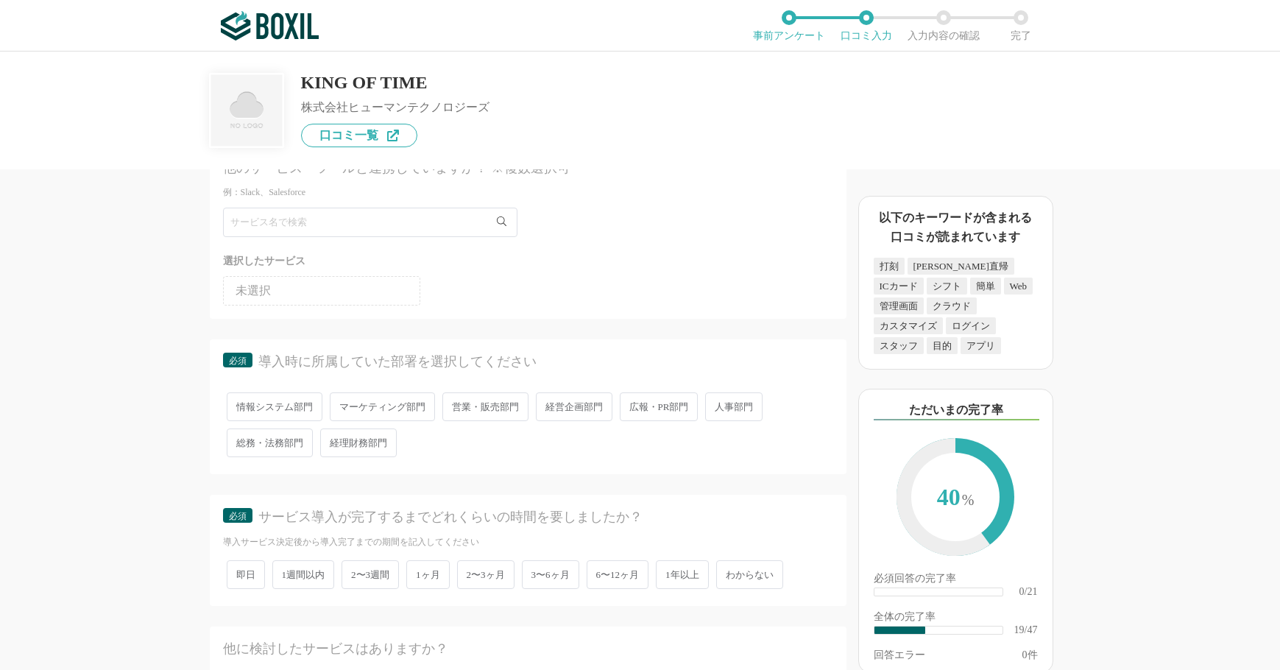
click at [718, 403] on span "人事部門" at bounding box center [733, 406] width 57 height 29
click at [718, 403] on input "人事部門" at bounding box center [714, 400] width 10 height 10
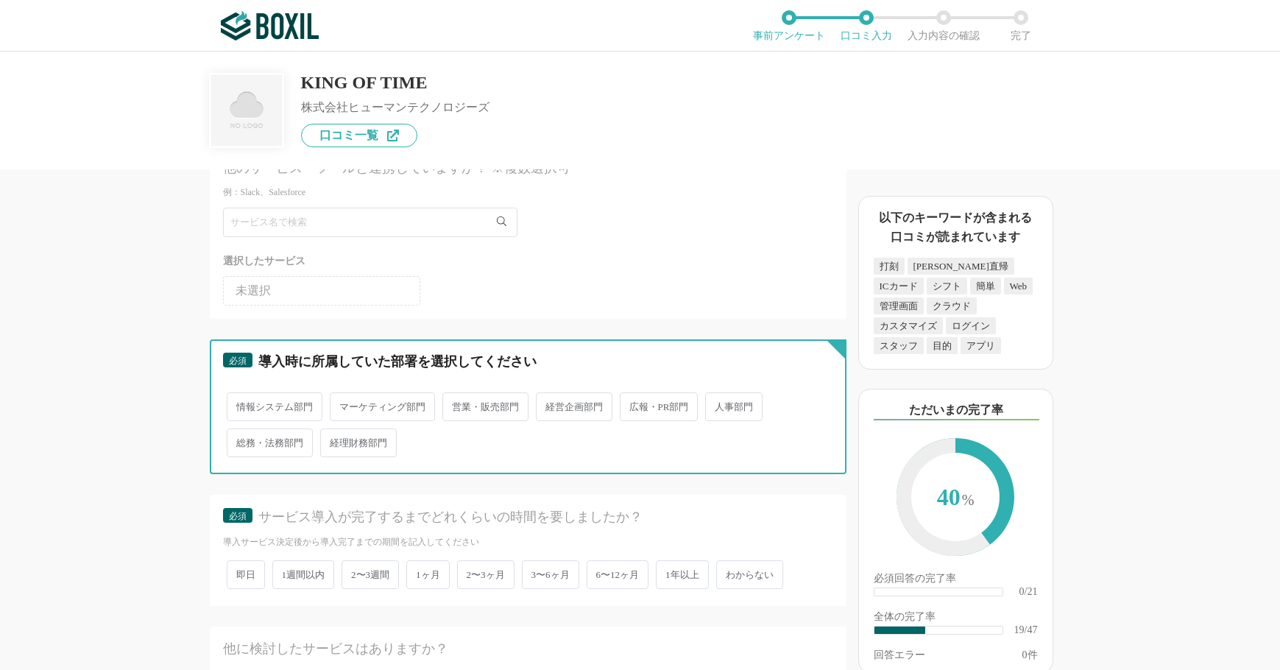
radio input "true"
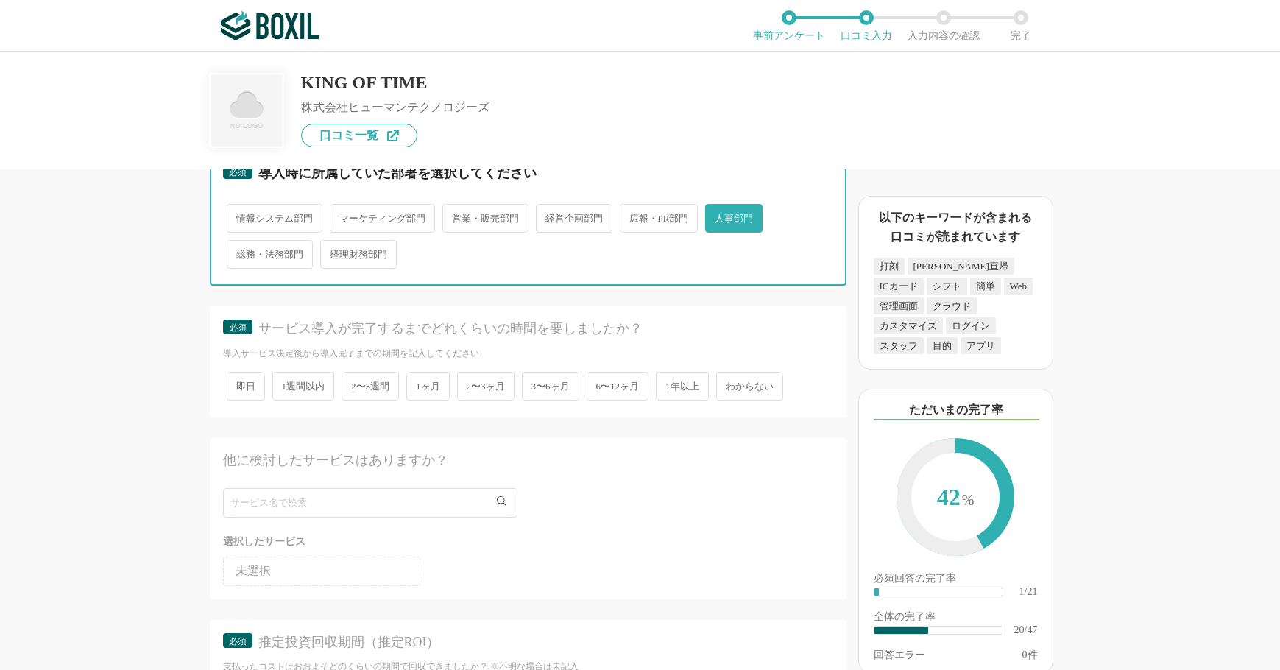
scroll to position [2724, 0]
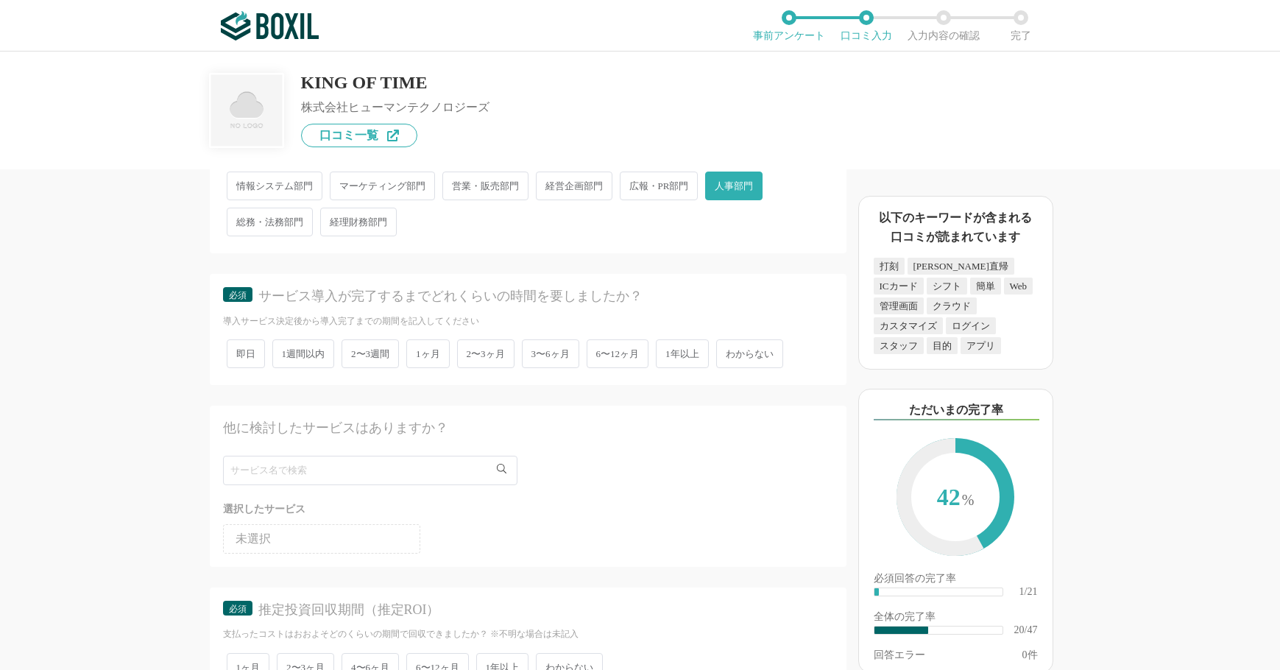
click at [473, 351] on span "2〜3ヶ月" at bounding box center [485, 353] width 57 height 29
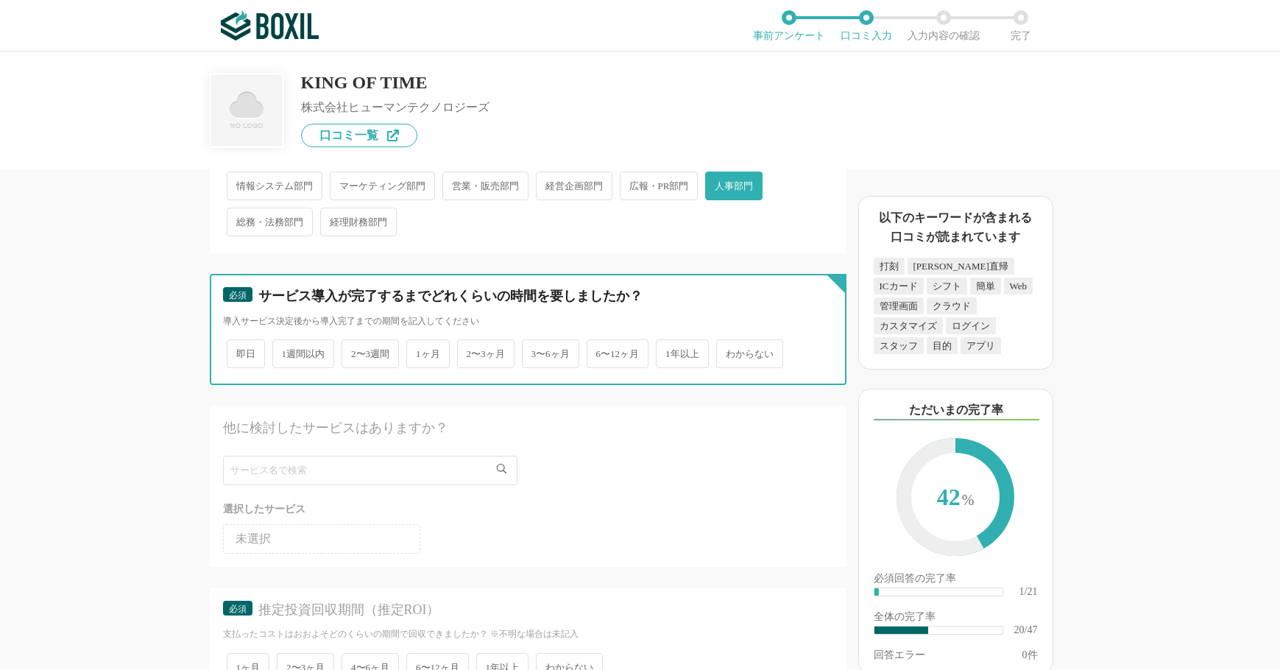
click at [470, 351] on input "2〜3ヶ月" at bounding box center [466, 347] width 10 height 10
radio input "true"
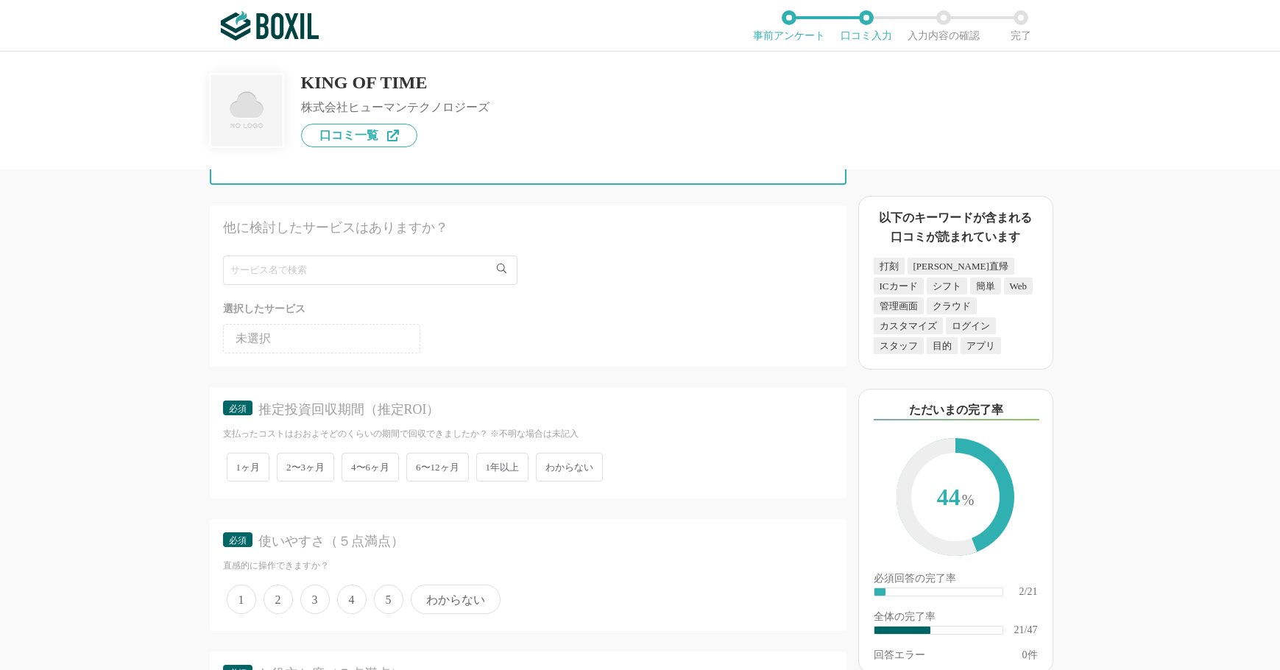
scroll to position [2945, 0]
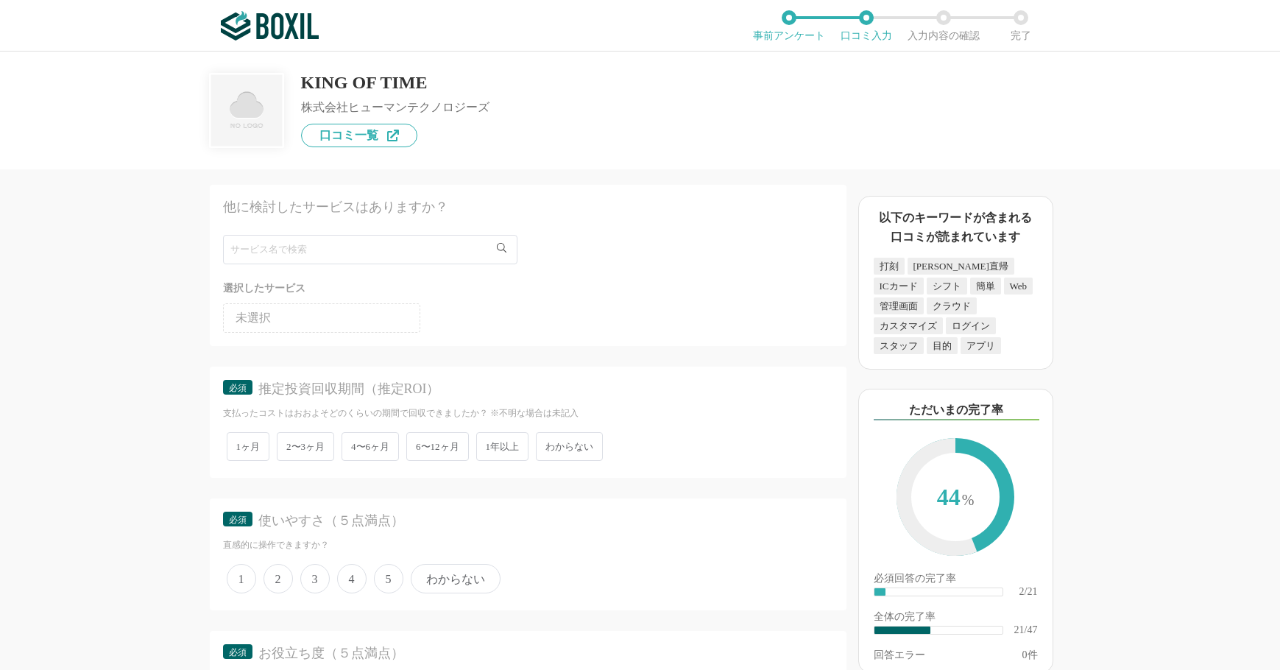
click at [563, 449] on span "わからない" at bounding box center [569, 446] width 67 height 29
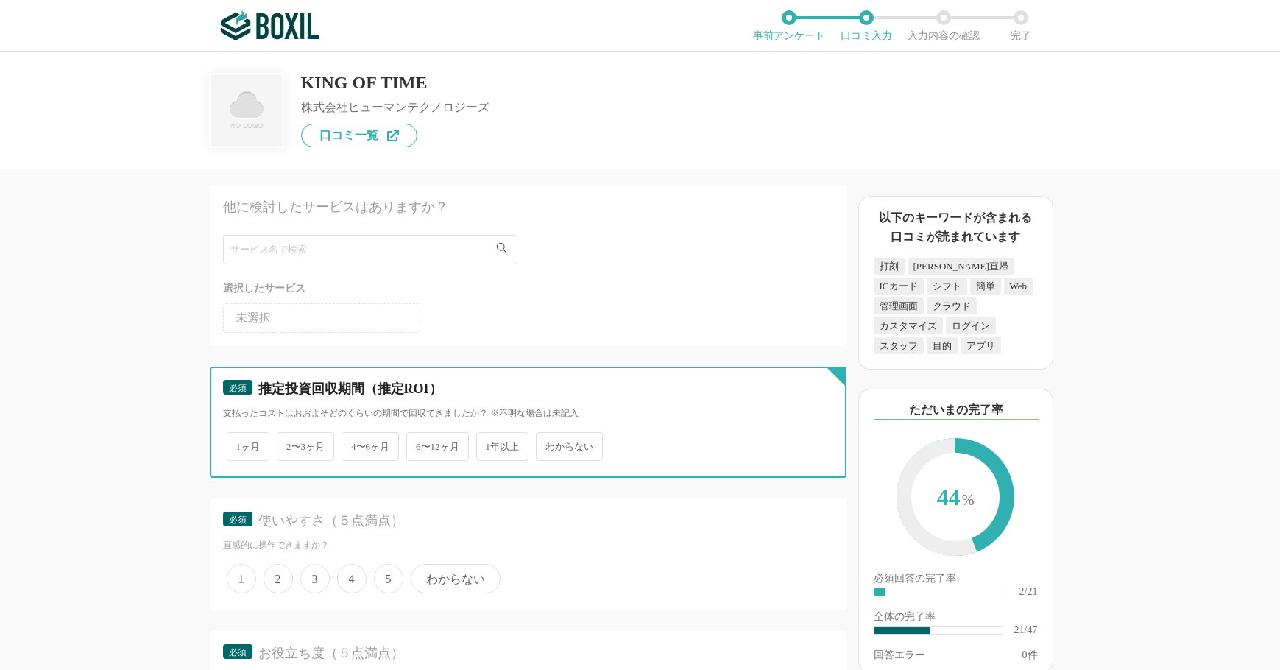
click at [549, 444] on input "わからない" at bounding box center [545, 439] width 10 height 10
radio input "true"
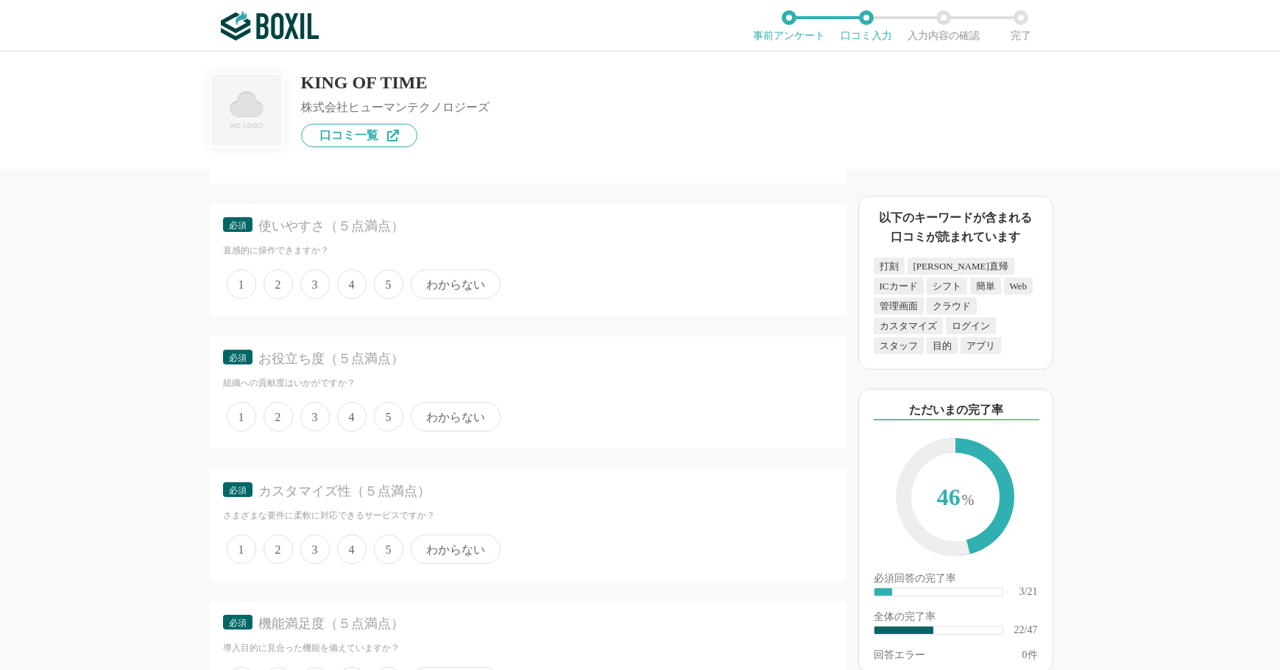
click at [387, 286] on span "5" at bounding box center [388, 283] width 29 height 29
click at [387, 281] on input "5" at bounding box center [383, 277] width 10 height 10
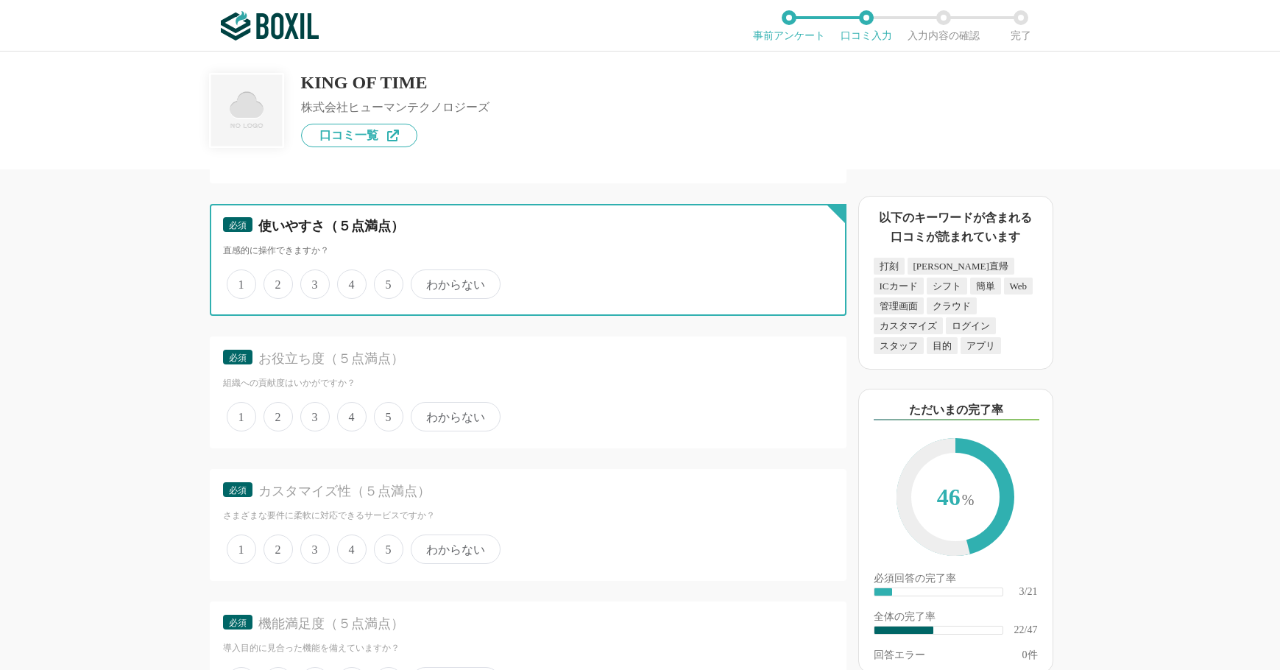
radio input "true"
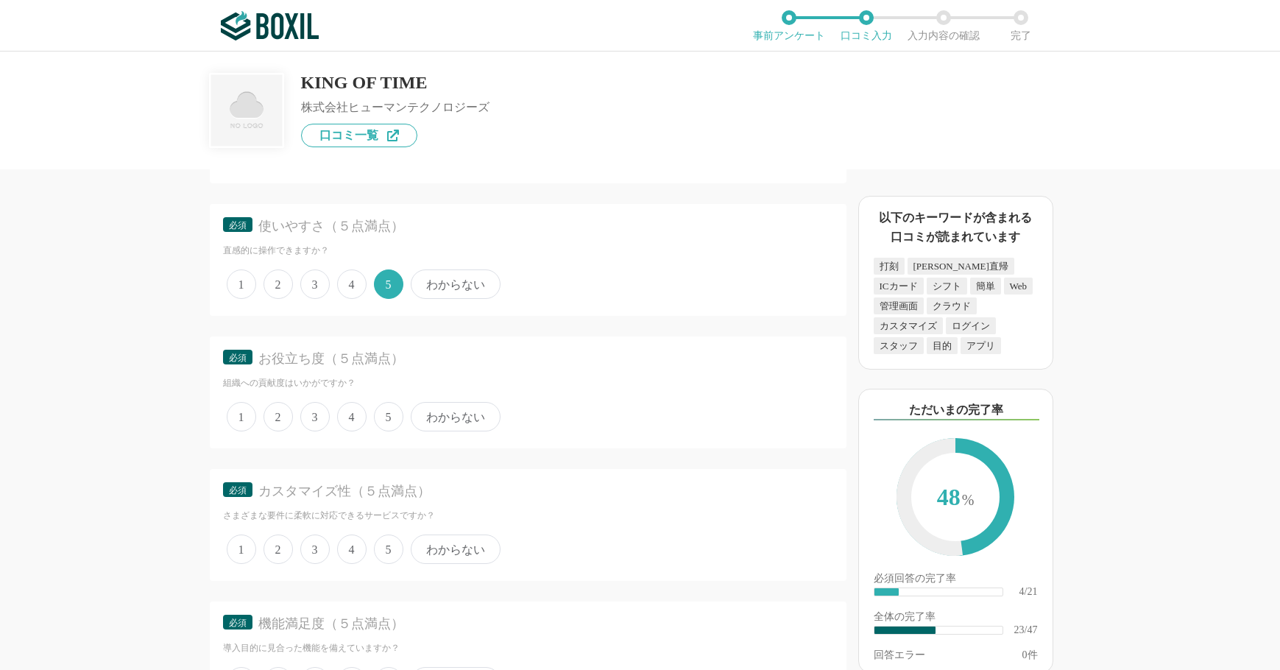
click at [389, 420] on span "5" at bounding box center [388, 416] width 29 height 29
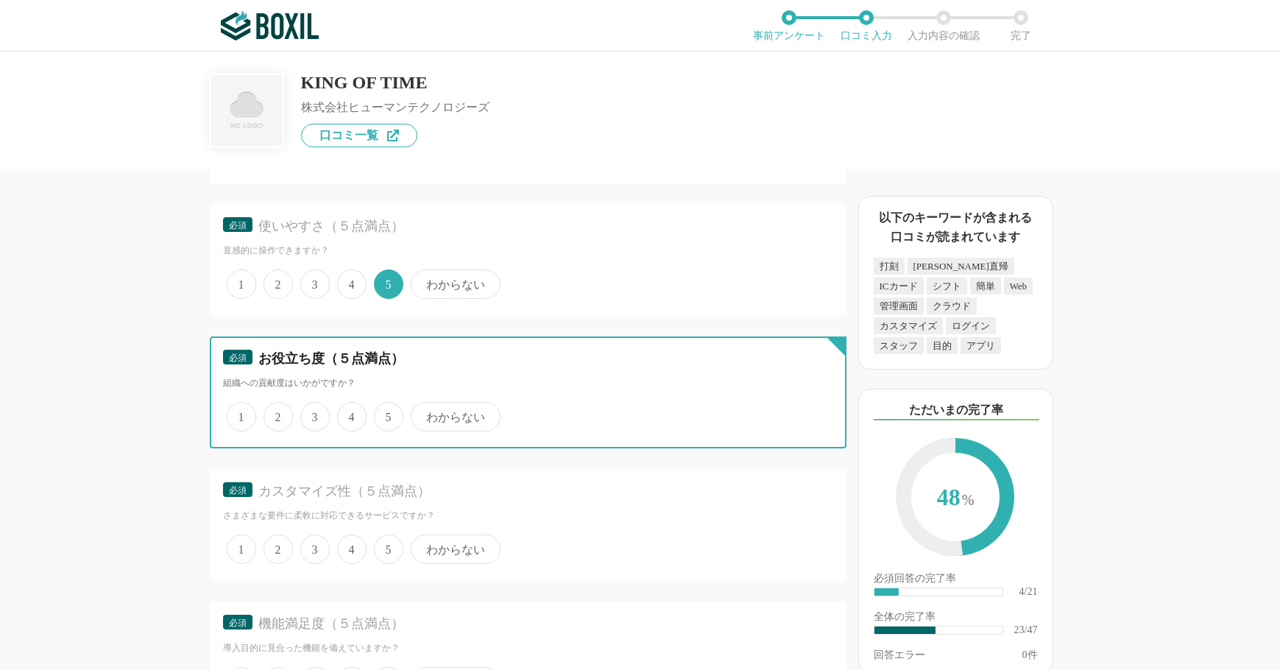
click at [387, 414] on input "5" at bounding box center [383, 409] width 10 height 10
radio input "true"
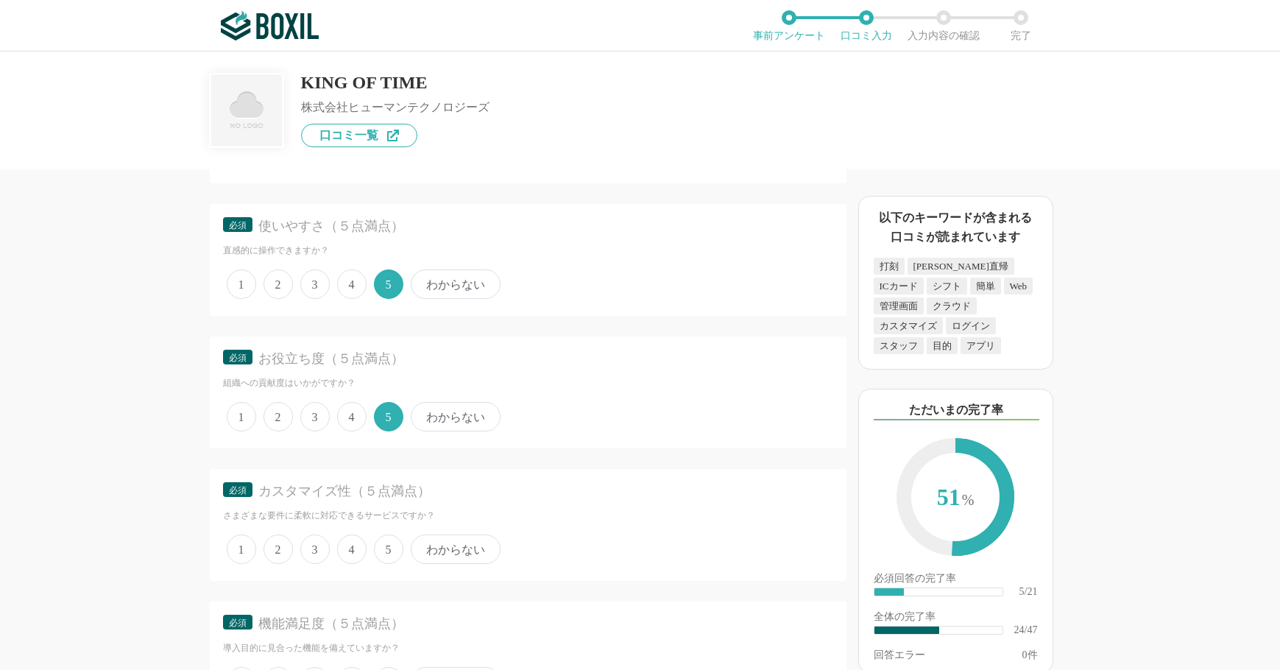
click at [312, 557] on span "3" at bounding box center [314, 549] width 29 height 29
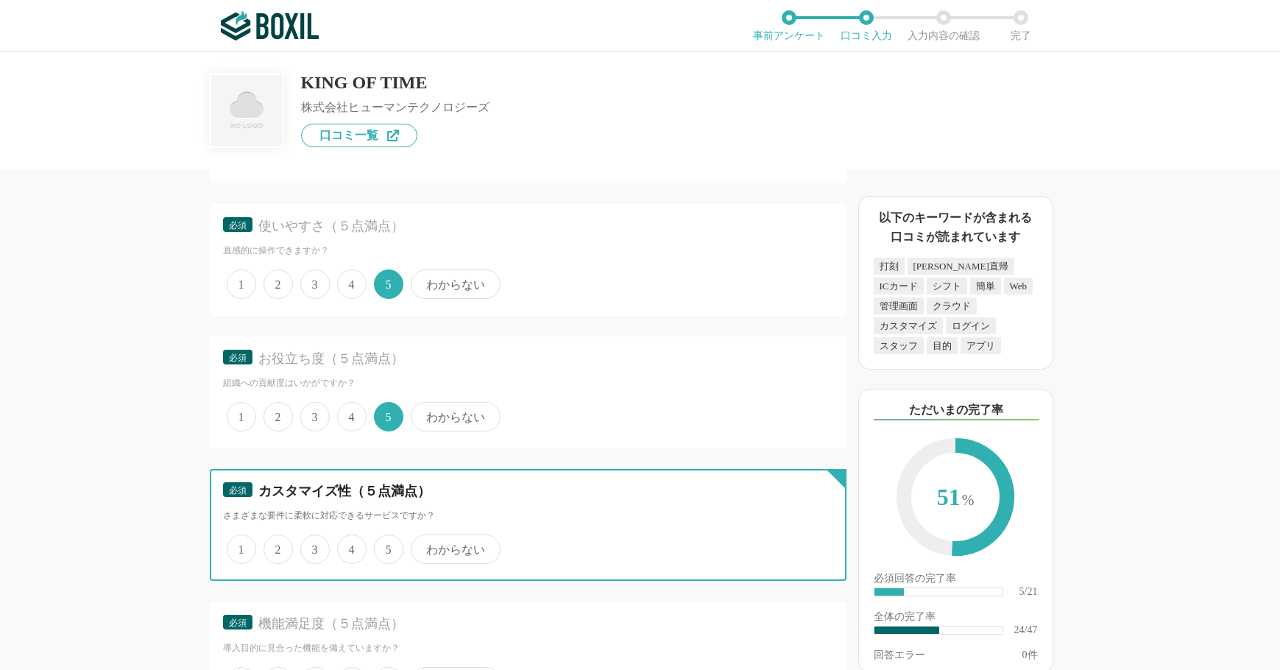
click at [312, 546] on input "3" at bounding box center [309, 542] width 10 height 10
radio input "true"
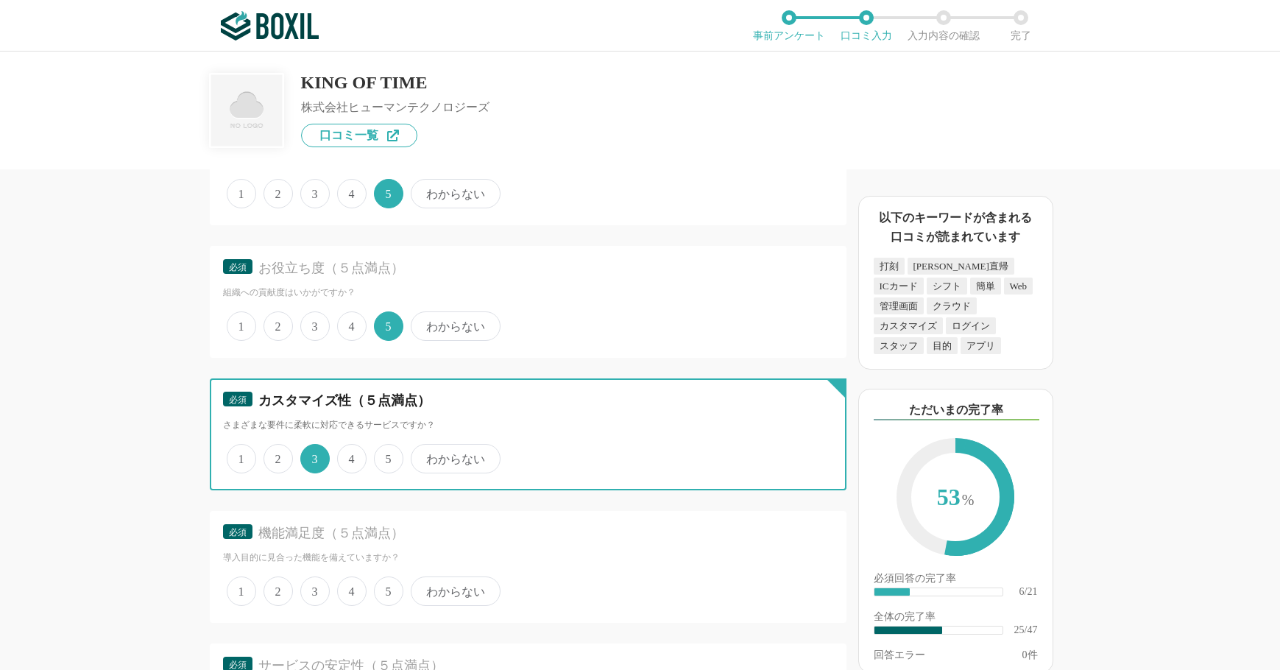
scroll to position [3461, 0]
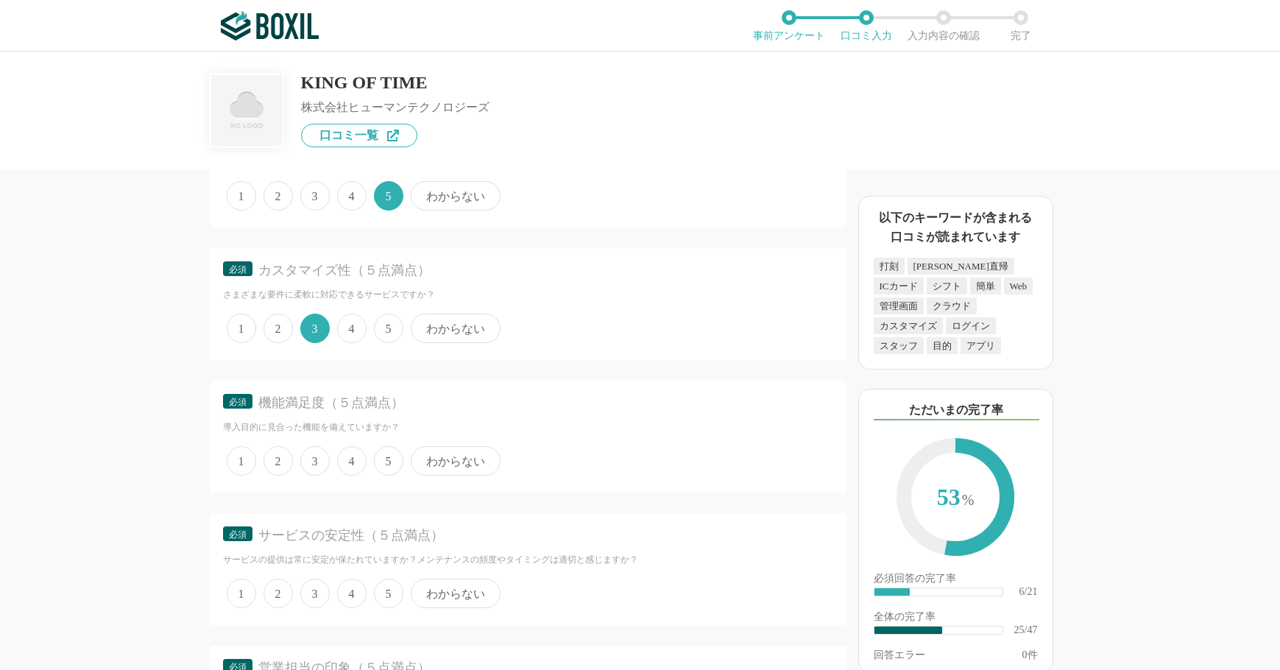
click at [312, 456] on span "3" at bounding box center [314, 460] width 29 height 29
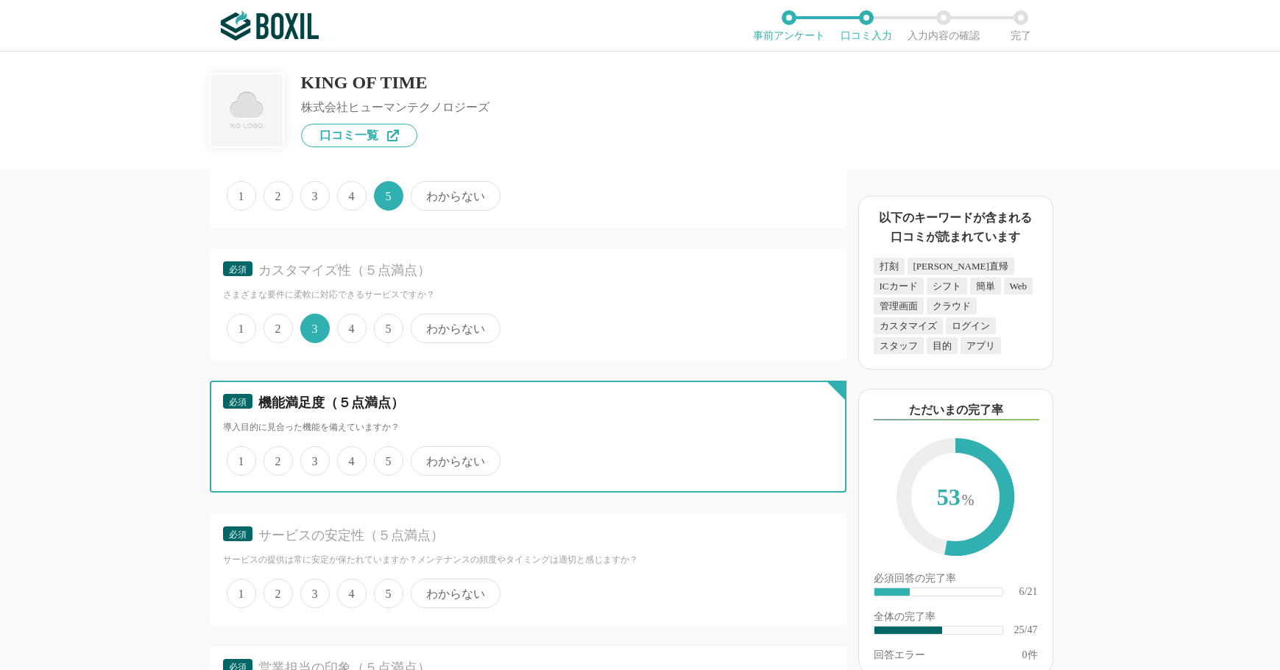
click at [312, 456] on input "3" at bounding box center [309, 453] width 10 height 10
radio input "true"
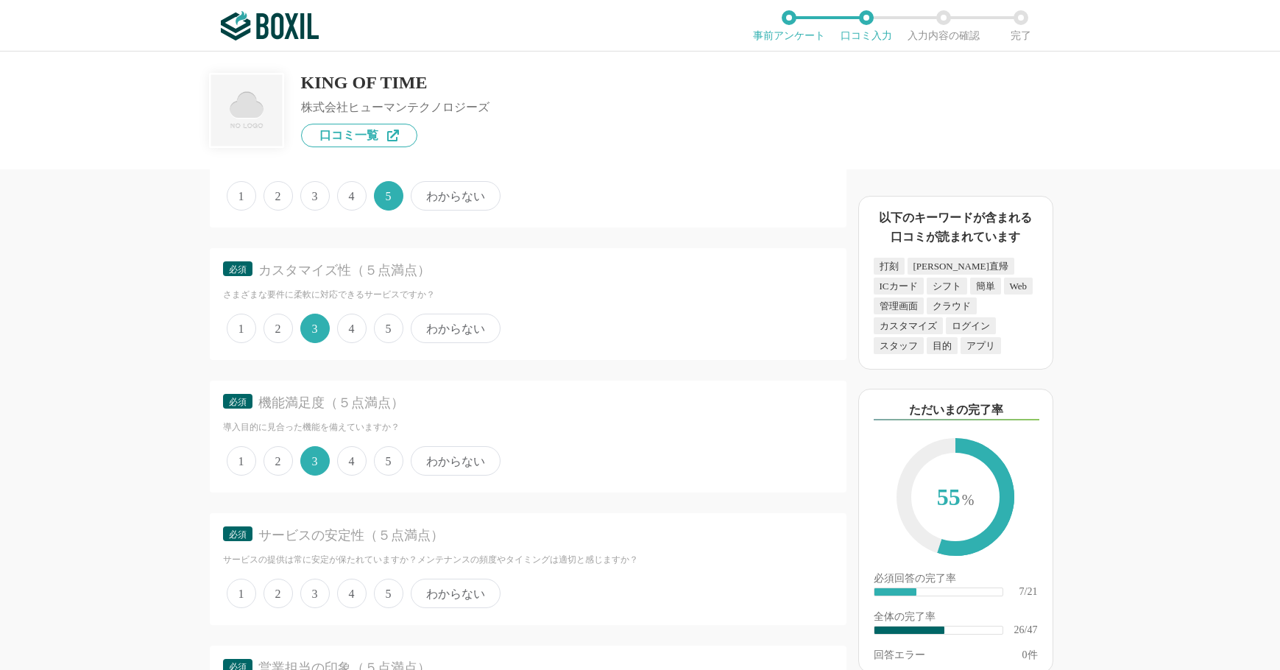
click at [279, 467] on span "2" at bounding box center [278, 460] width 29 height 29
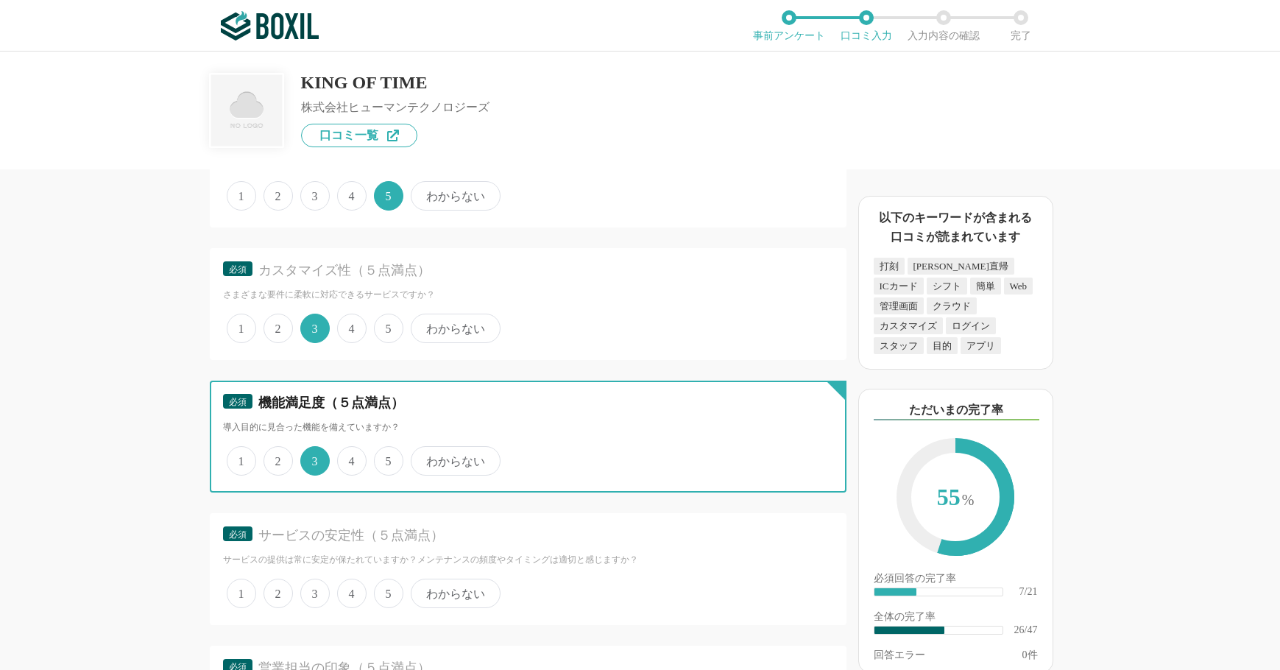
click at [277, 458] on input "2" at bounding box center [272, 453] width 10 height 10
radio input "true"
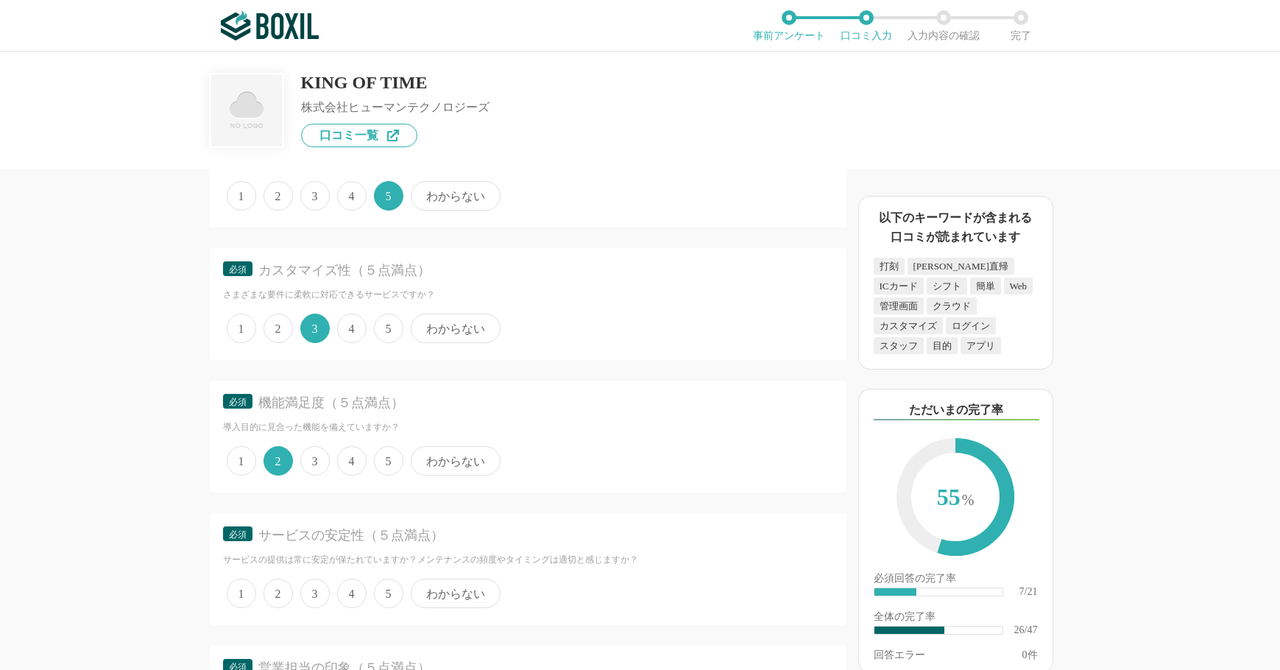
click at [319, 466] on span "3" at bounding box center [314, 460] width 29 height 29
click at [314, 458] on input "3" at bounding box center [309, 453] width 10 height 10
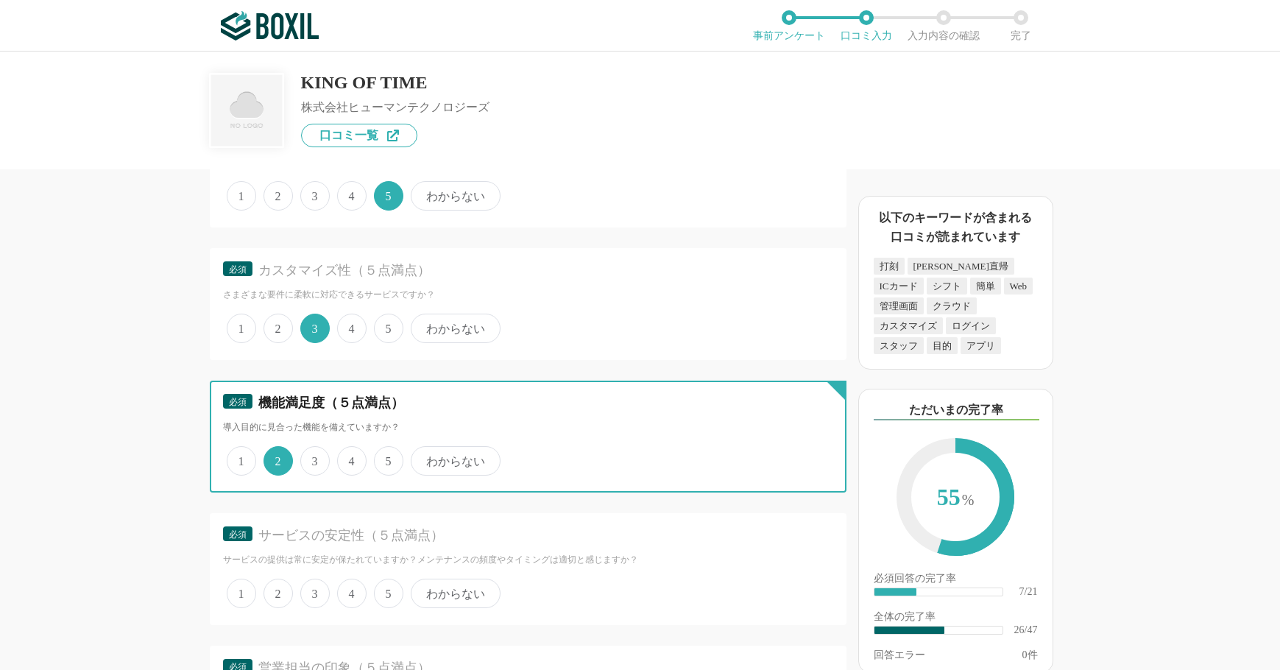
radio input "true"
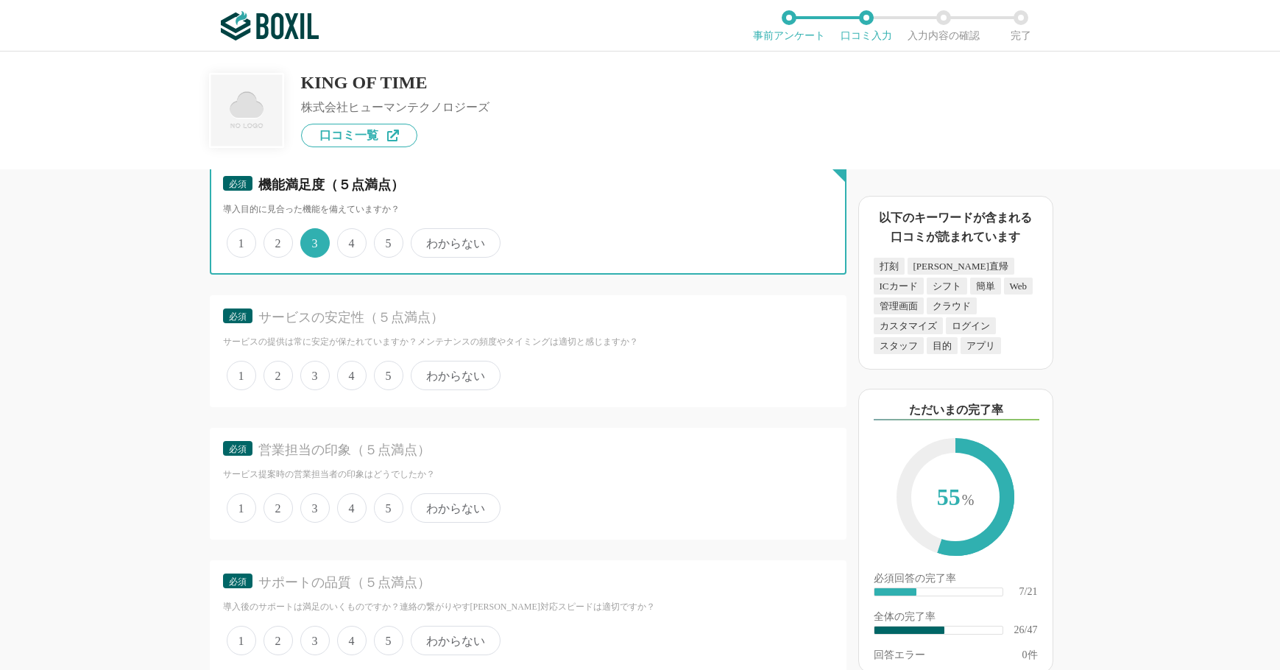
scroll to position [3681, 0]
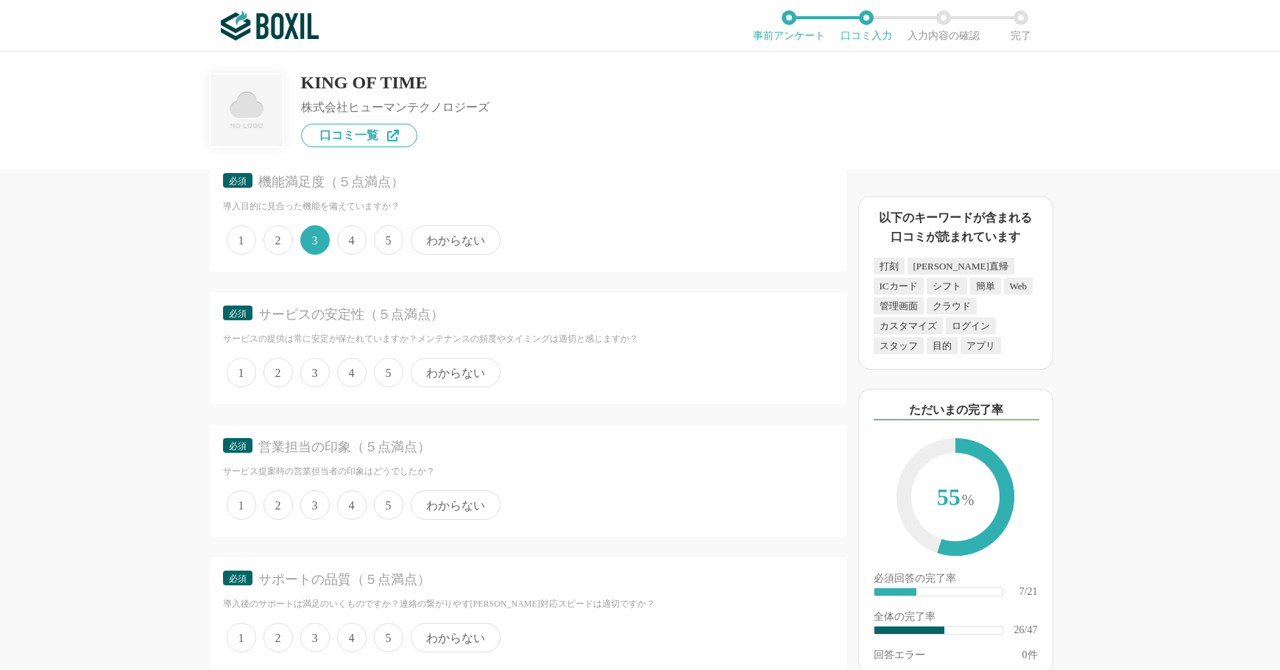
click at [311, 377] on span "3" at bounding box center [314, 372] width 29 height 29
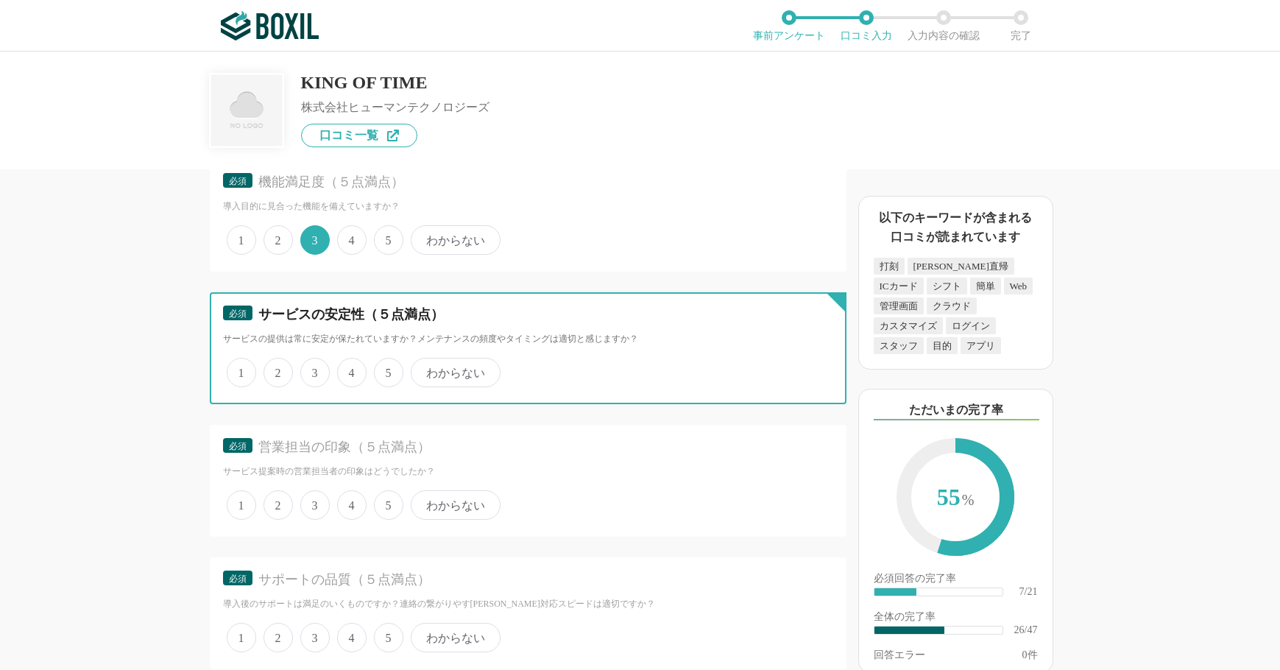
click at [311, 370] on input "3" at bounding box center [309, 365] width 10 height 10
radio input "true"
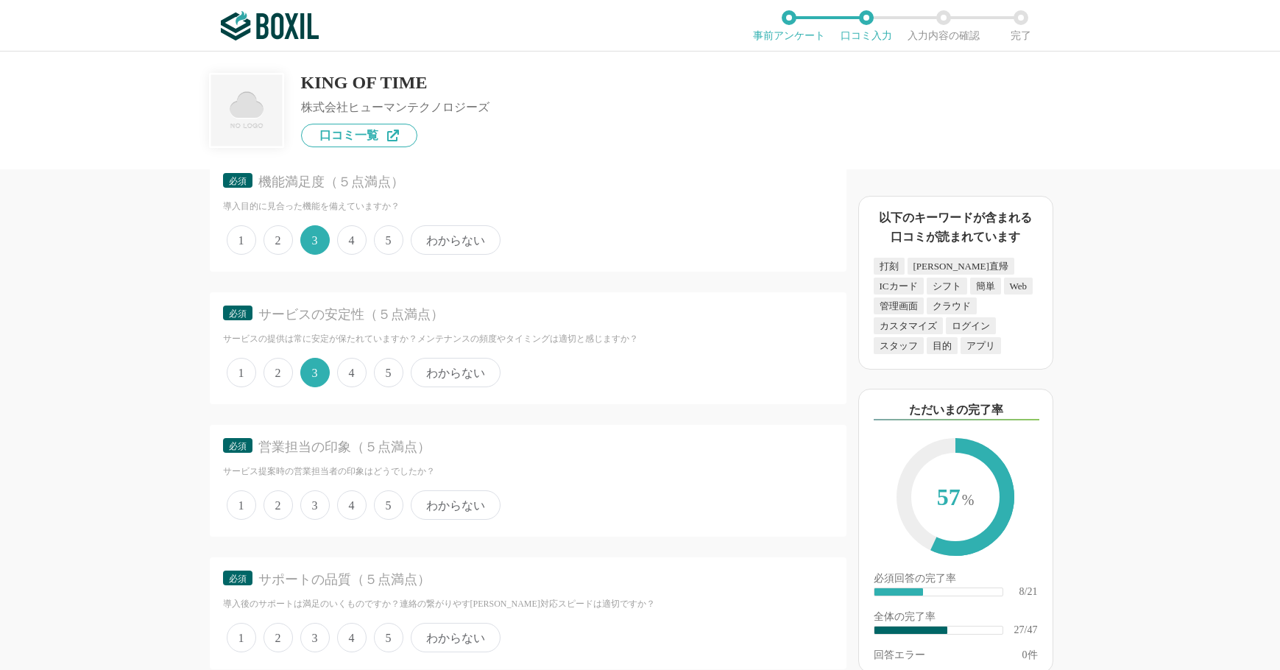
click at [417, 505] on span "わからない" at bounding box center [456, 504] width 90 height 29
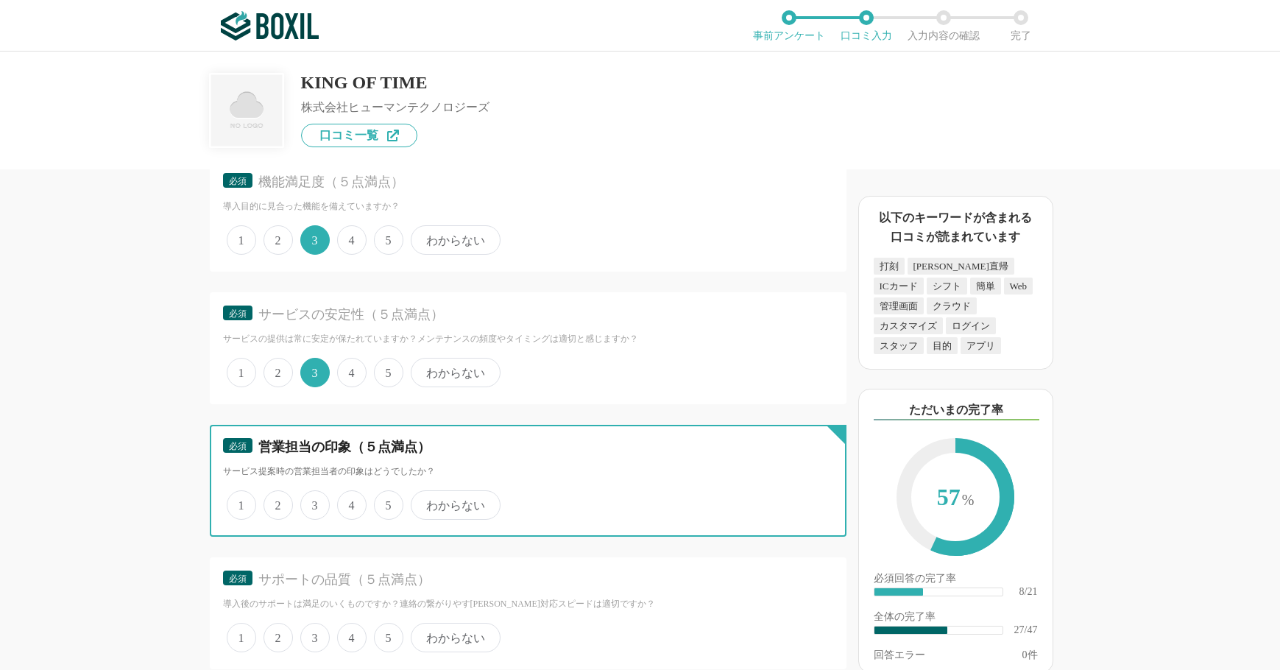
click at [417, 502] on input "わからない" at bounding box center [420, 498] width 10 height 10
radio input "true"
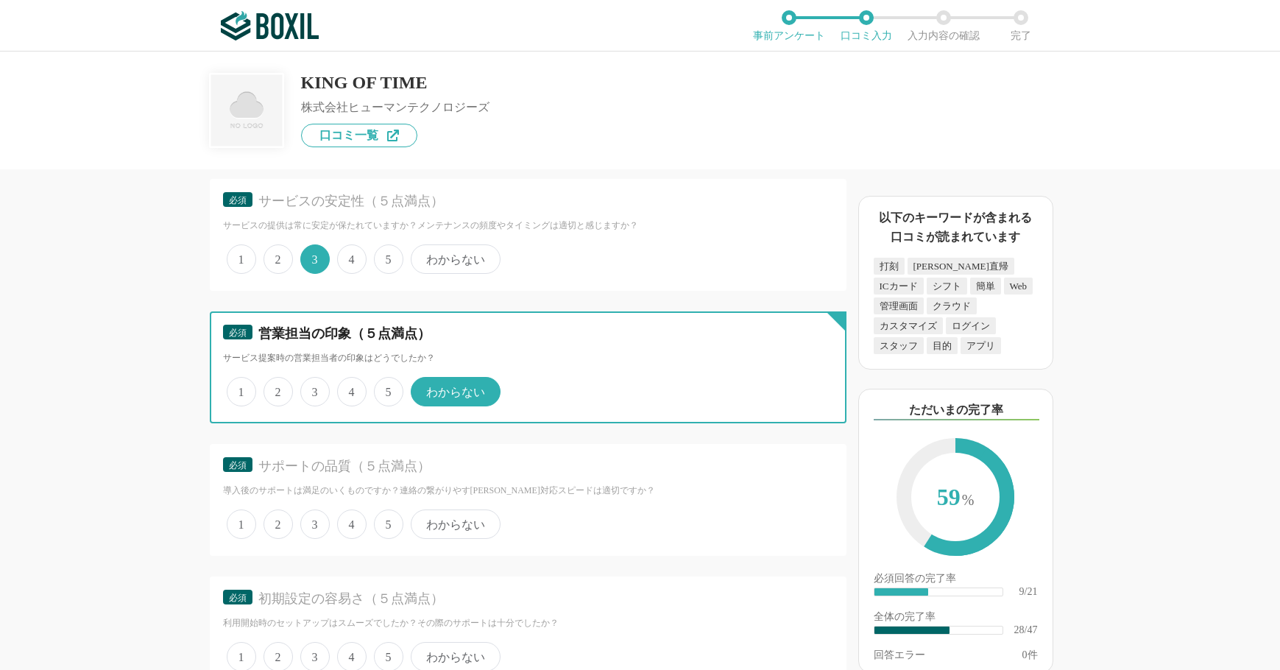
scroll to position [3976, 0]
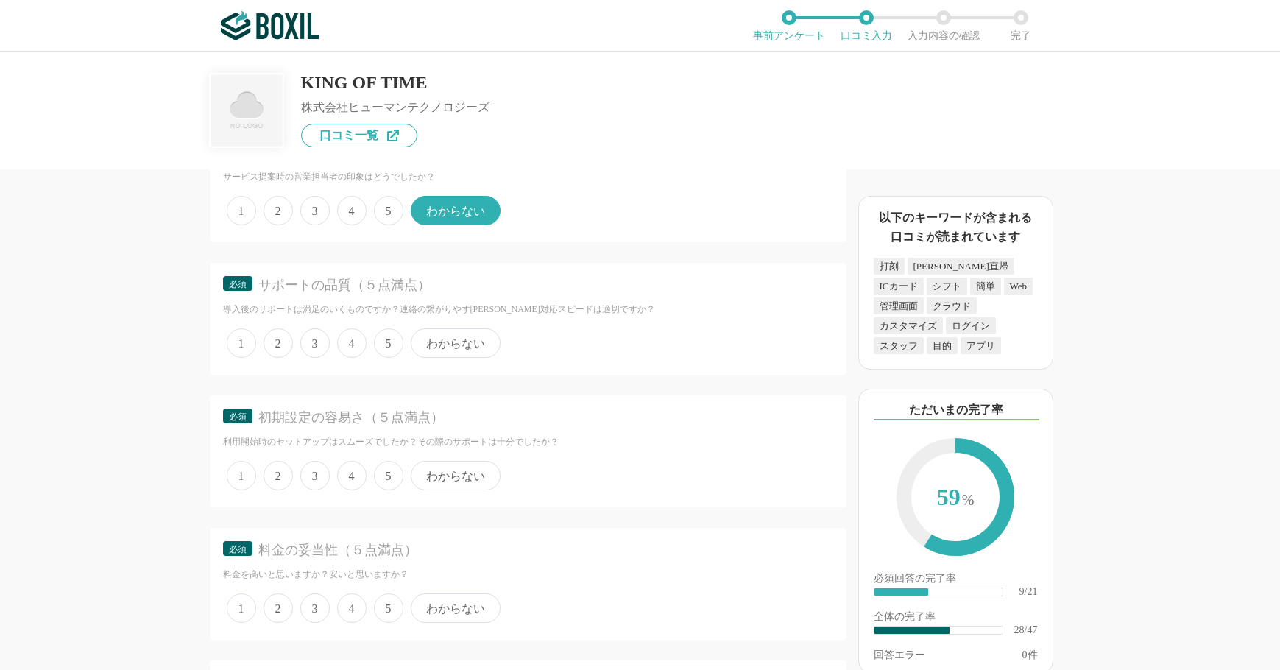
click at [514, 346] on div "1 2 3 4 5 わからない" at bounding box center [528, 343] width 610 height 37
click at [493, 345] on span "わからない" at bounding box center [456, 342] width 90 height 29
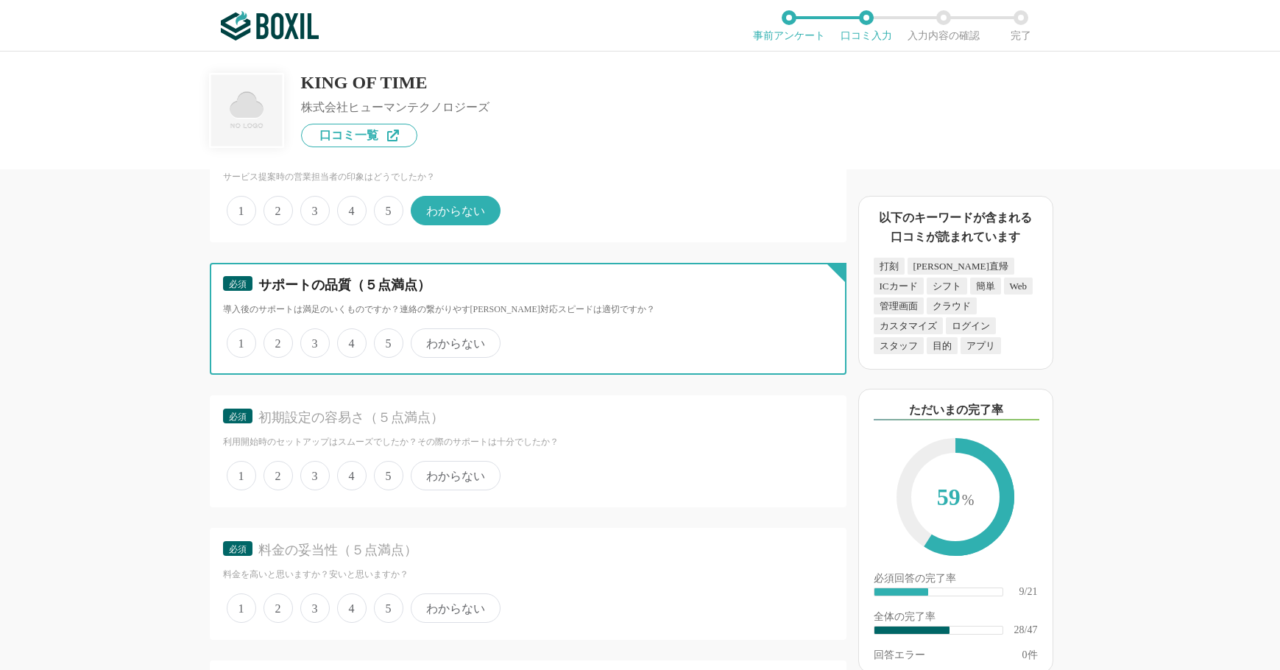
click at [424, 340] on input "わからない" at bounding box center [420, 336] width 10 height 10
radio input "true"
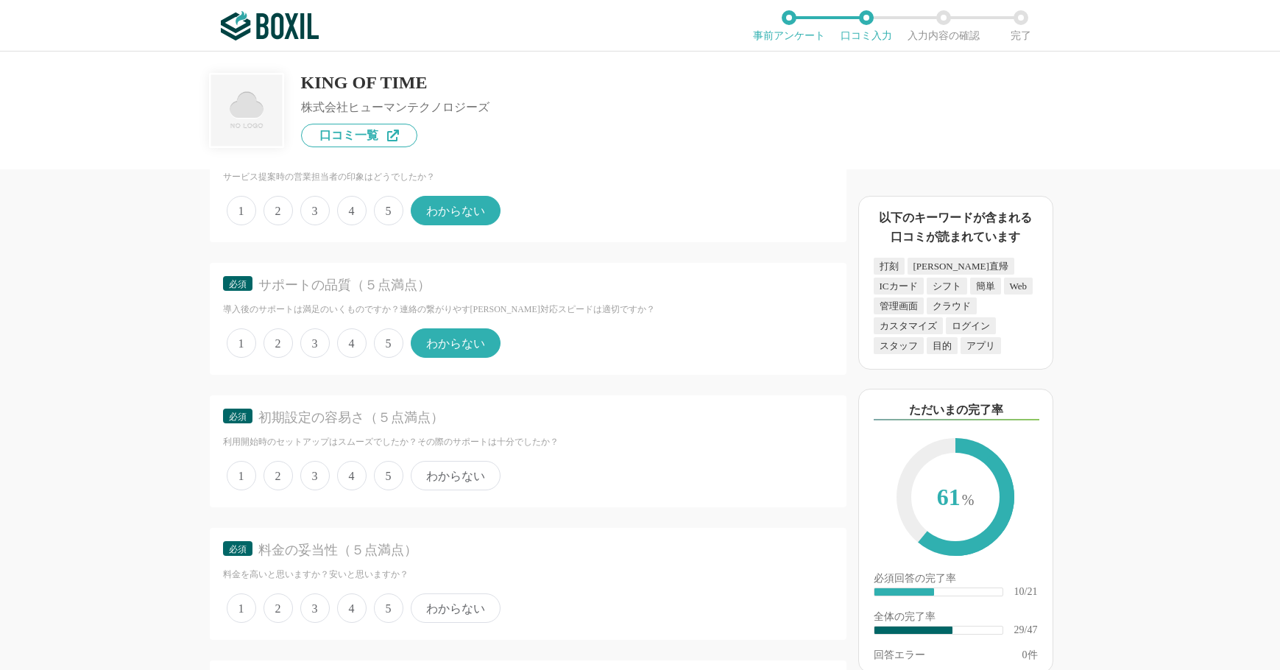
click at [314, 479] on span "3" at bounding box center [314, 475] width 29 height 29
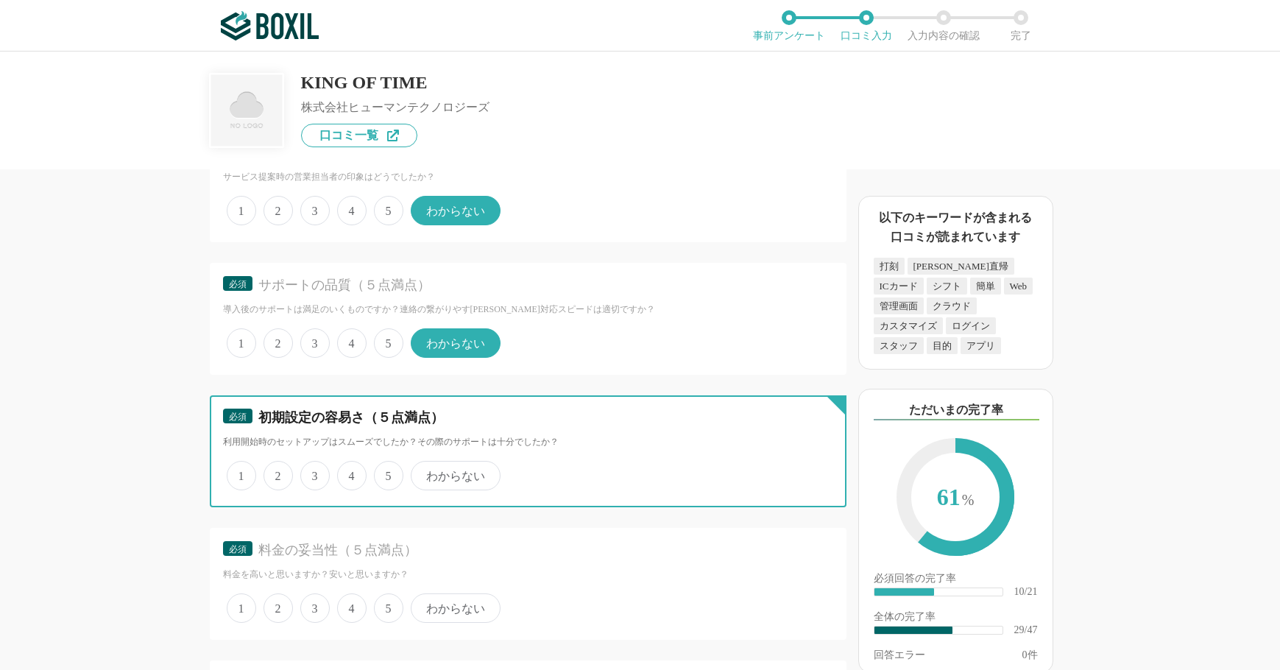
click at [314, 473] on input "3" at bounding box center [309, 468] width 10 height 10
radio input "true"
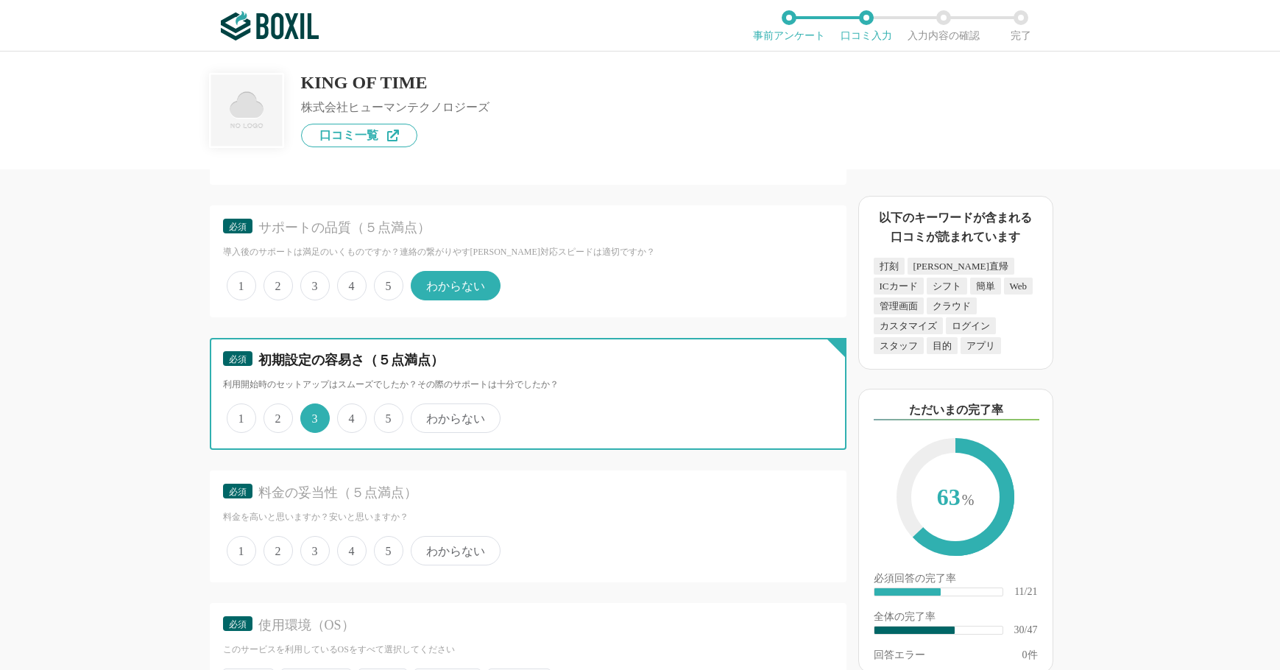
scroll to position [4123, 0]
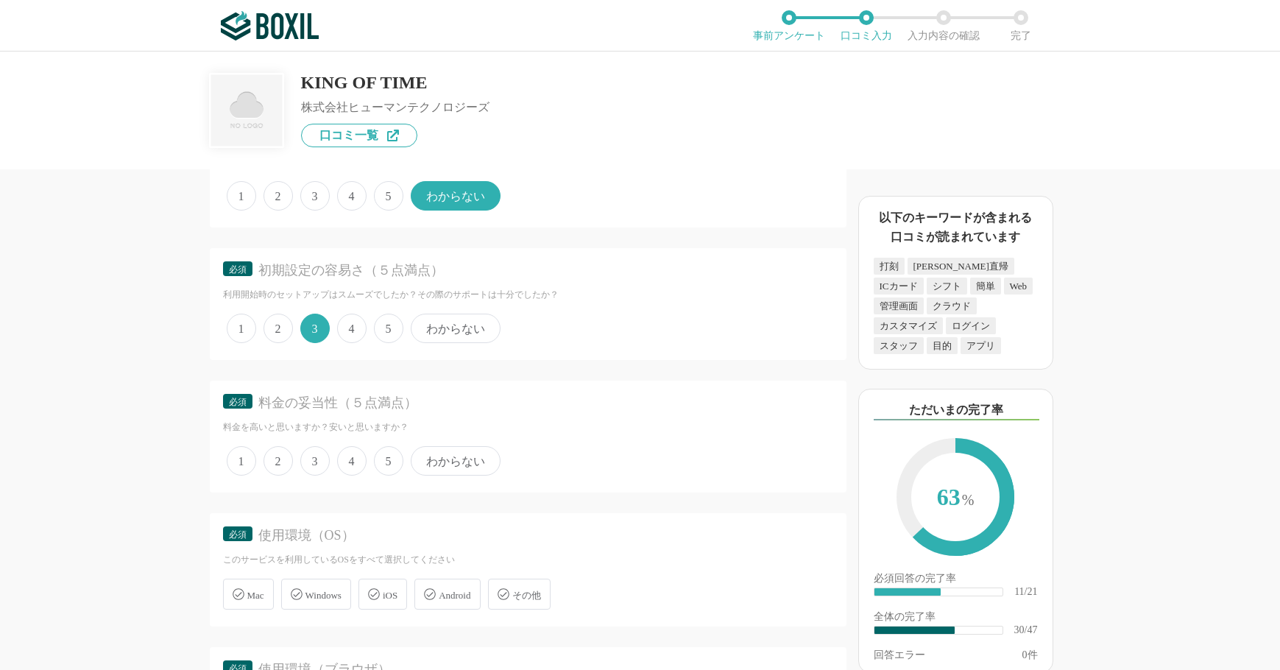
click at [349, 459] on span "4" at bounding box center [351, 460] width 29 height 29
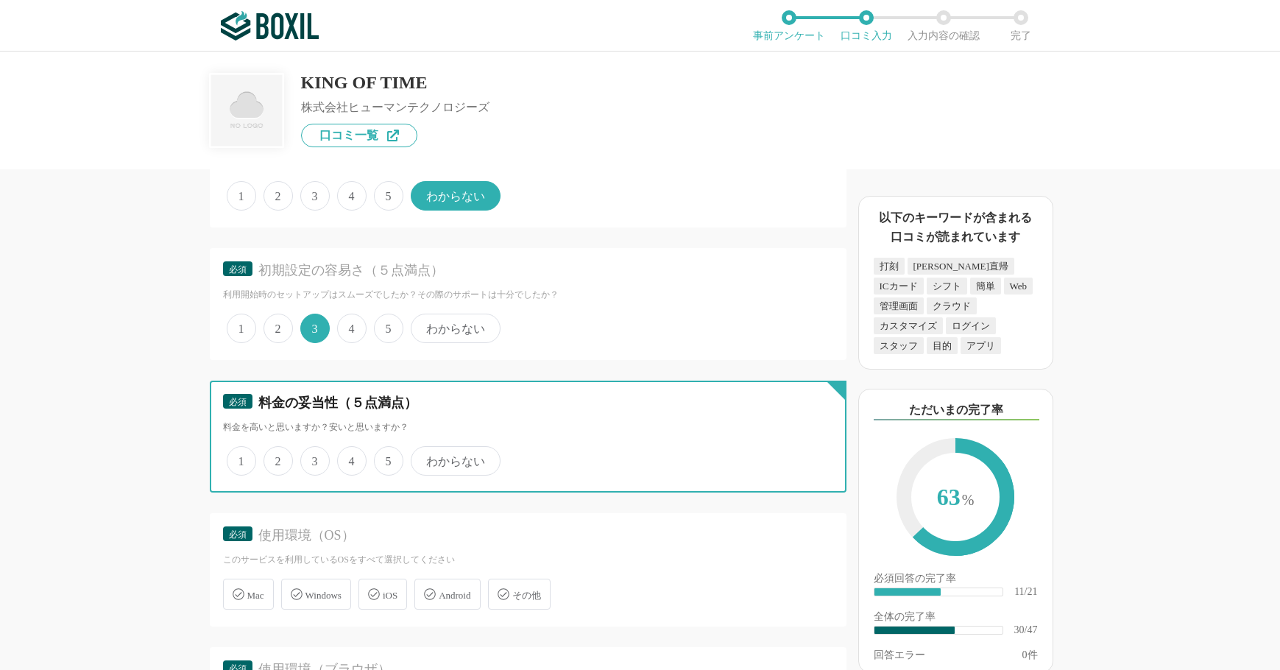
click at [349, 458] on input "4" at bounding box center [346, 453] width 10 height 10
radio input "true"
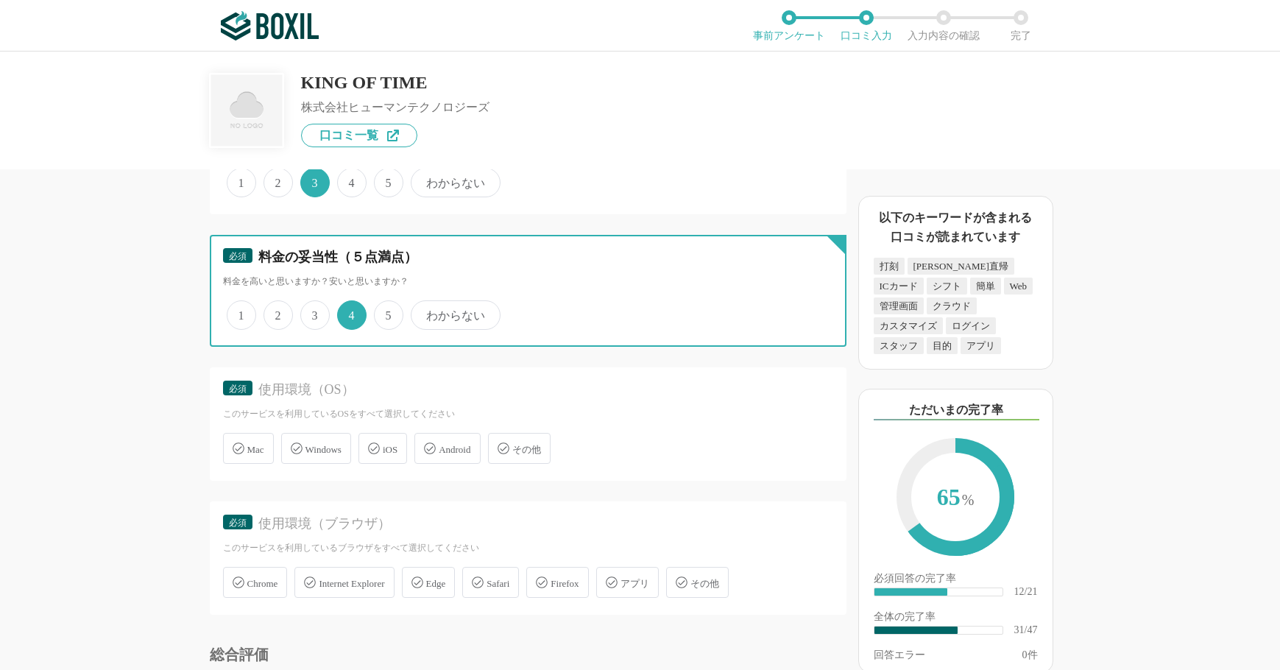
scroll to position [4271, 0]
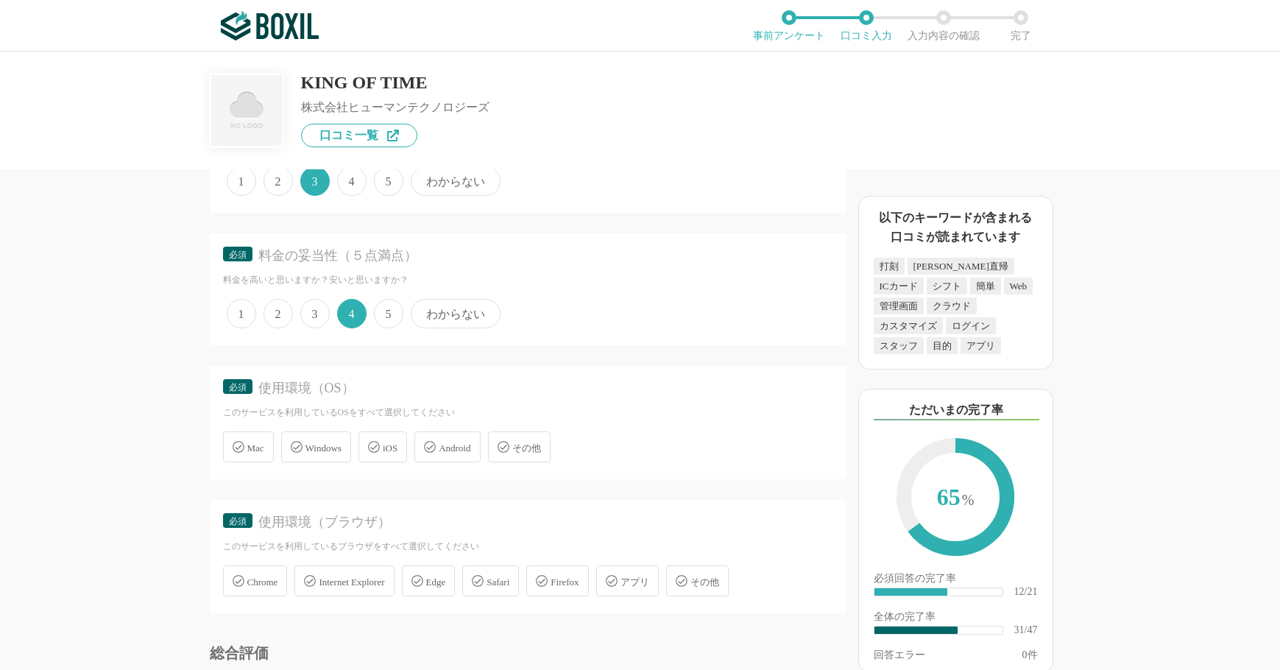
click at [260, 452] on span "Mac" at bounding box center [255, 448] width 17 height 11
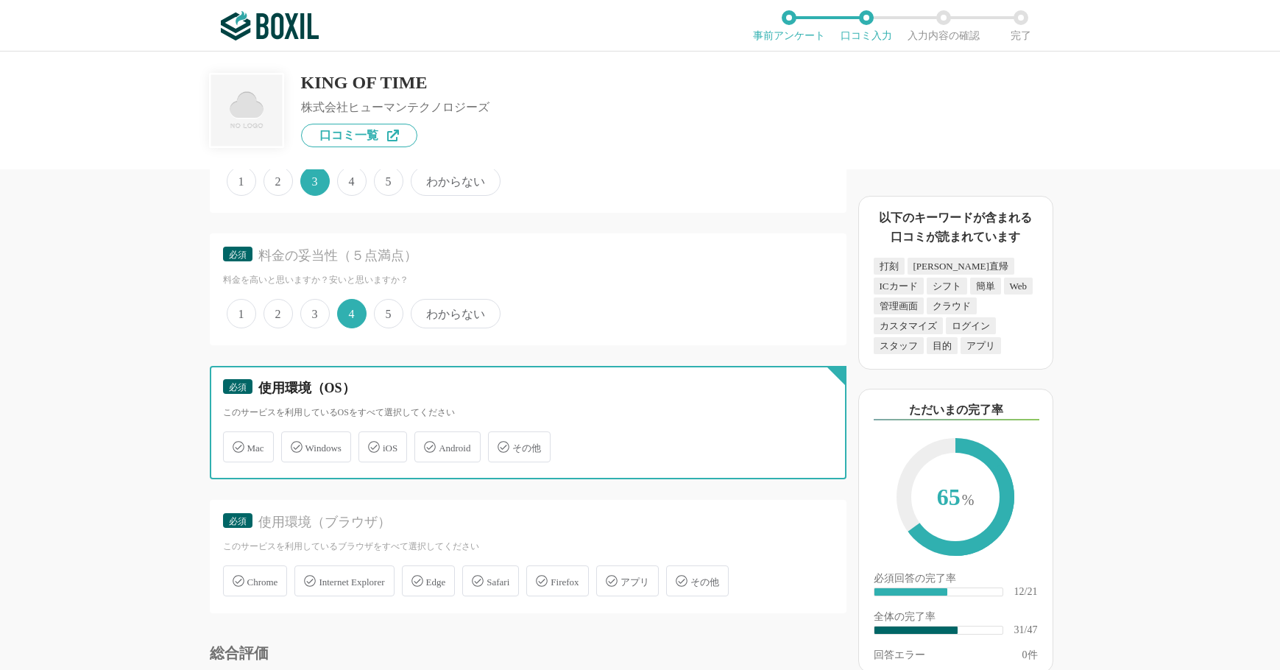
click at [236, 443] on input "Mac" at bounding box center [231, 439] width 10 height 10
checkbox input "true"
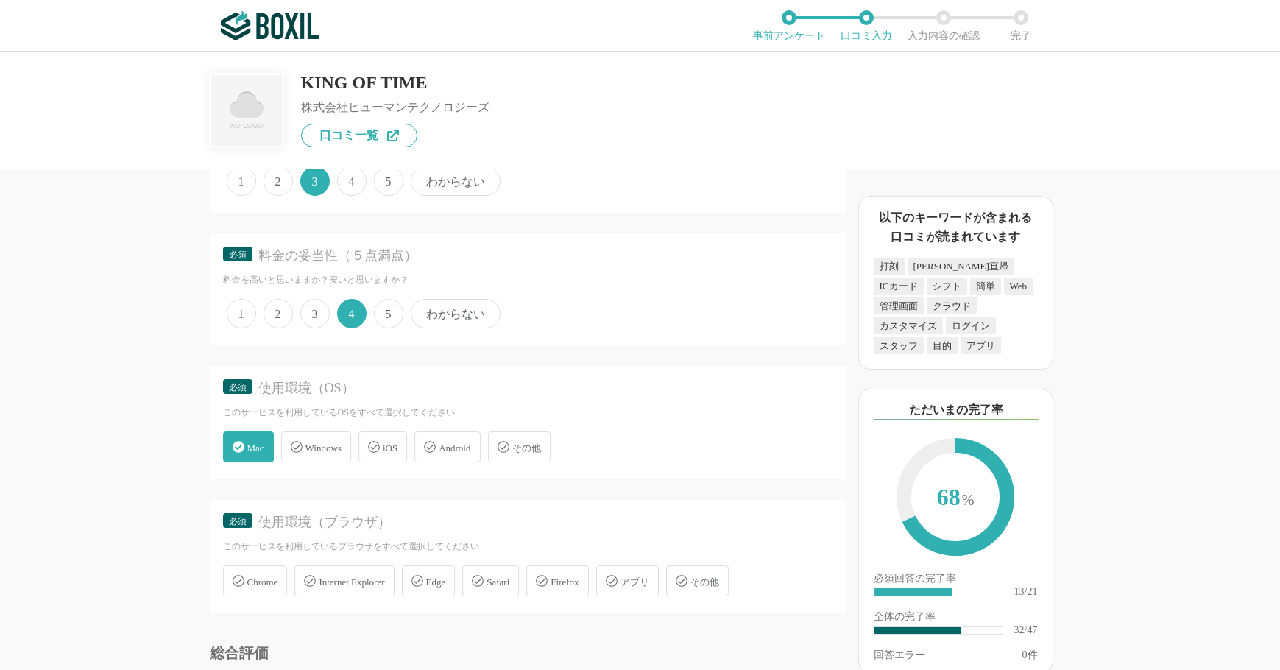
click at [297, 452] on icon at bounding box center [297, 447] width 12 height 12
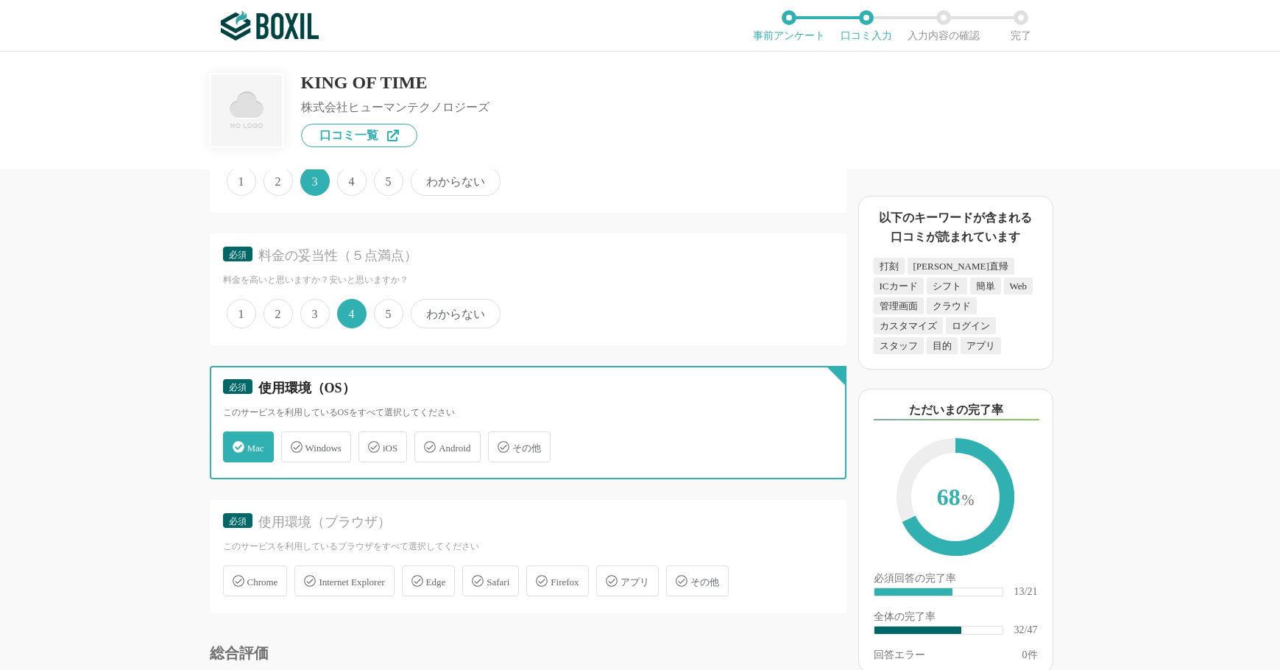
click at [294, 443] on input "Windows" at bounding box center [289, 439] width 10 height 10
checkbox input "true"
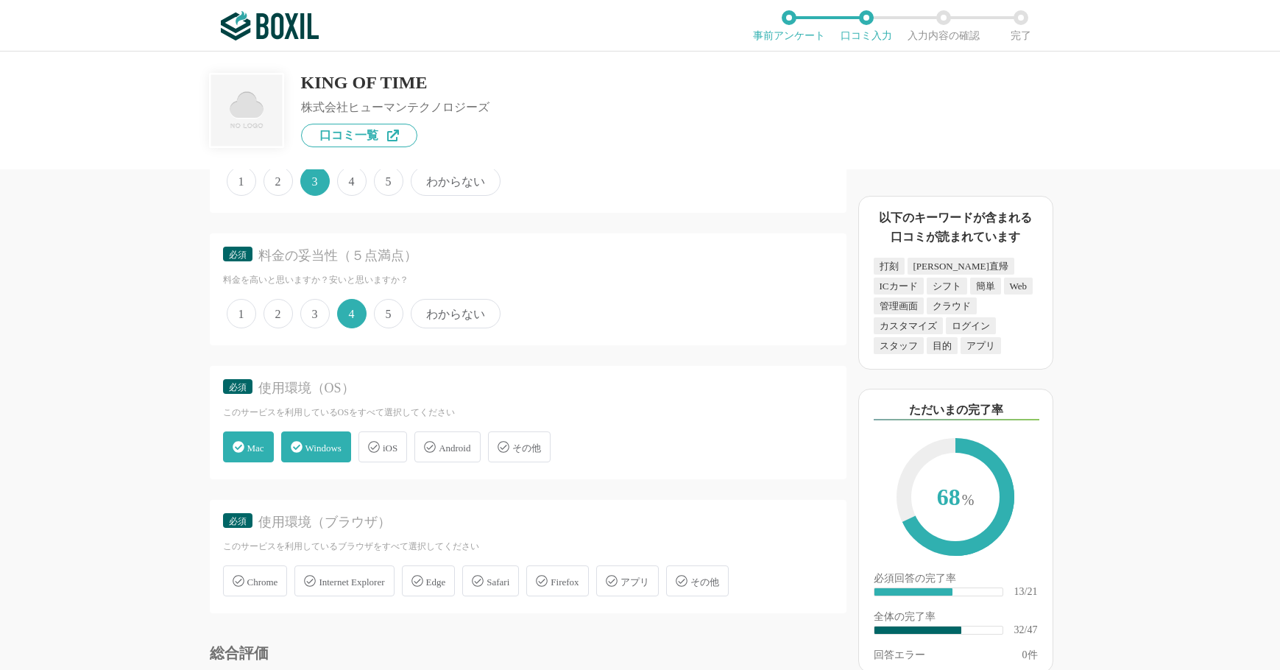
click at [380, 452] on icon at bounding box center [374, 447] width 12 height 12
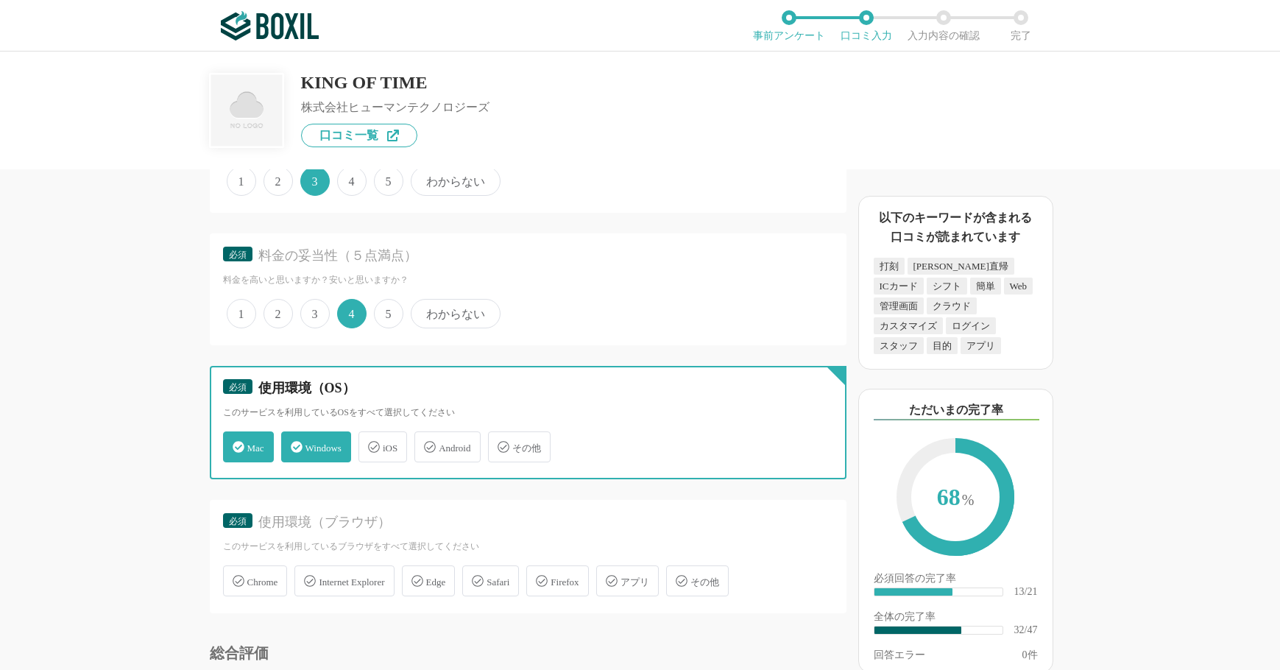
click at [371, 443] on input "iOS" at bounding box center [367, 439] width 10 height 10
checkbox input "true"
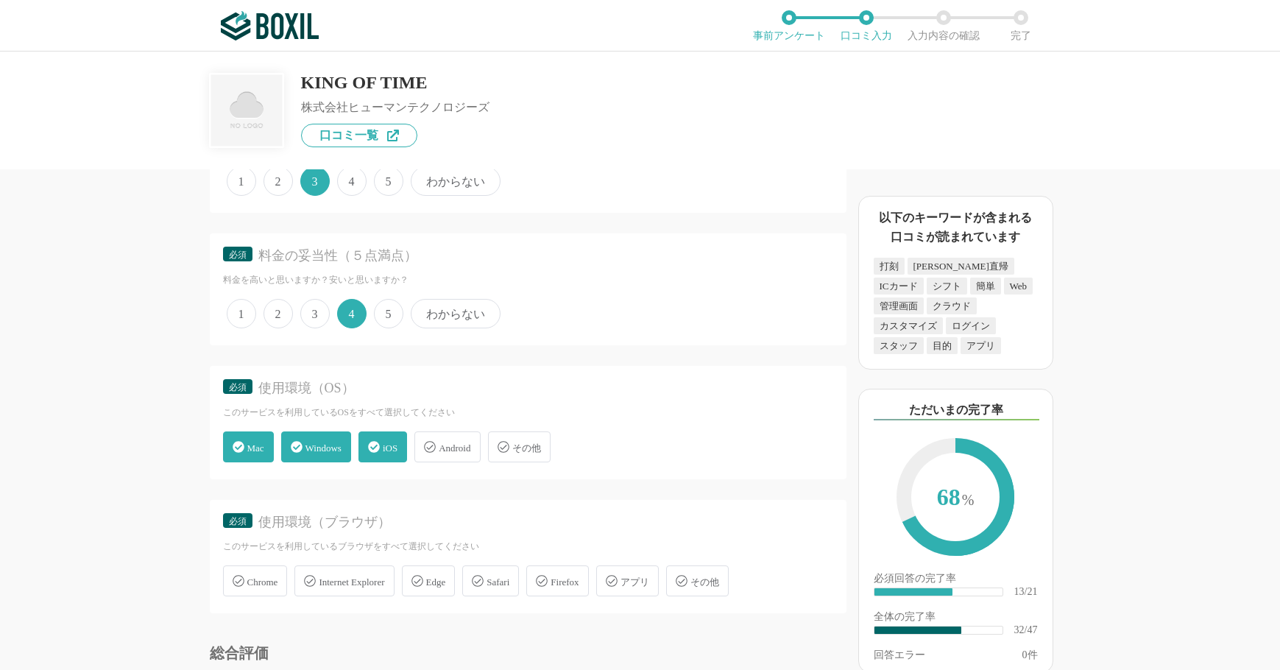
click at [456, 452] on span "Android" at bounding box center [455, 448] width 32 height 11
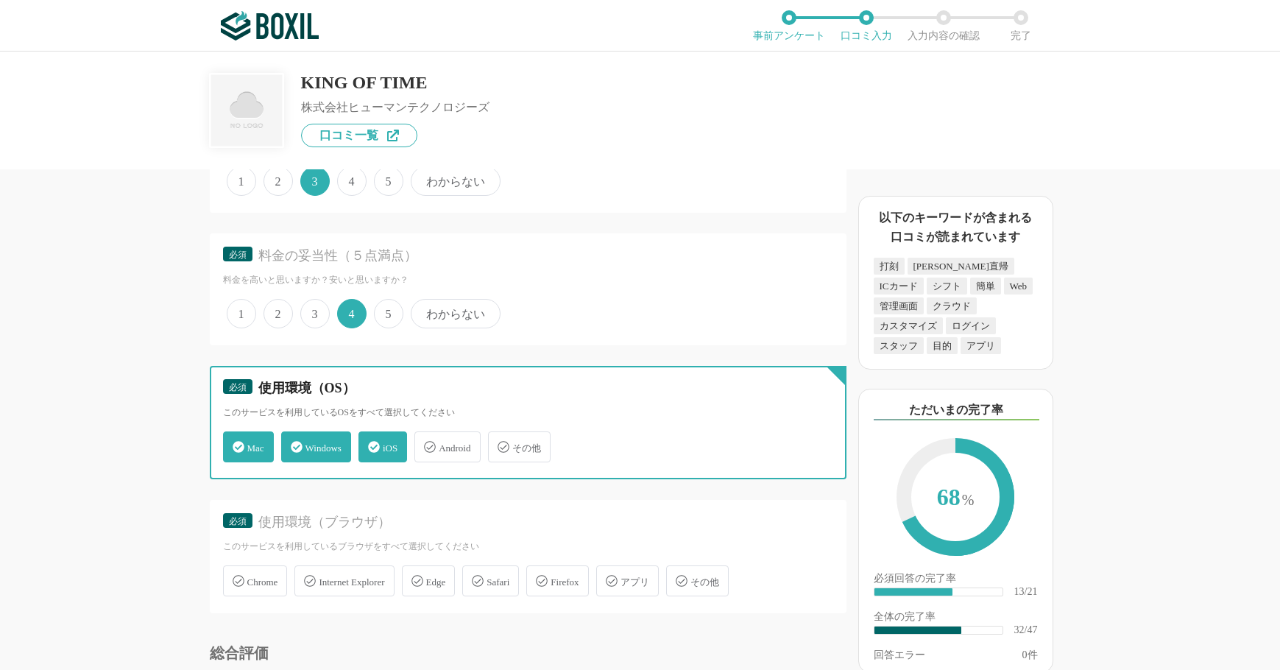
click at [427, 443] on input "Android" at bounding box center [422, 439] width 10 height 10
checkbox input "true"
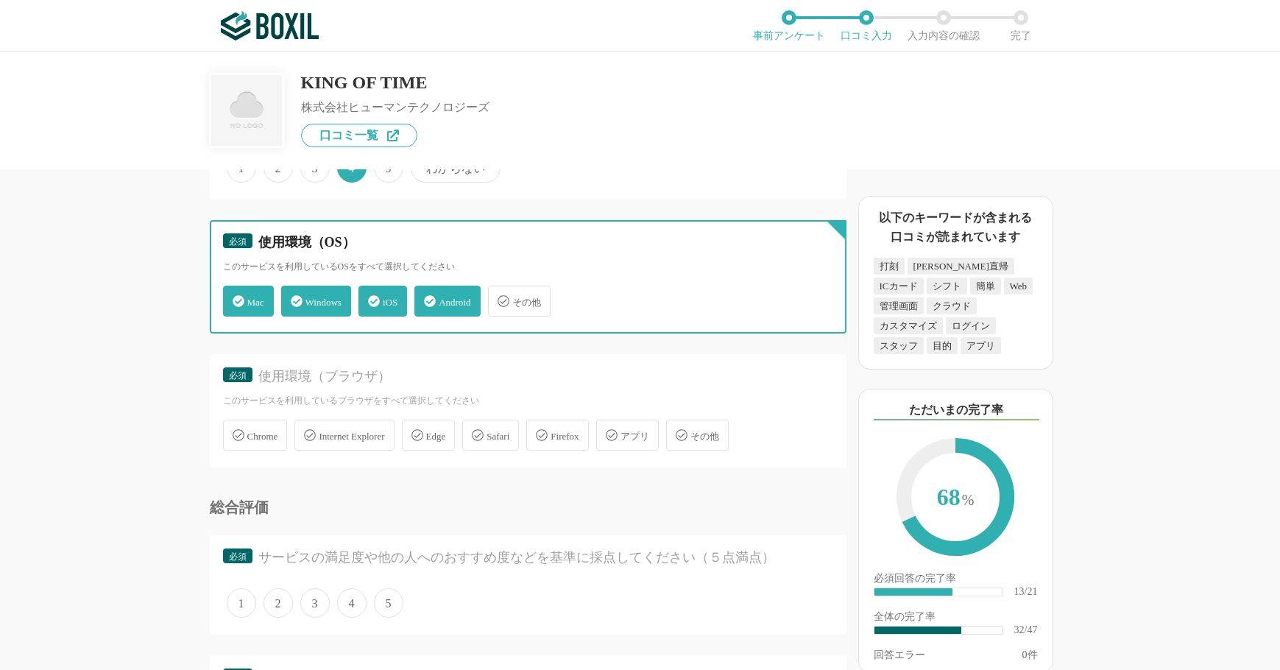
scroll to position [4418, 0]
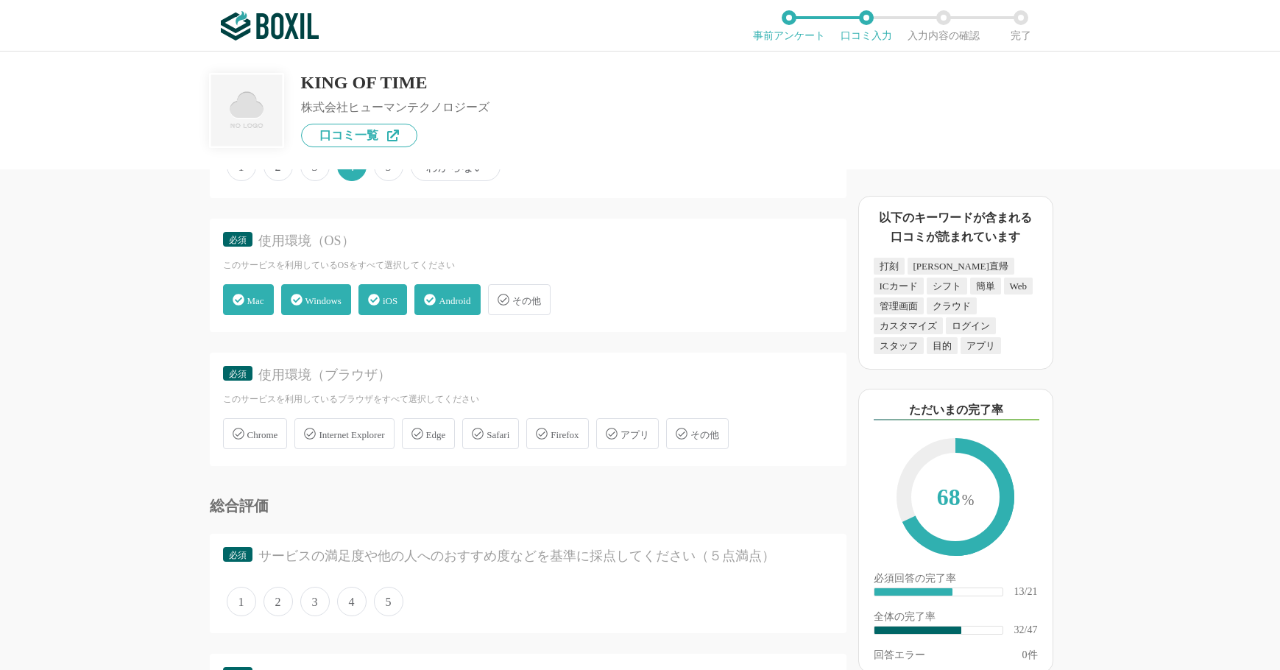
click at [262, 440] on span "Chrome" at bounding box center [262, 434] width 31 height 11
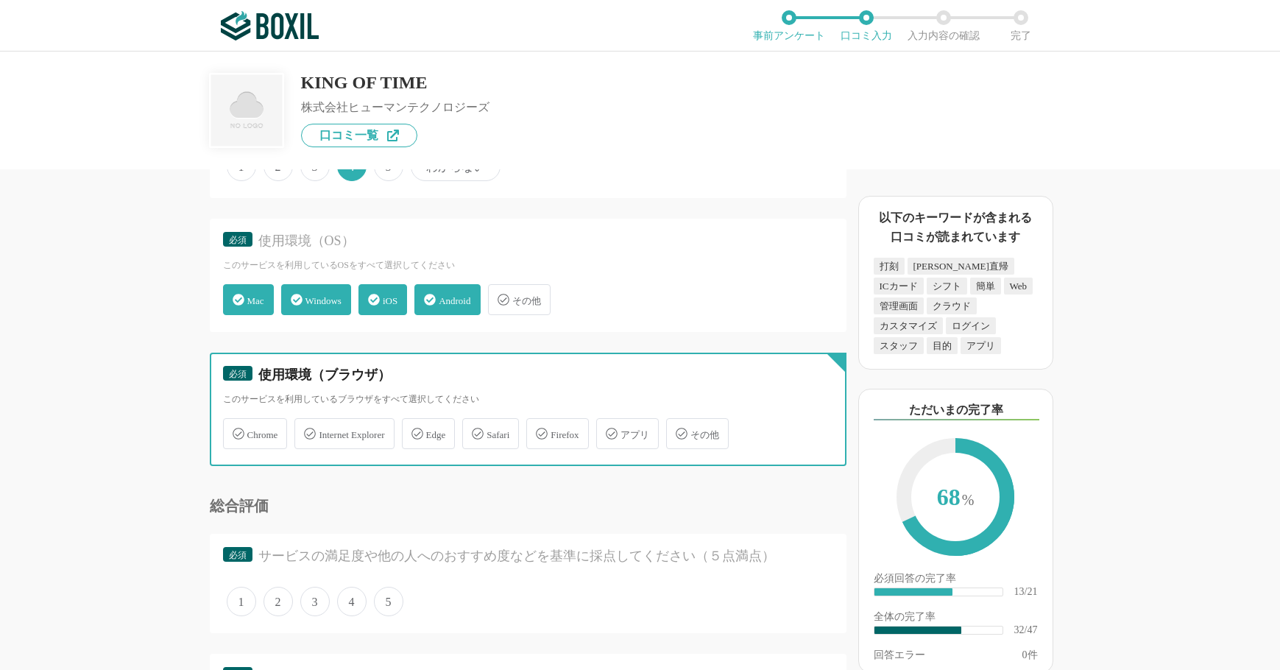
click at [236, 430] on input "Chrome" at bounding box center [231, 425] width 10 height 10
checkbox input "true"
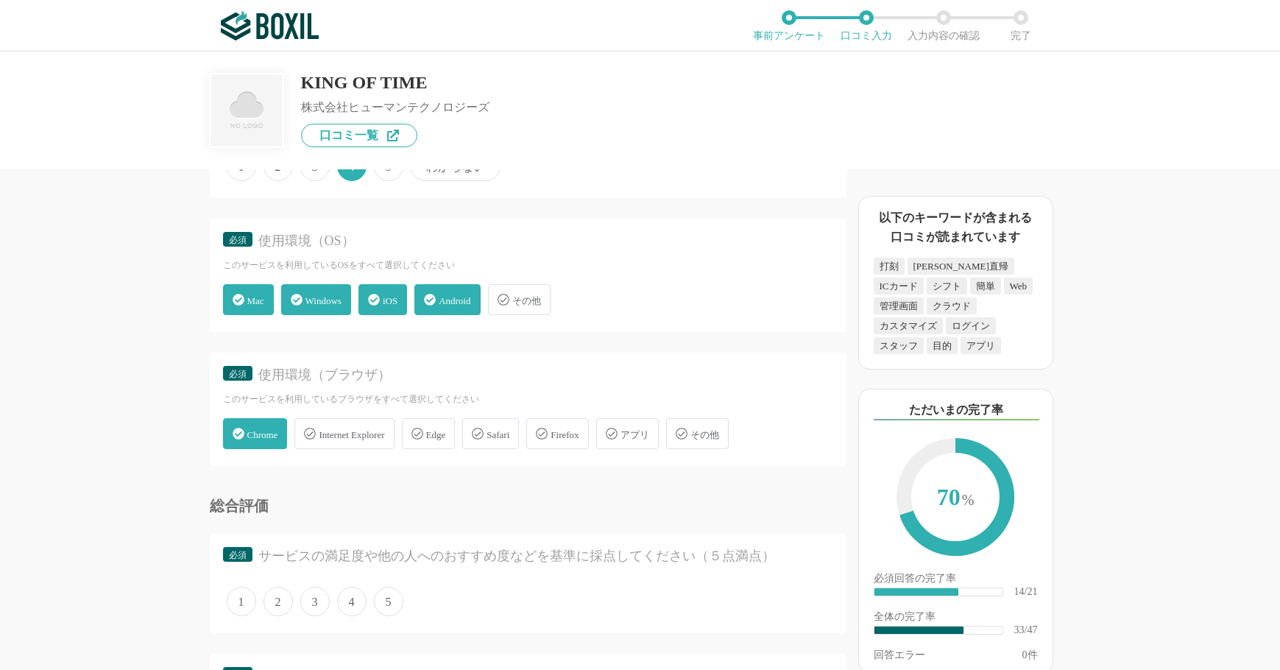
click at [509, 441] on div "Safari" at bounding box center [490, 433] width 57 height 31
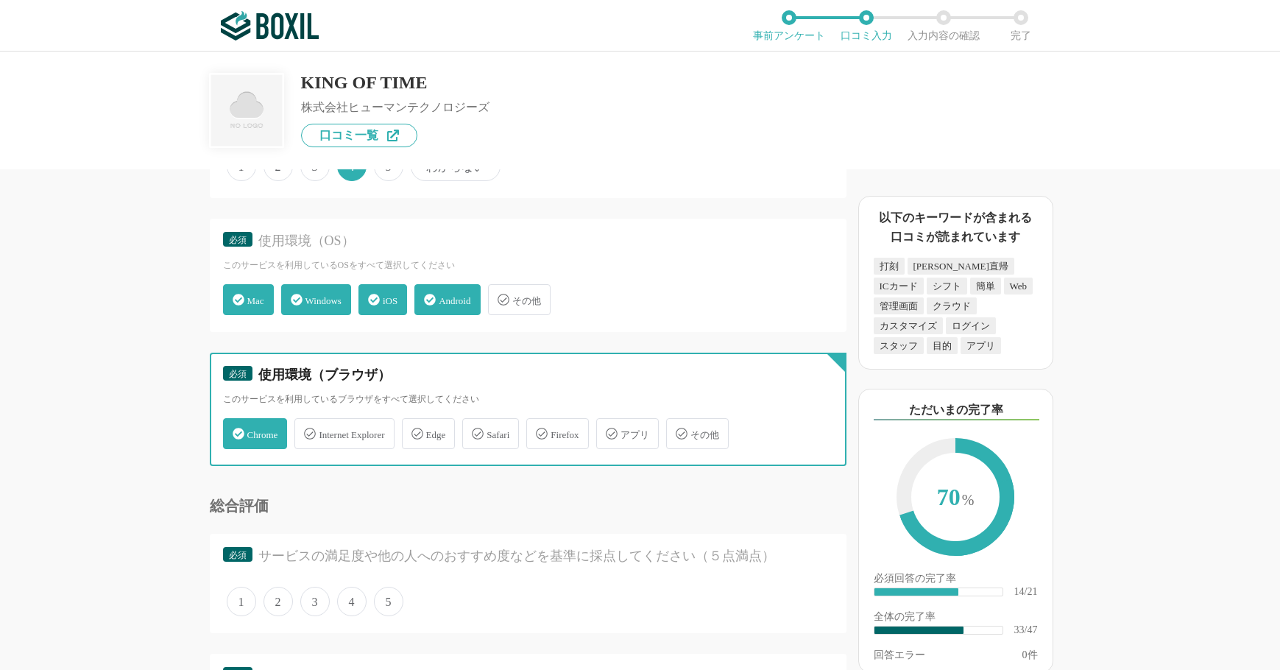
click at [475, 430] on input "Safari" at bounding box center [470, 425] width 10 height 10
checkbox input "true"
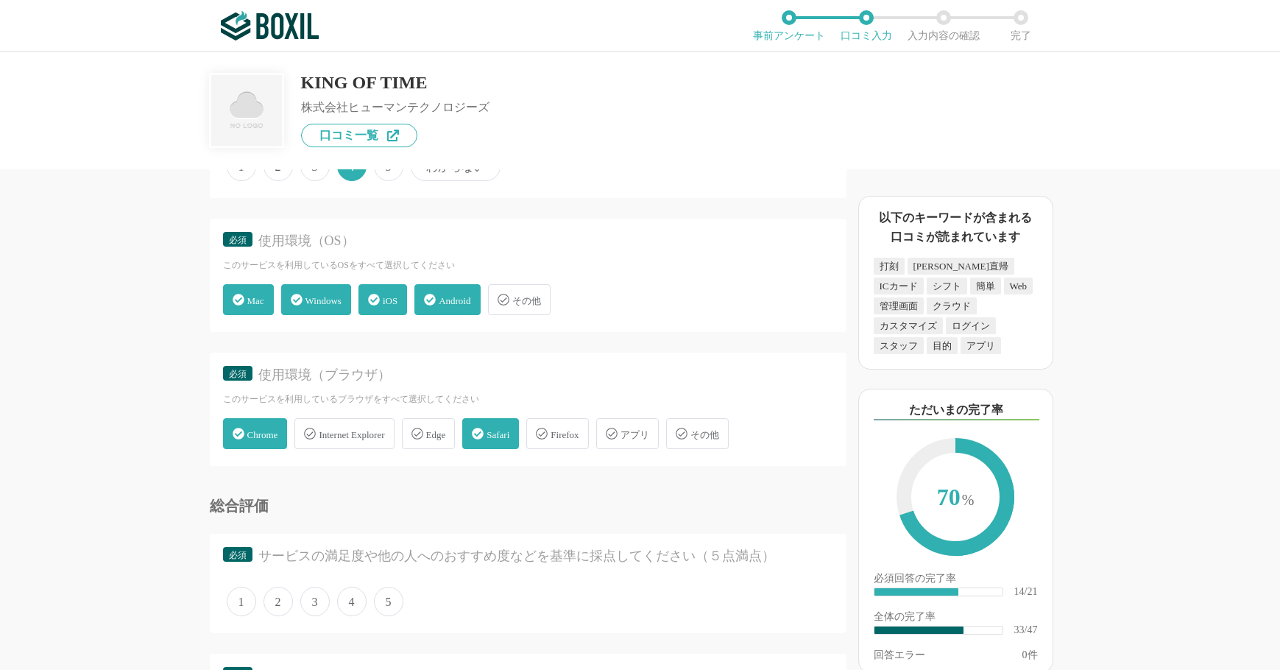
click at [649, 435] on span "アプリ" at bounding box center [635, 434] width 29 height 11
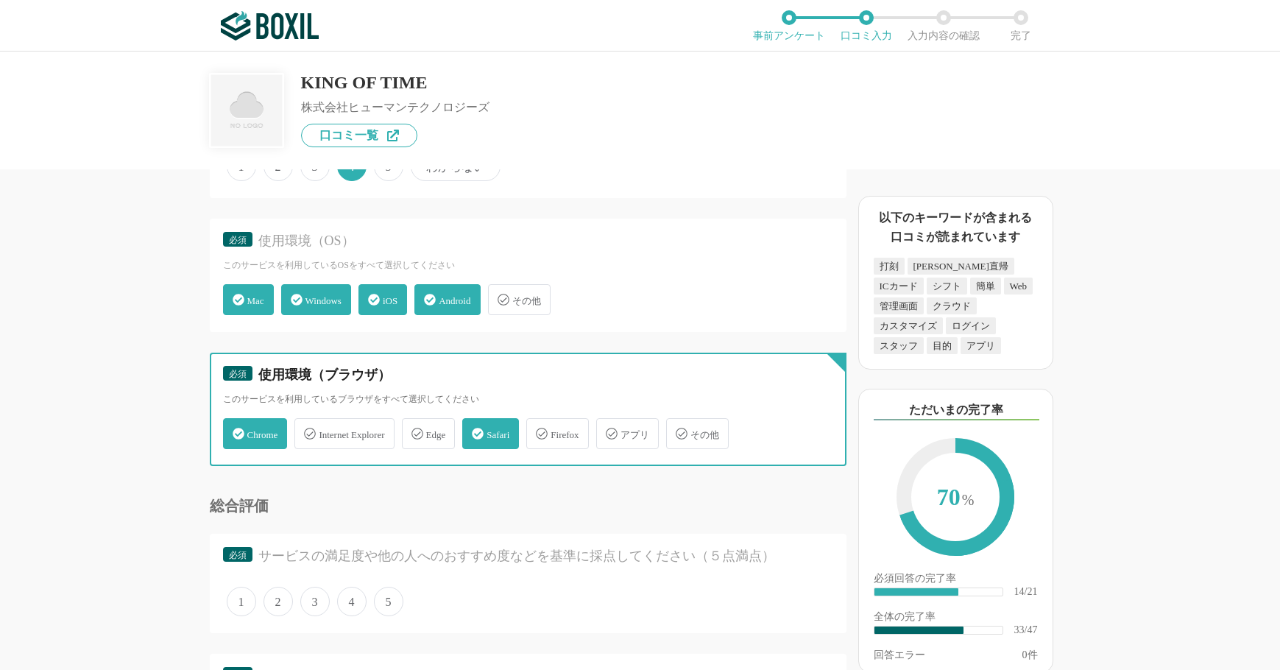
click at [609, 430] on input "アプリ" at bounding box center [604, 425] width 10 height 10
checkbox input "true"
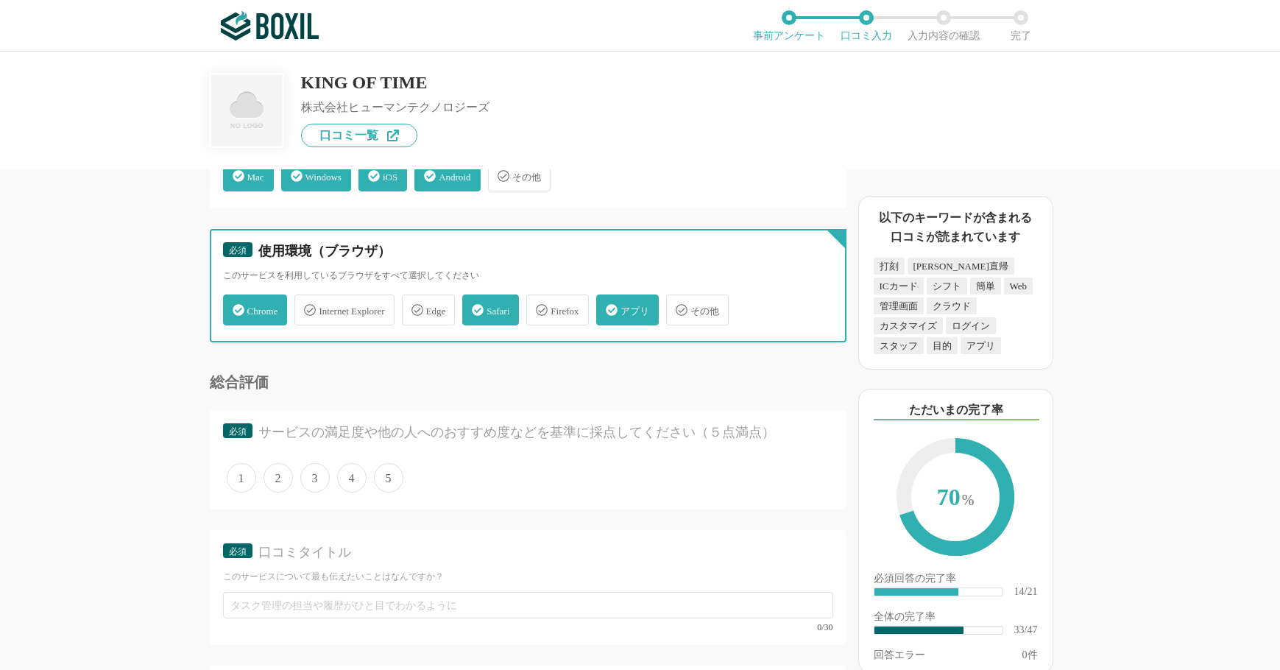
scroll to position [4565, 0]
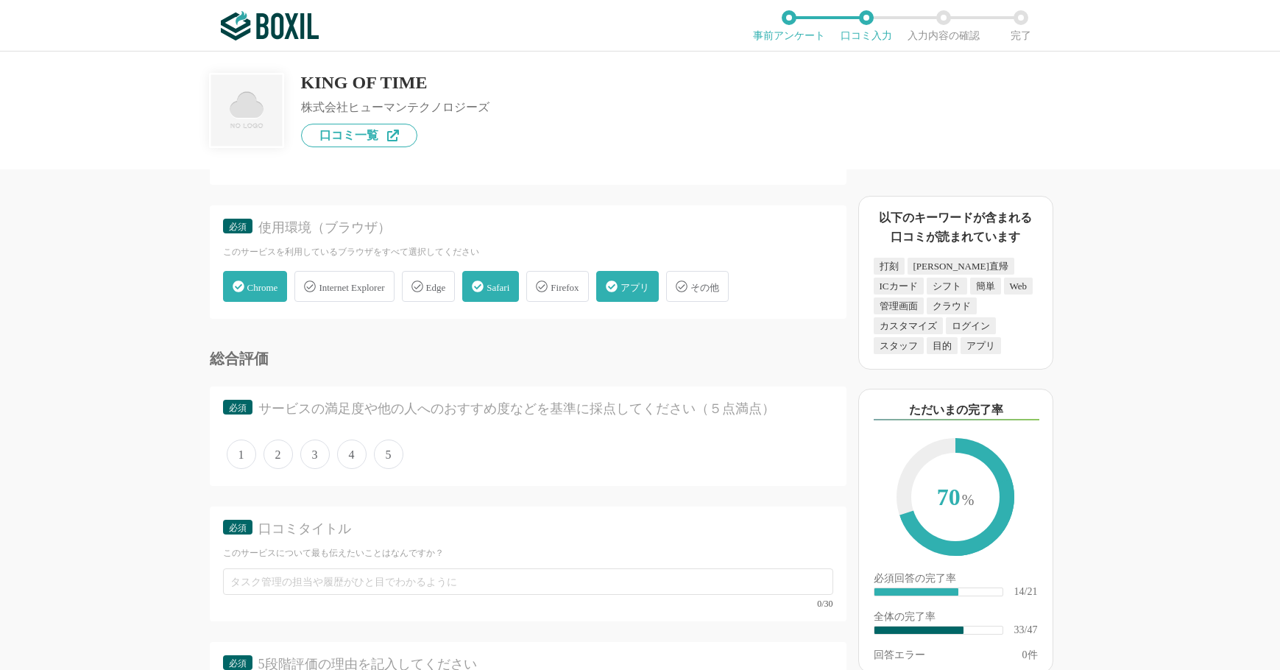
click at [339, 292] on span "Internet Explorer" at bounding box center [352, 287] width 66 height 11
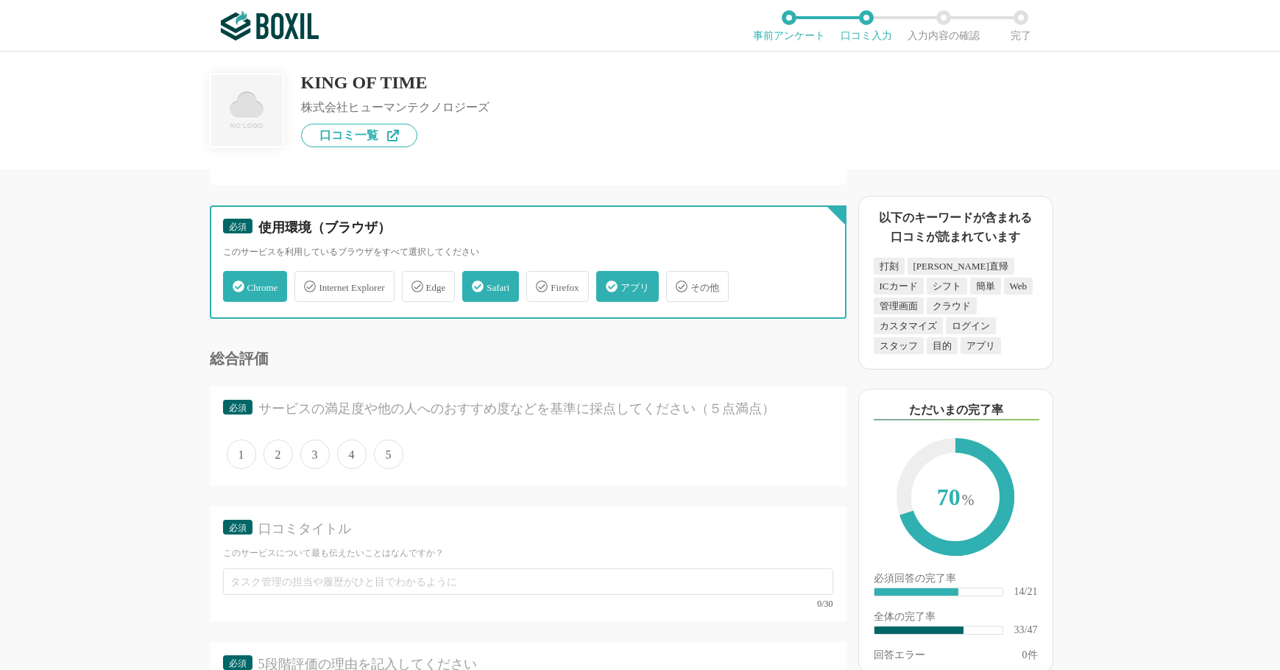
click at [307, 283] on input "Internet Explorer" at bounding box center [302, 278] width 10 height 10
checkbox input "true"
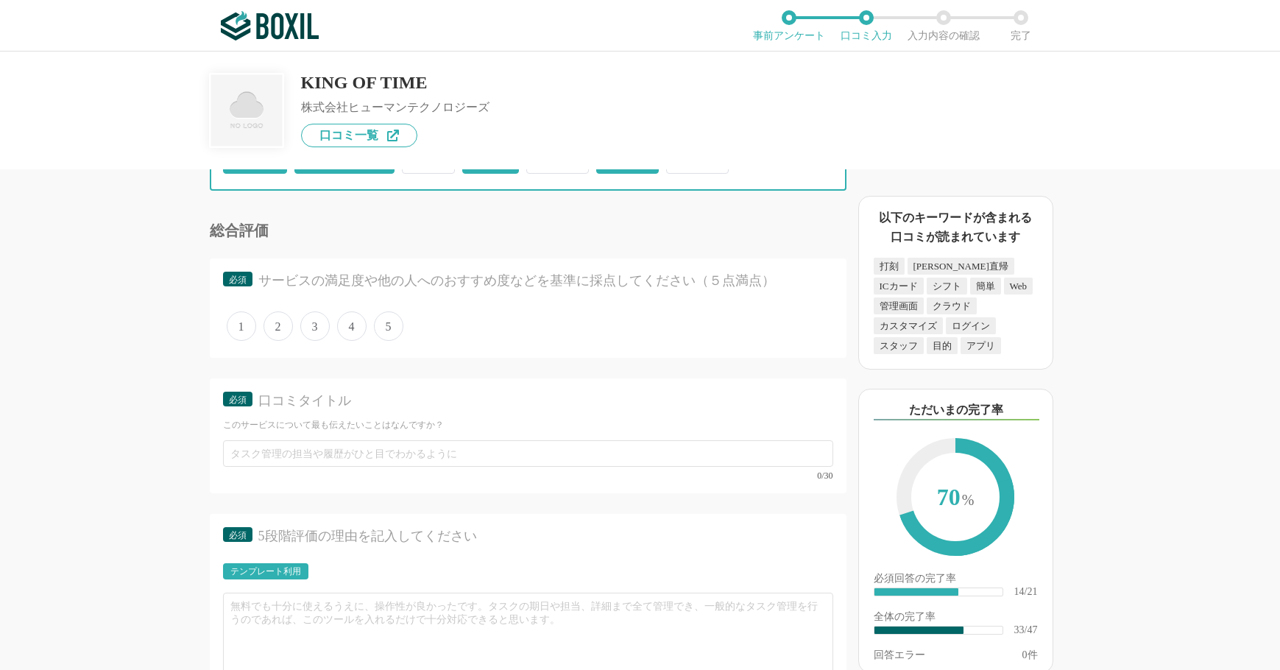
scroll to position [4712, 0]
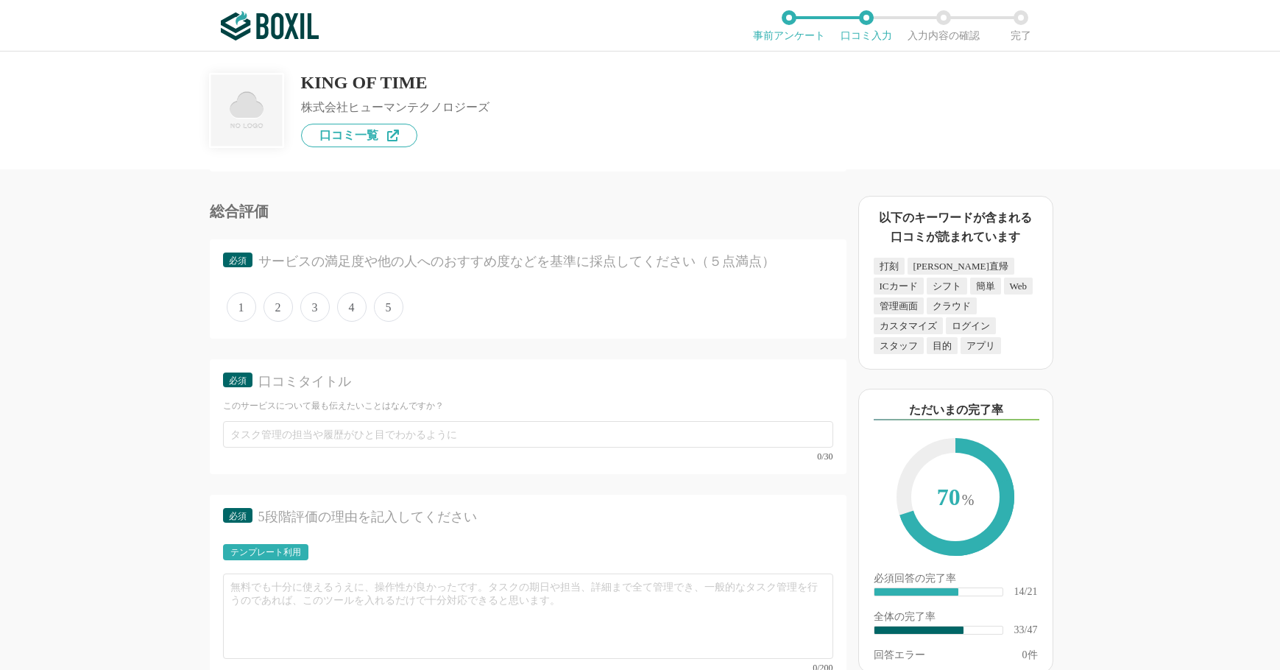
click at [325, 313] on span "3" at bounding box center [314, 306] width 29 height 29
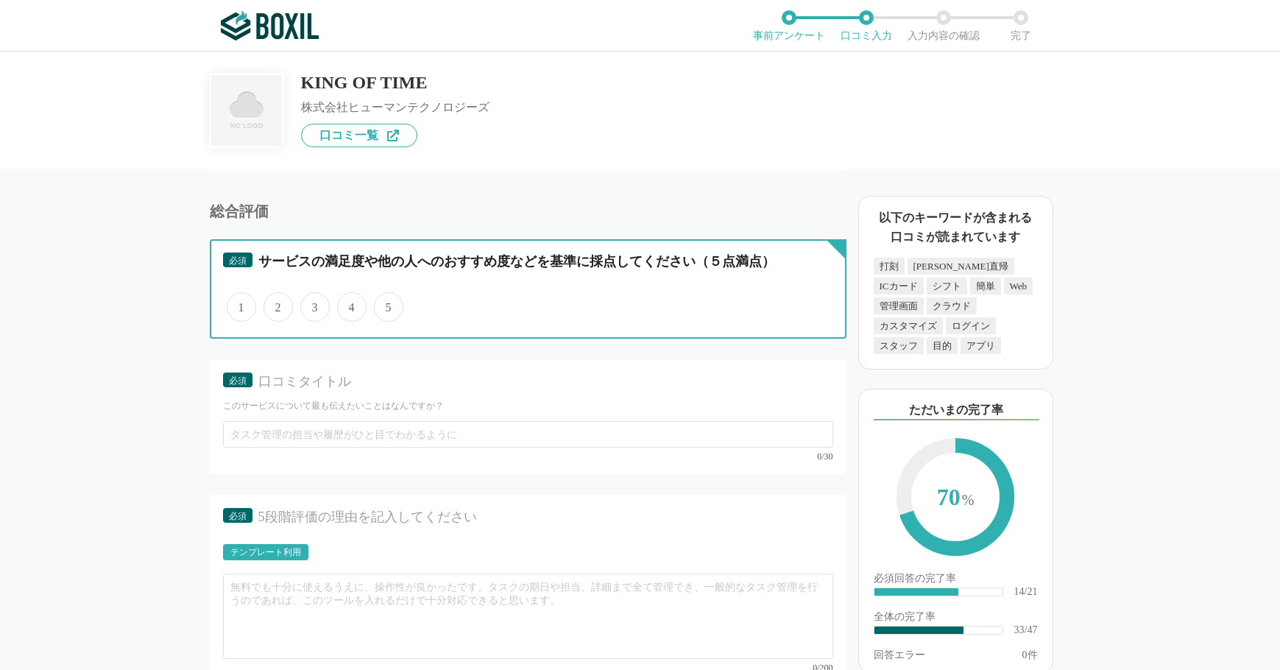
click at [314, 304] on input "3" at bounding box center [309, 300] width 10 height 10
radio input "true"
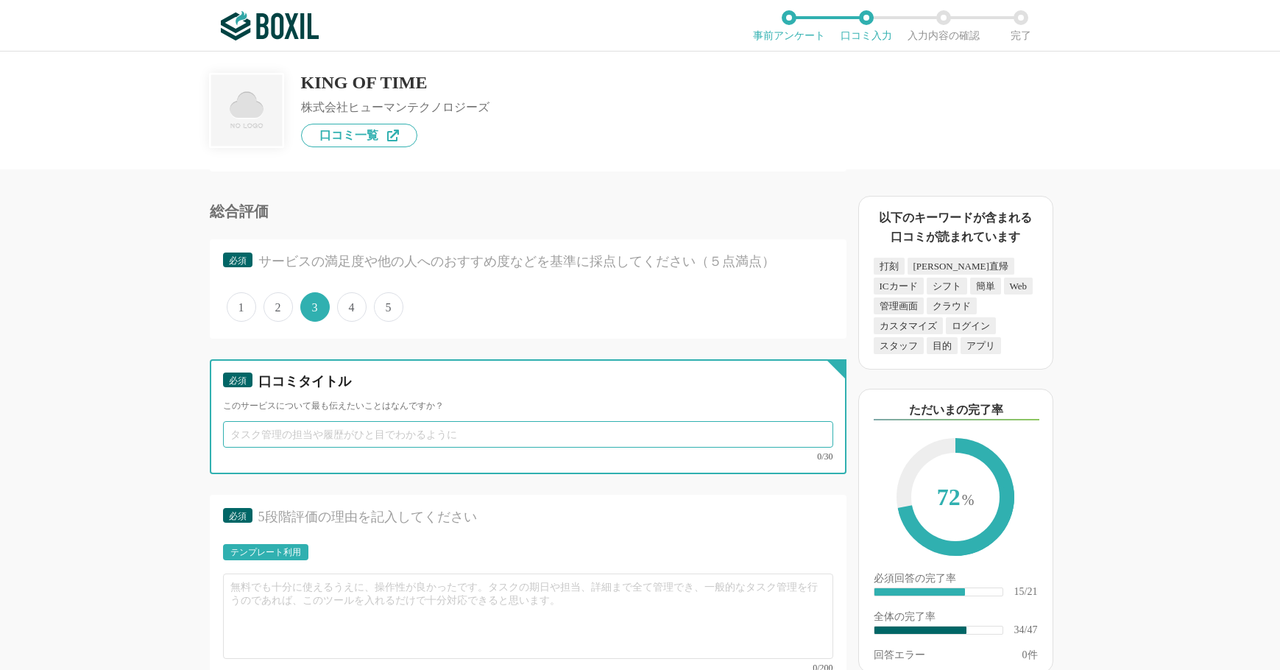
click at [384, 432] on input "text" at bounding box center [528, 434] width 610 height 27
type input "必要な機能がそろっています"
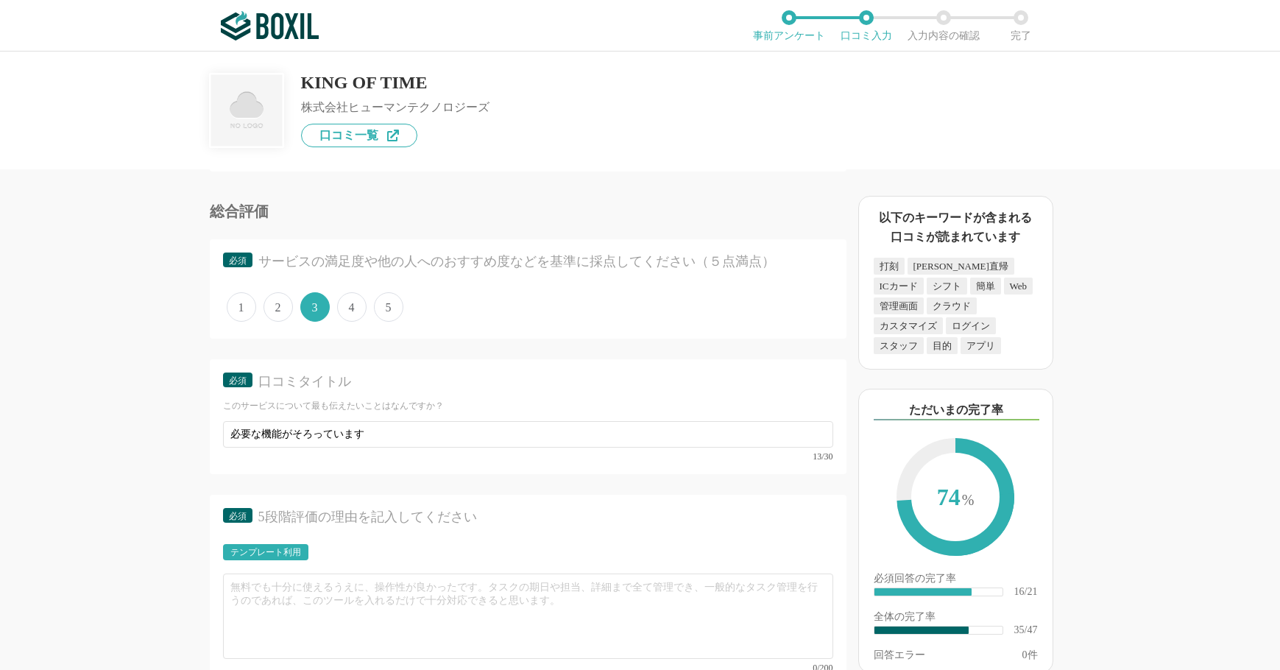
click at [513, 305] on div "1 2 3 4 5" at bounding box center [528, 307] width 610 height 37
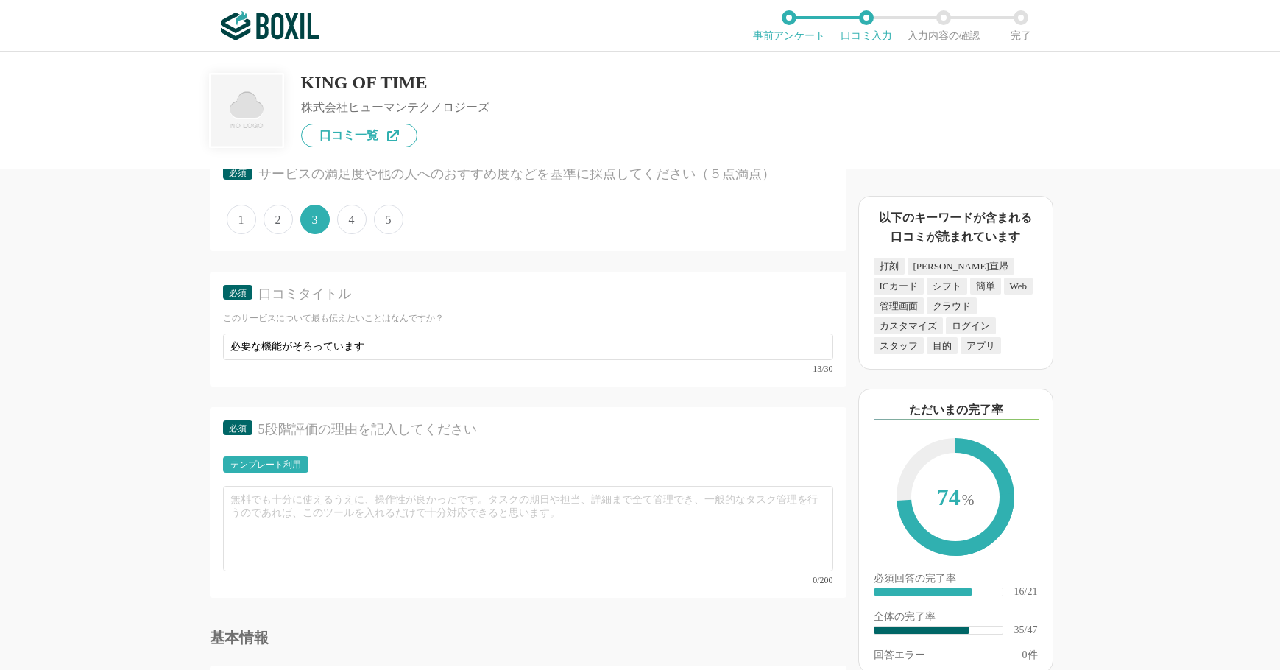
scroll to position [4786, 0]
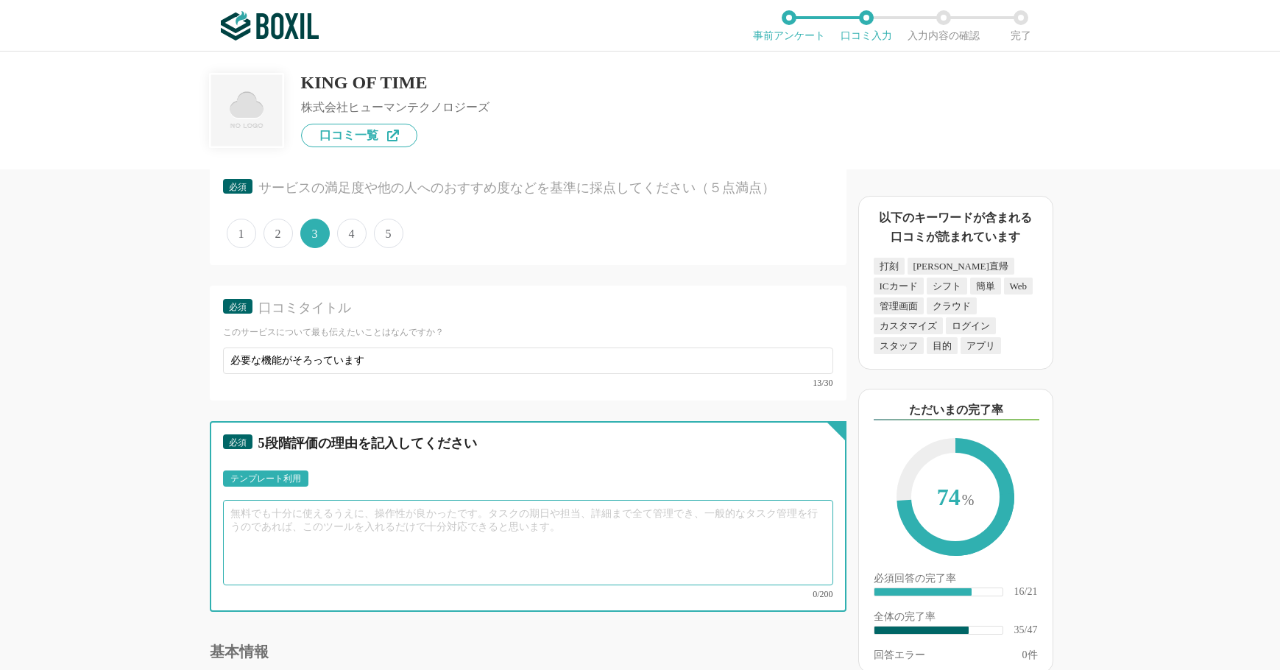
click at [316, 541] on textarea at bounding box center [528, 542] width 610 height 85
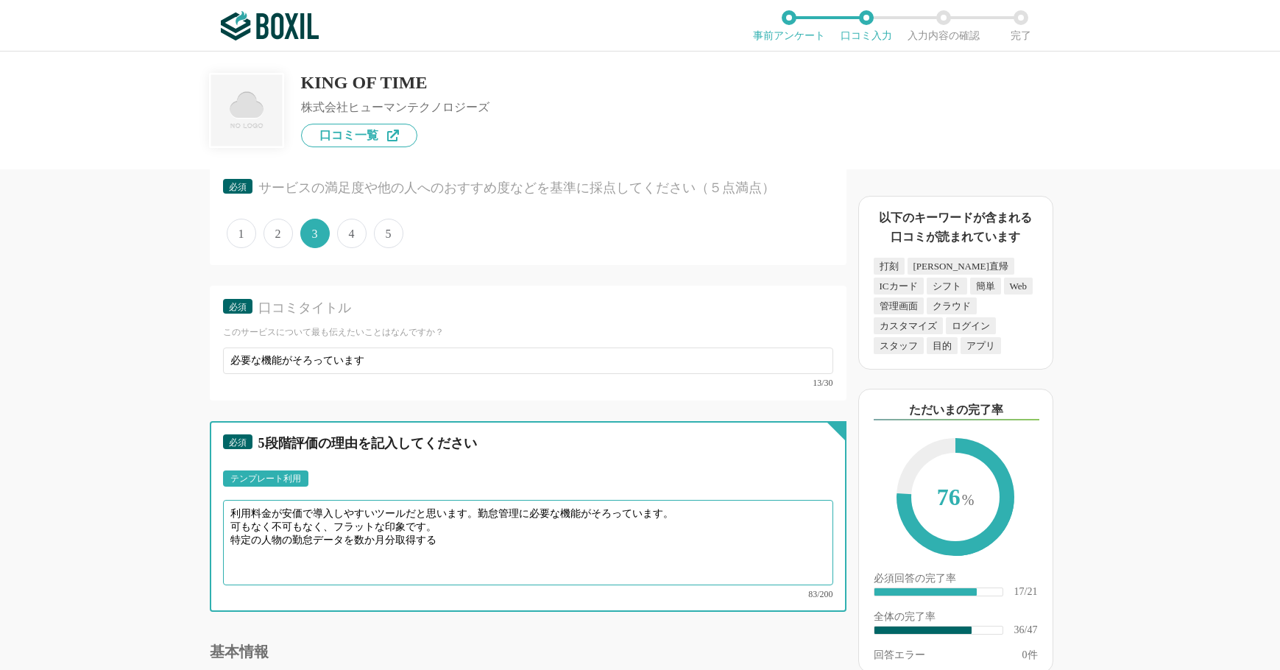
click at [233, 537] on textarea "利用料金が安価で導入しやすいツールだと思います。勤怠管理に必要な機能がそろっています。 可もなく不可もなく、フラットな印象です。 特定の人物の勤怠データを数か…" at bounding box center [528, 542] width 610 height 85
drag, startPoint x: 630, startPoint y: 529, endPoint x: 544, endPoint y: 535, distance: 86.3
click at [544, 535] on textarea "利用料金が安価で導入しやすいツールだと思います。勤怠管理に必要な機能がそろっています。 可もなく不可もなく、フラットな印象です。 特定の人物の勤怠データを数か…" at bounding box center [528, 542] width 610 height 85
click at [659, 527] on textarea "利用料金が安価で導入しやすいツールだと思います。勤怠管理に必要な機能がそろっています。 可もなく不可もなく、フラットな印象です。 特定の人物の勤怠データを数か…" at bounding box center [528, 542] width 610 height 85
click at [658, 534] on textarea "利用料金が安価で導入しやすいツールだと思います。勤怠管理に必要な機能がそろっています。 可もなく不可もなく、フラットな印象です。 特定の人物の勤怠データを数か…" at bounding box center [528, 542] width 610 height 85
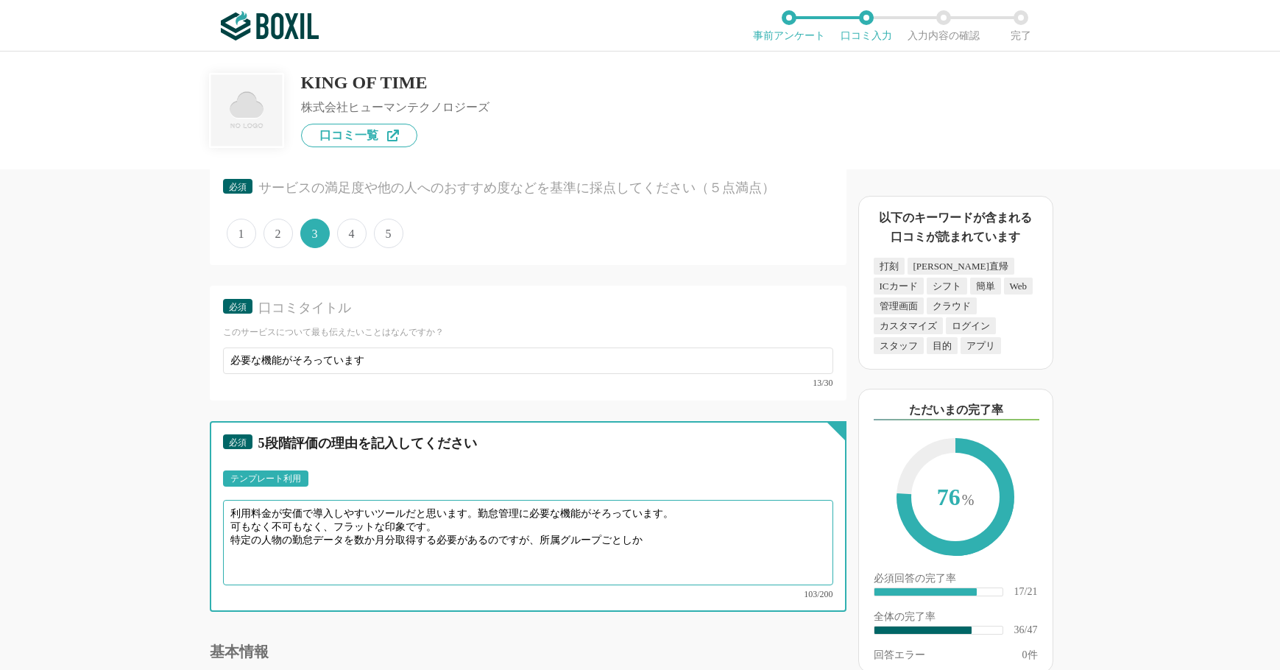
paste textarea "まとめてDLするには"
click at [764, 532] on textarea "利用料金が安価で導入しやすいツールだと思います。勤怠管理に必要な機能がそろっています。 可もなく不可もなく、フラットな印象です。 特定の人物の勤怠データを数か…" at bounding box center [528, 542] width 610 height 85
click at [235, 532] on textarea "利用料金が安価で導入しやすいツールだと思います。勤怠管理に必要な機能がそろっています。 可もなく不可もなく、フラットな印象です。 特定の人物の勤怠データを数か…" at bounding box center [528, 542] width 610 height 85
click at [550, 532] on textarea "利用料金が安価で導入しやすいツールだと思います。勤怠管理に必要な機能がそろっています。 可もなく不可もなく、フラットな印象です。 特定の人物の勤怠データを数か…" at bounding box center [528, 542] width 610 height 85
click at [540, 545] on textarea "利用料金が安価で導入しやすいツールだと思います。勤怠管理に必要な機能がそろっています。 可もなく不可もなく、フラットな印象です。 特定の人物の勤怠データを数か…" at bounding box center [528, 542] width 610 height 85
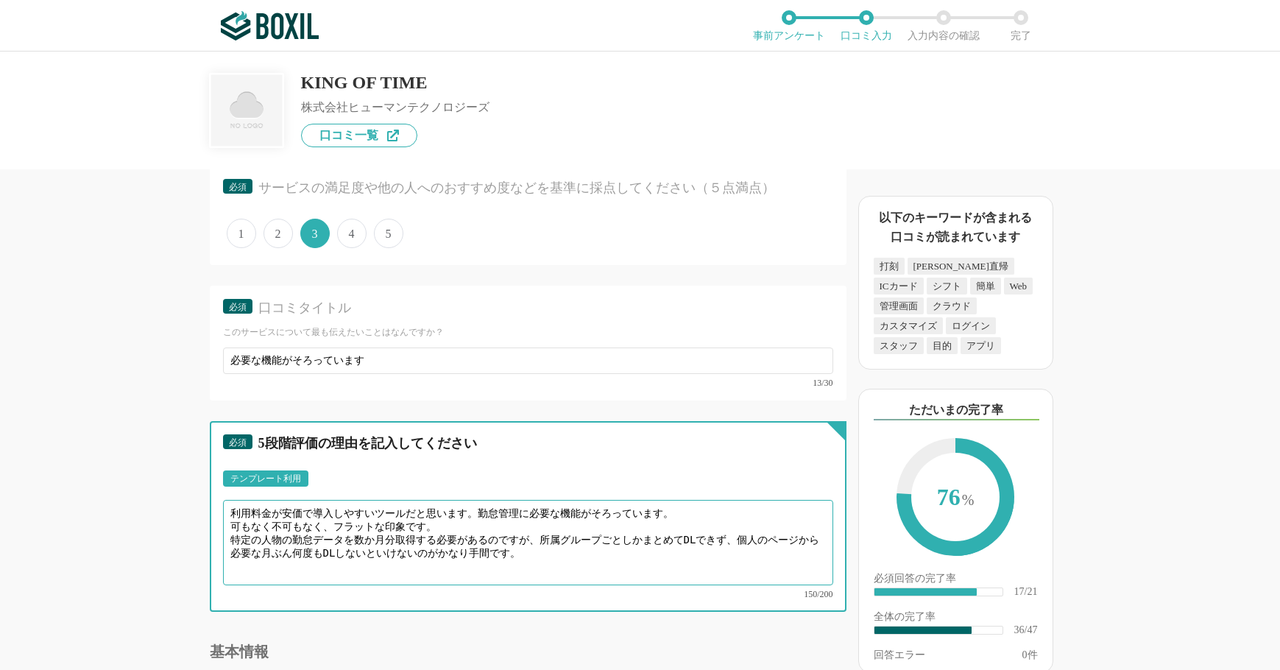
click at [542, 532] on textarea "利用料金が安価で導入しやすいツールだと思います。勤怠管理に必要な機能がそろっています。 可もなく不可もなく、フラットな印象です。 特定の人物の勤怠データを数か…" at bounding box center [528, 542] width 610 height 85
drag, startPoint x: 540, startPoint y: 532, endPoint x: 356, endPoint y: 529, distance: 183.4
click at [356, 529] on textarea "利用料金が安価で導入しやすいツールだと思います。勤怠管理に必要な機能がそろっています。 可もなく不可もなく、フラットな印象です。 特定の人物の勤怠データを数か…" at bounding box center [528, 542] width 610 height 85
drag, startPoint x: 356, startPoint y: 529, endPoint x: 347, endPoint y: 529, distance: 9.6
click at [356, 529] on textarea "利用料金が安価で導入しやすいツールだと思います。勤怠管理に必要な機能がそろっています。 可もなく不可もなく、フラットな印象です。 特定の人物の勤怠データを数か…" at bounding box center [528, 542] width 610 height 85
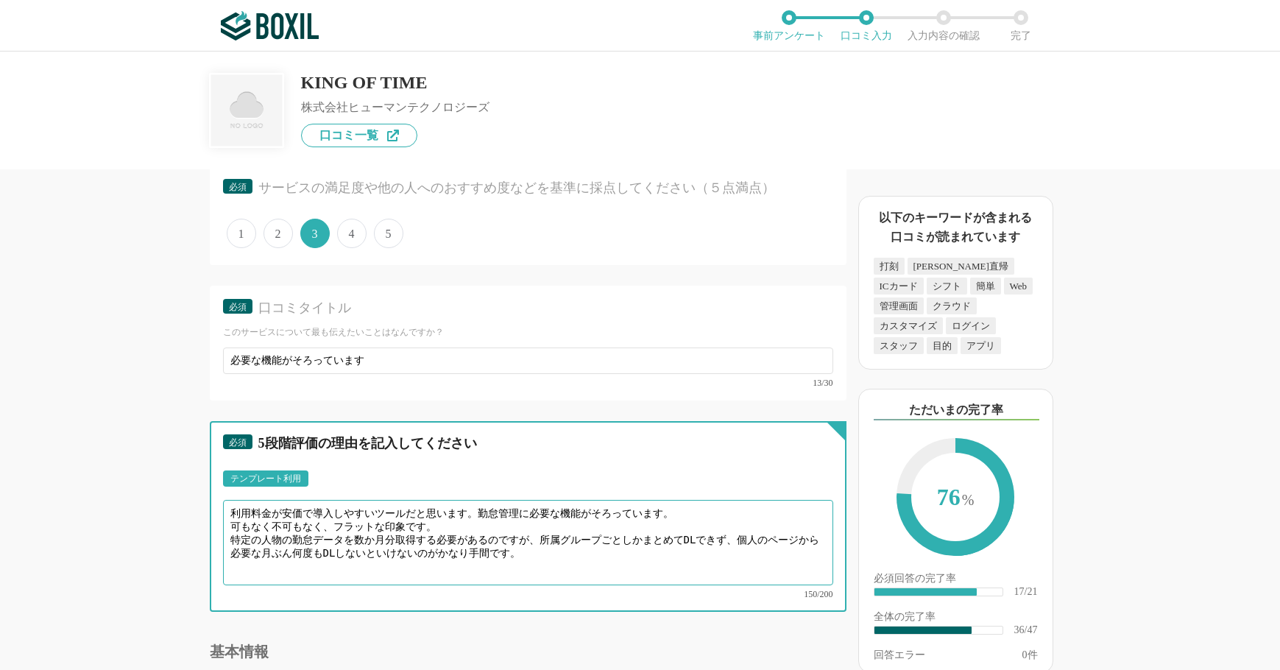
drag, startPoint x: 293, startPoint y: 530, endPoint x: 214, endPoint y: 530, distance: 78.8
click at [214, 530] on div "必須 5段階評価の理由を記入してください テンプレート利用 ፠テンプレート文言が変更されてない箇所がある、または使用できないテキスト（記号）が含まれています。…" at bounding box center [528, 516] width 637 height 191
drag, startPoint x: 292, startPoint y: 532, endPoint x: 479, endPoint y: 534, distance: 187.0
click at [479, 534] on textarea "利用料金が安価で導入しやすいツールだと思います。勤怠管理に必要な機能がそろっています。 可もなく不可もなく、フラットな印象です。 勤怠データを数か月分取得する…" at bounding box center [528, 542] width 610 height 85
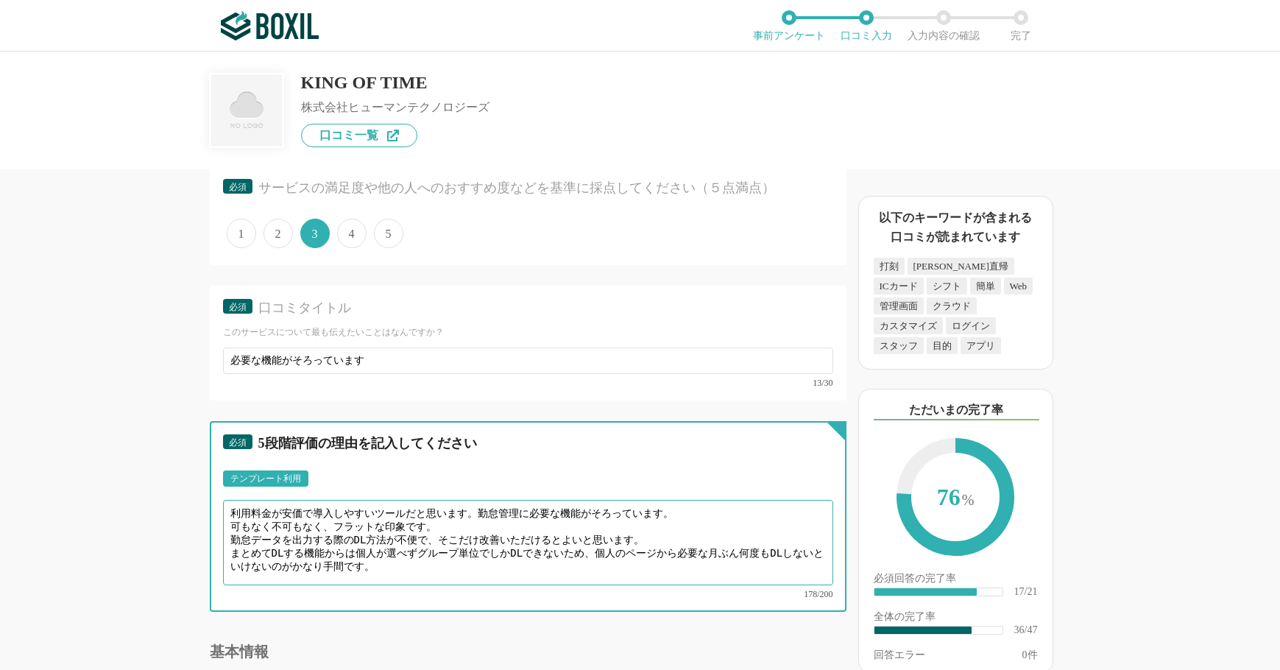
click at [736, 543] on textarea "利用料金が安価で導入しやすいツールだと思います。勤怠管理に必要な機能がそろっています。 可もなく不可もなく、フラットな印象です。 勤怠データを出力する際のDL…" at bounding box center [528, 542] width 610 height 85
click at [757, 543] on textarea "利用料金が安価で導入しやすいツールだと思います。勤怠管理に必要な機能がそろっています。 可もなく不可もなく、フラットな印象です。 勤怠データを出力する際のDL…" at bounding box center [528, 542] width 610 height 85
click at [738, 540] on textarea "利用料金が安価で導入しやすいツールだと思います。勤怠管理に必要な機能がそろっています。 可もなく不可もなく、フラットな印象です。 勤怠データを出力する際のDL…" at bounding box center [528, 542] width 610 height 85
click at [461, 552] on textarea "利用料金が安価で導入しやすいツールだと思います。勤怠管理に必要な機能がそろっています。 可もなく不可もなく、フラットな印象です。 勤怠データを出力する際のDL…" at bounding box center [528, 542] width 610 height 85
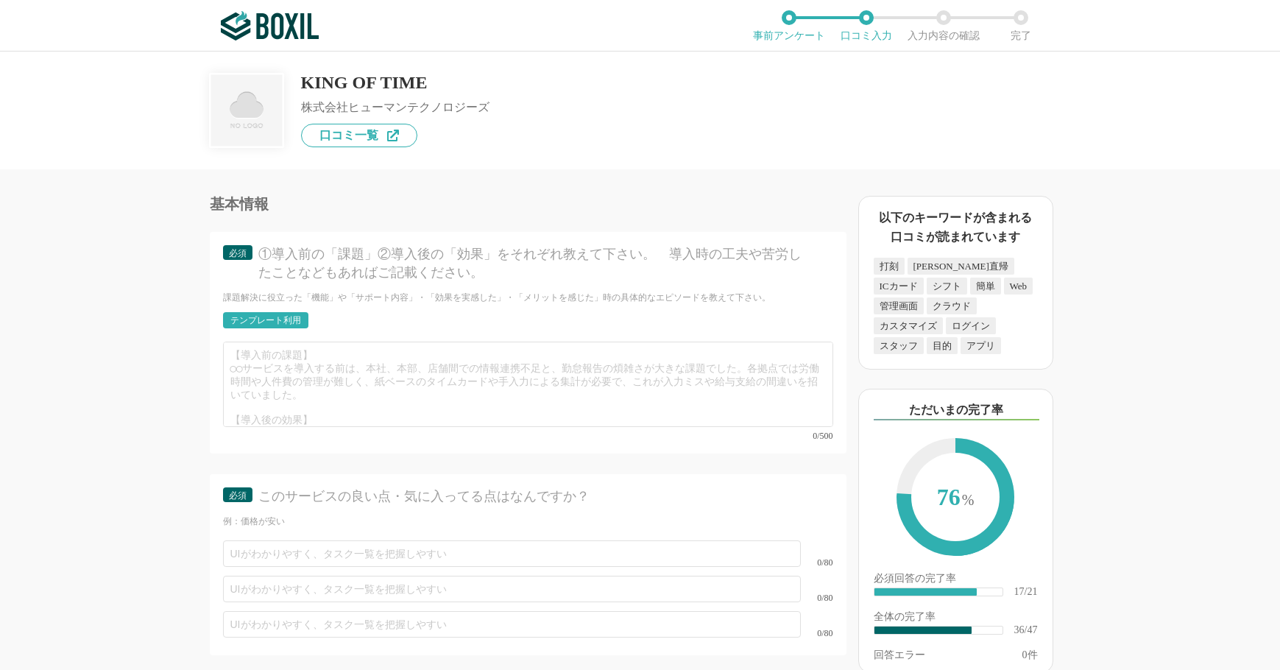
scroll to position [5301, 0]
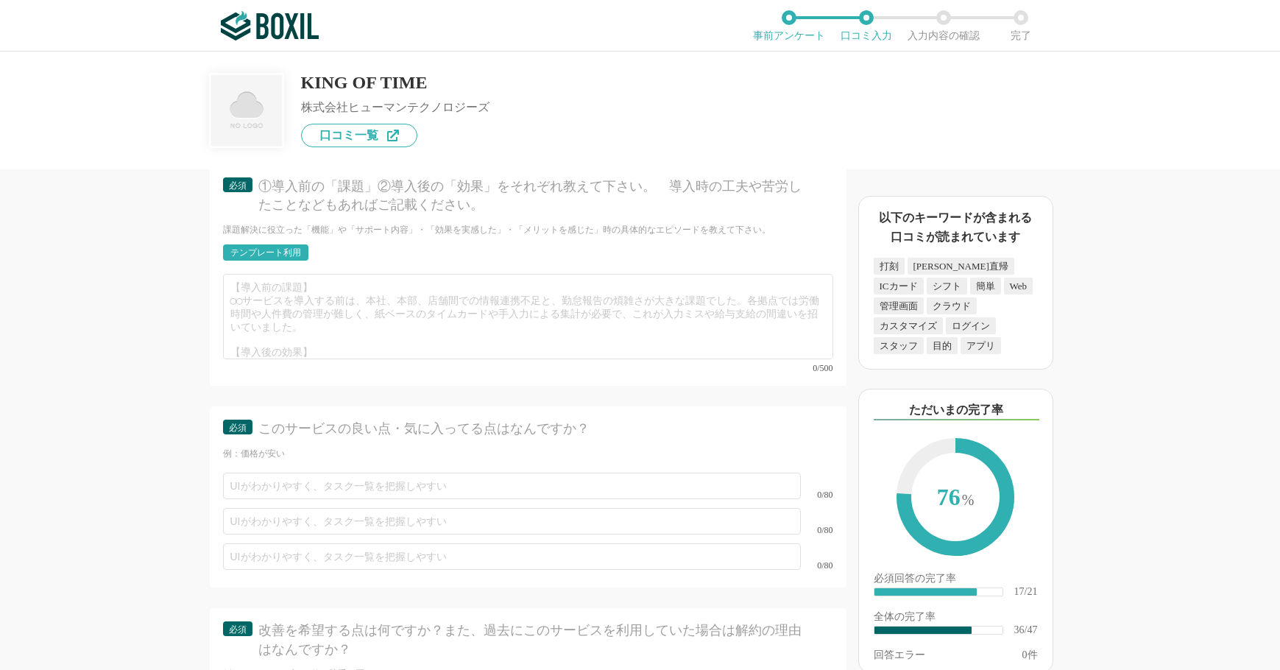
type textarea "利用料金が安価で導入しやすいツールだと思います。勤怠管理に必要な機能がそろっています。 可もなく不可もなく、フラットな印象です。 勤怠データを出力する際のDL…"
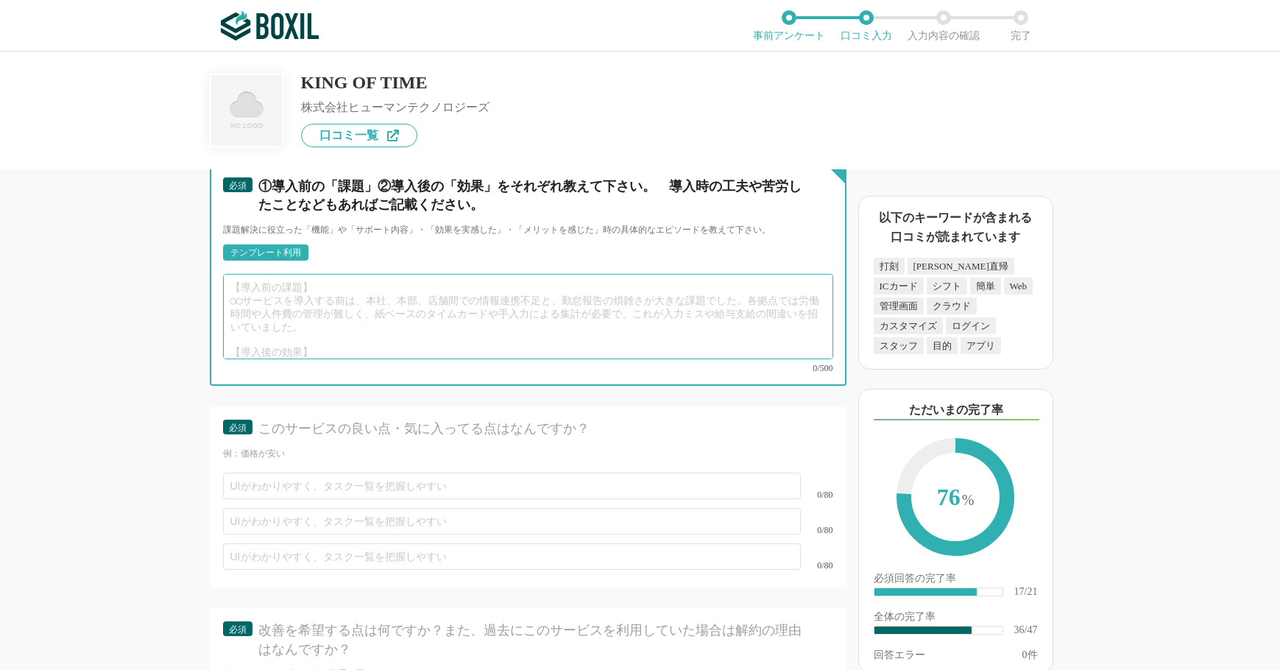
click at [387, 289] on textarea at bounding box center [528, 316] width 610 height 85
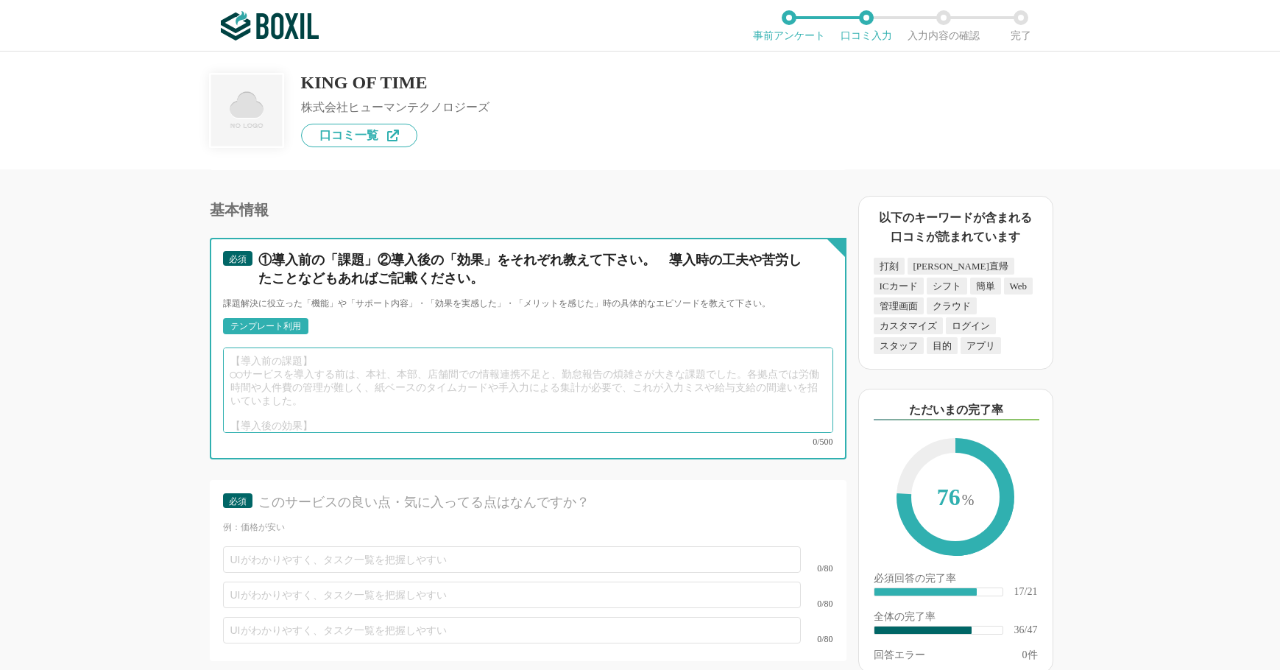
scroll to position [5154, 0]
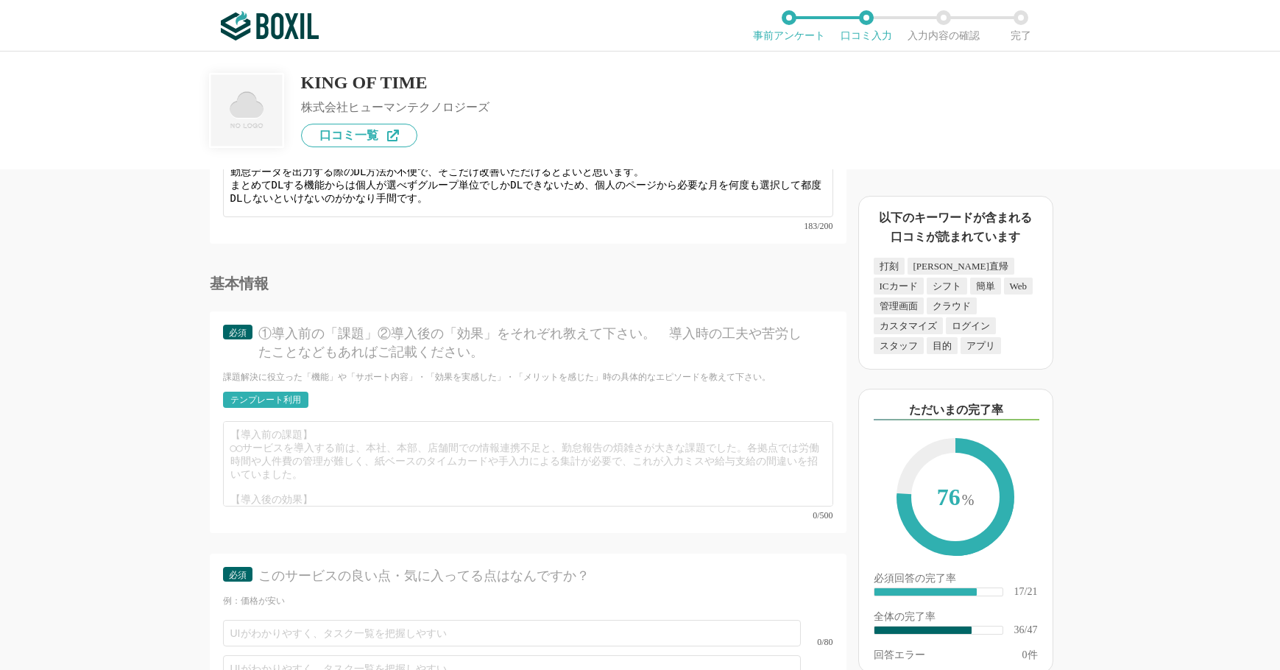
click at [253, 395] on div "テンプレート利用" at bounding box center [265, 399] width 71 height 9
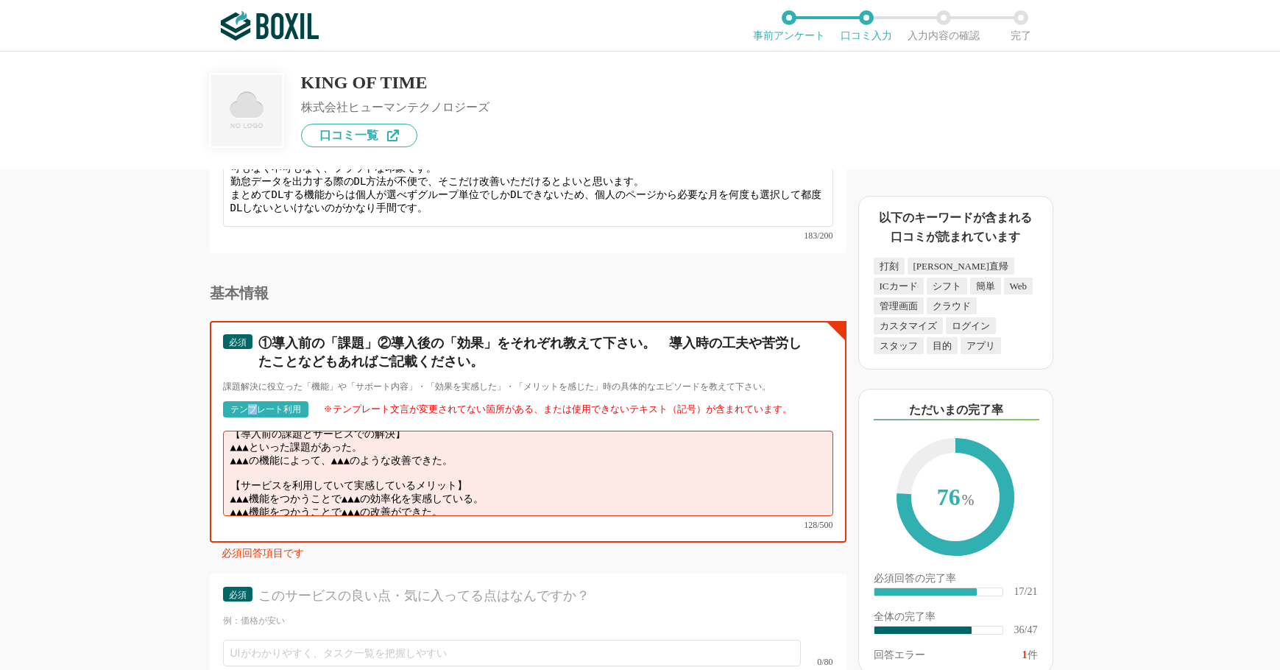
scroll to position [0, 0]
